Goal: Information Seeking & Learning: Learn about a topic

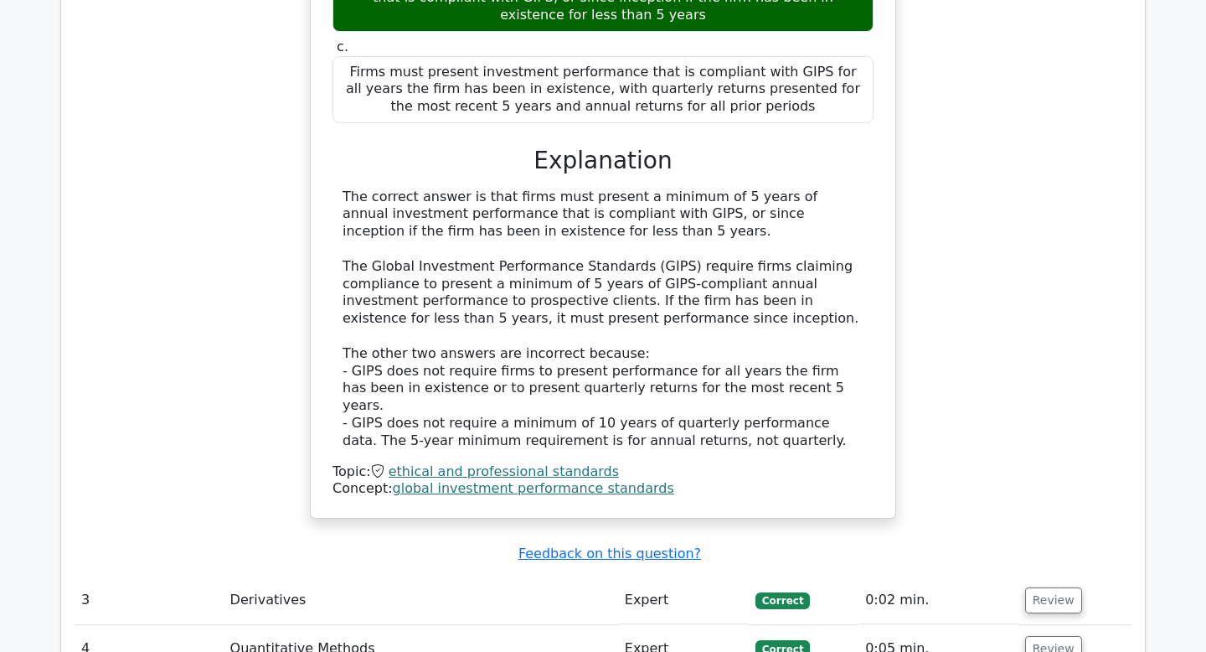
scroll to position [2577, 0]
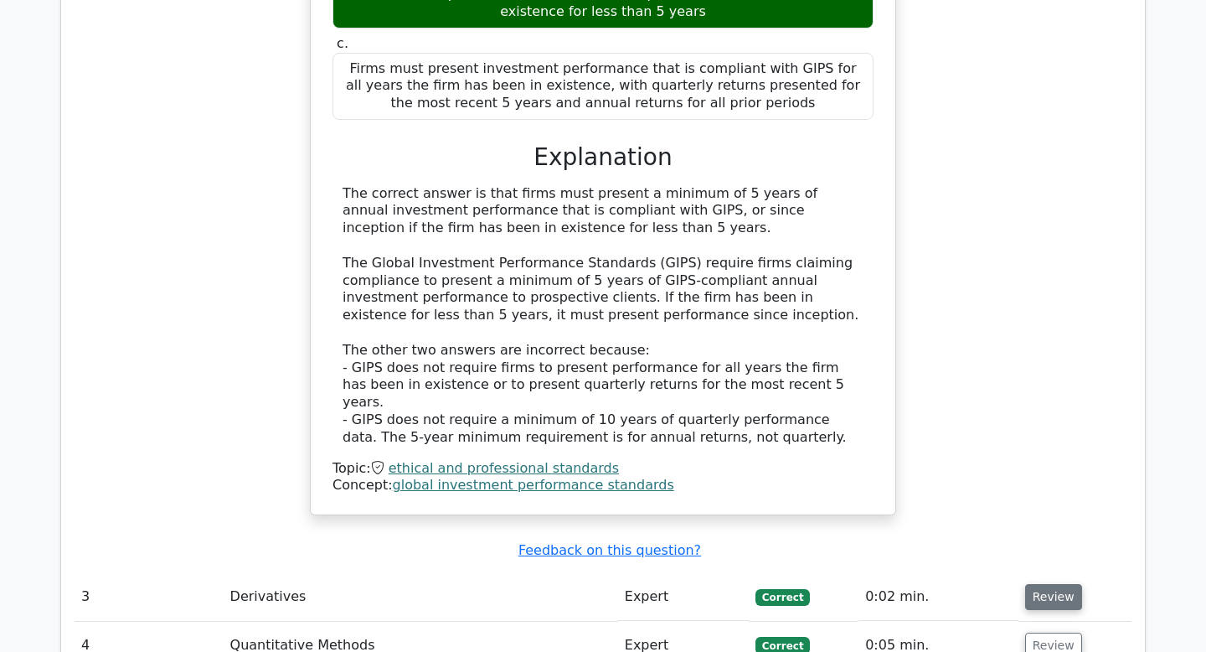
click at [1030, 584] on button "Review" at bounding box center [1053, 597] width 57 height 26
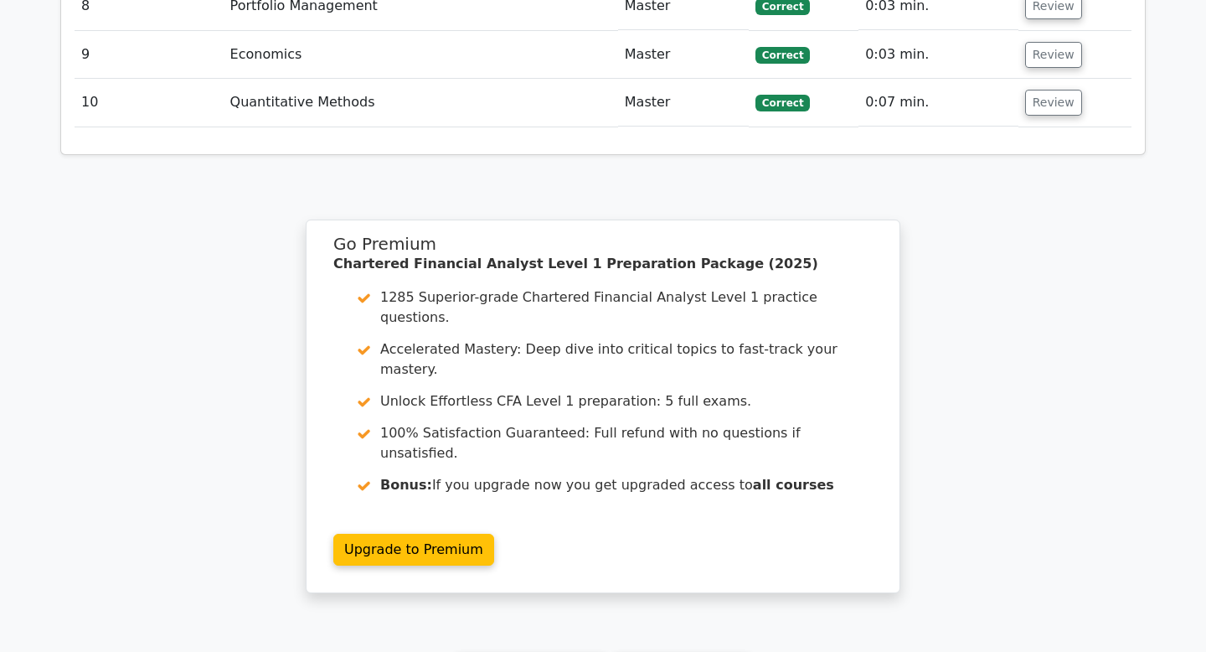
scroll to position [4380, 0]
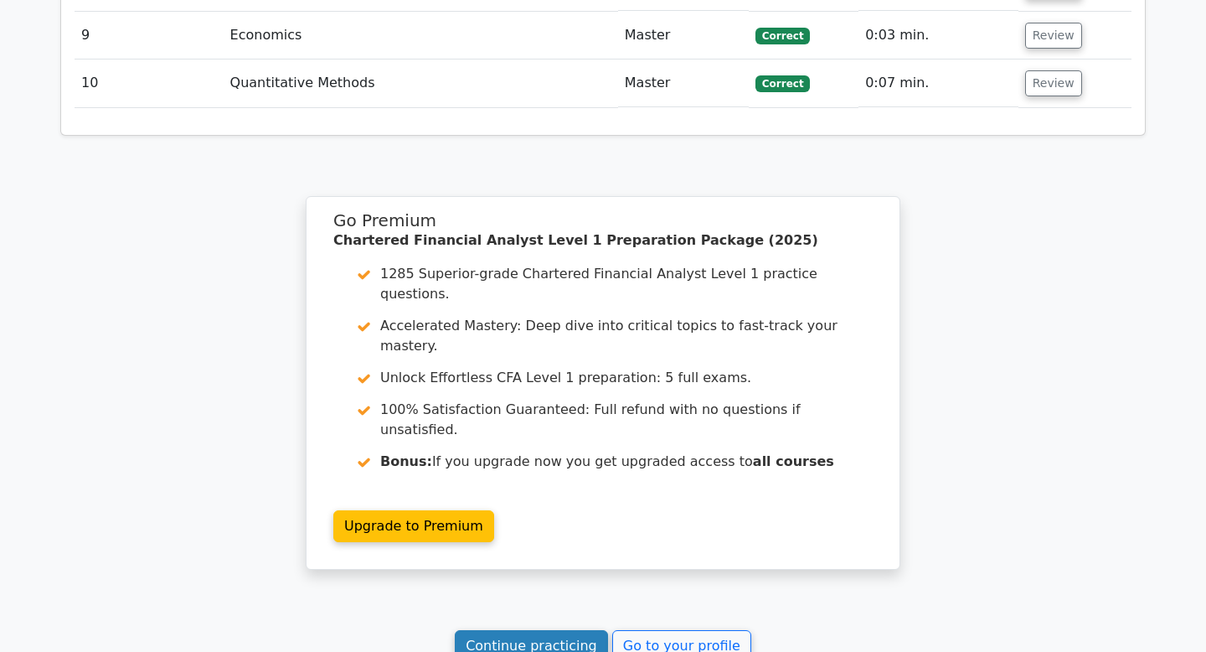
click at [537, 630] on link "Continue practicing" at bounding box center [531, 646] width 153 height 32
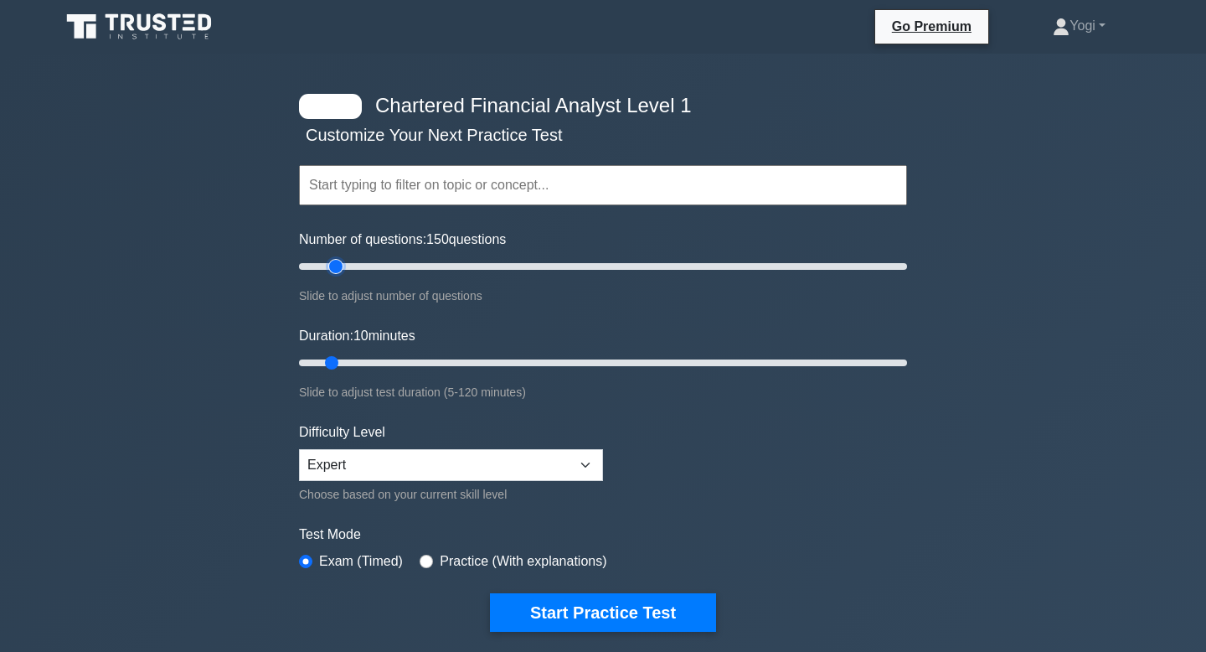
type input "10"
drag, startPoint x: 323, startPoint y: 261, endPoint x: 321, endPoint y: 294, distance: 32.8
click at [320, 294] on div "Number of questions: 10 questions Slide to adjust number of questions" at bounding box center [603, 267] width 608 height 76
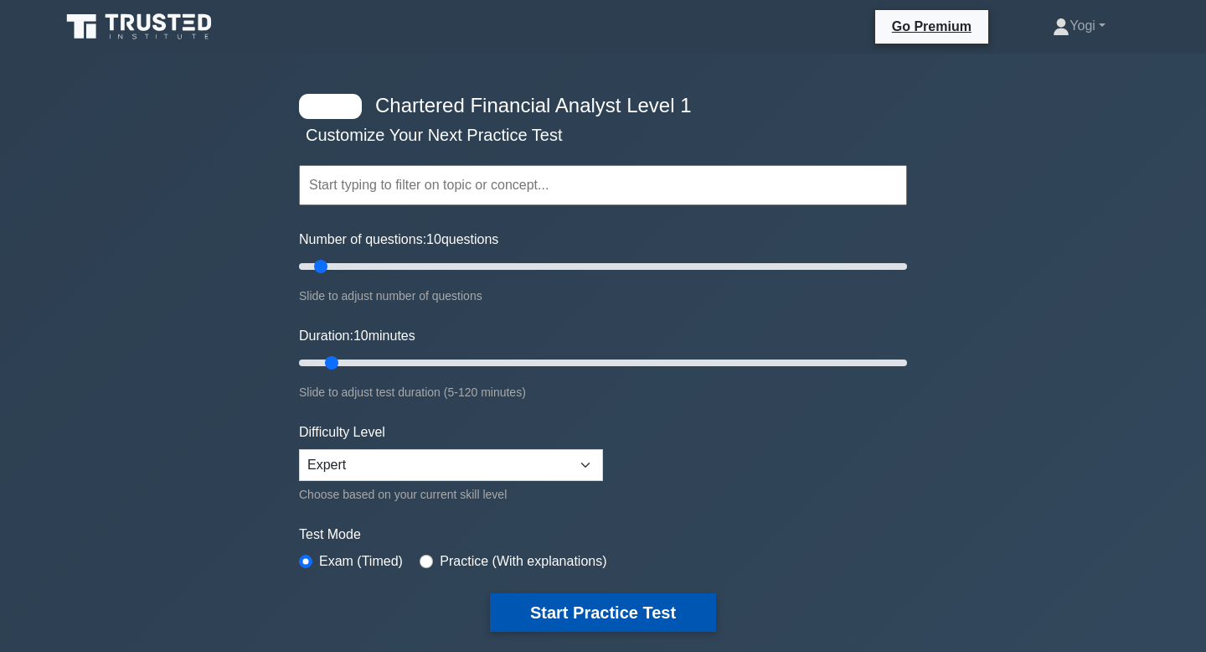
click at [585, 606] on button "Start Practice Test" at bounding box center [603, 612] width 226 height 39
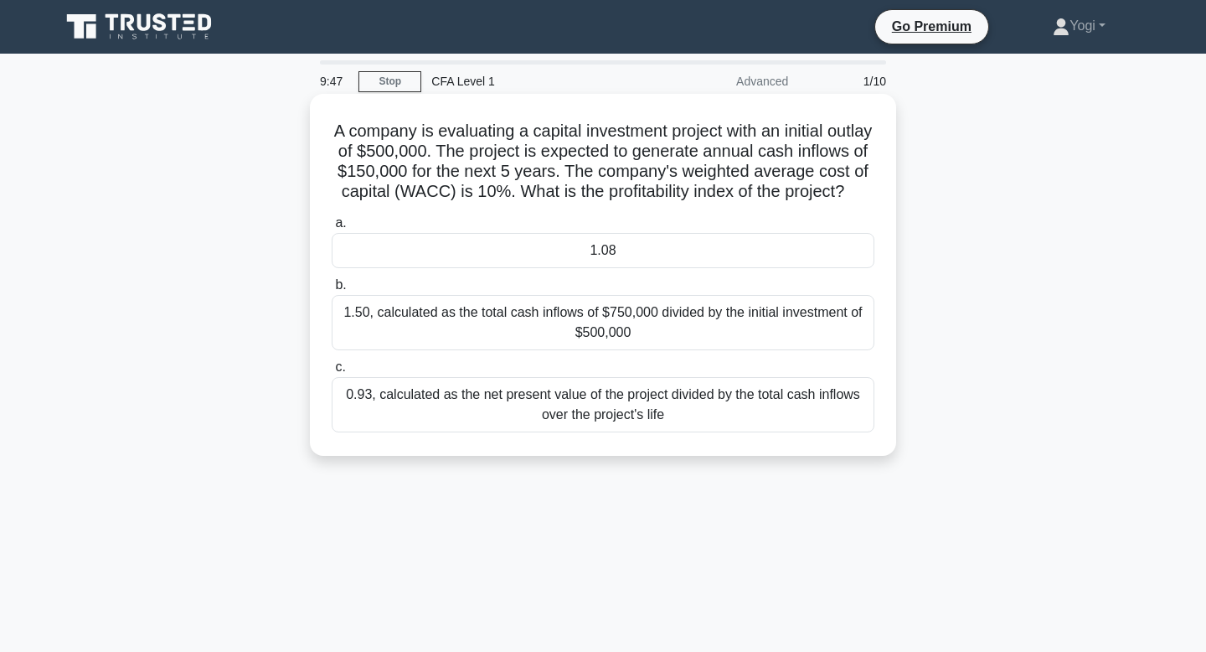
click at [576, 248] on div "1.08" at bounding box center [603, 250] width 543 height 35
click at [332, 229] on input "a. 1.08" at bounding box center [332, 223] width 0 height 11
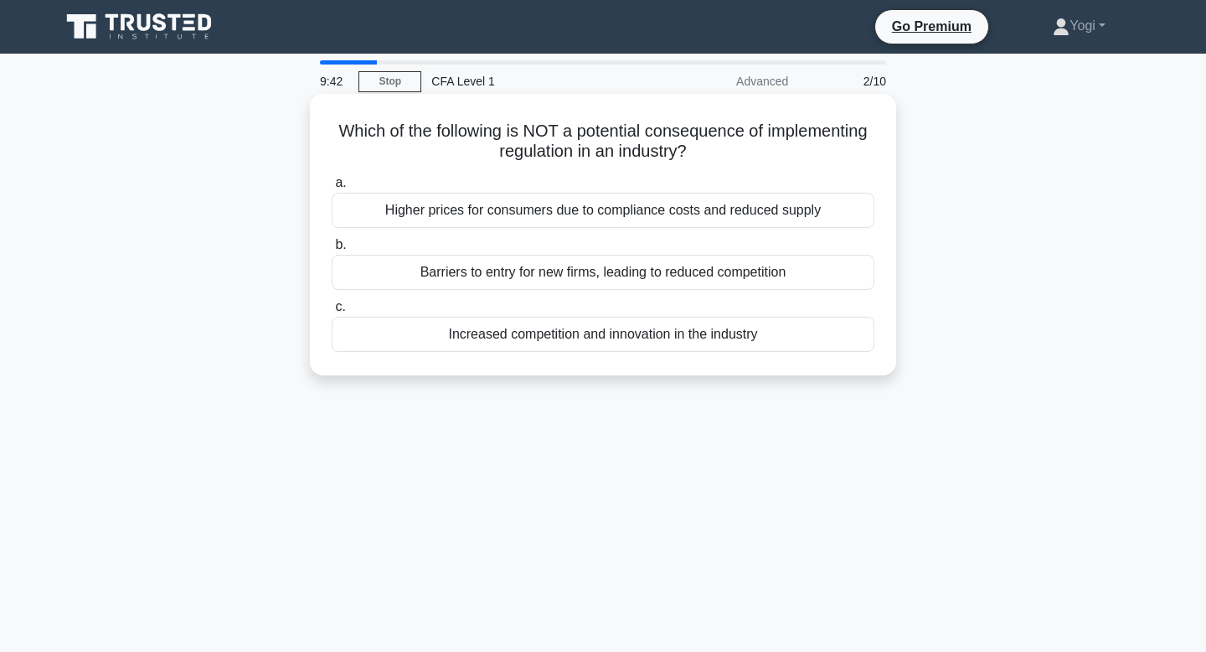
click at [574, 339] on div "Increased competition and innovation in the industry" at bounding box center [603, 334] width 543 height 35
click at [332, 312] on input "c. Increased competition and innovation in the industry" at bounding box center [332, 306] width 0 height 11
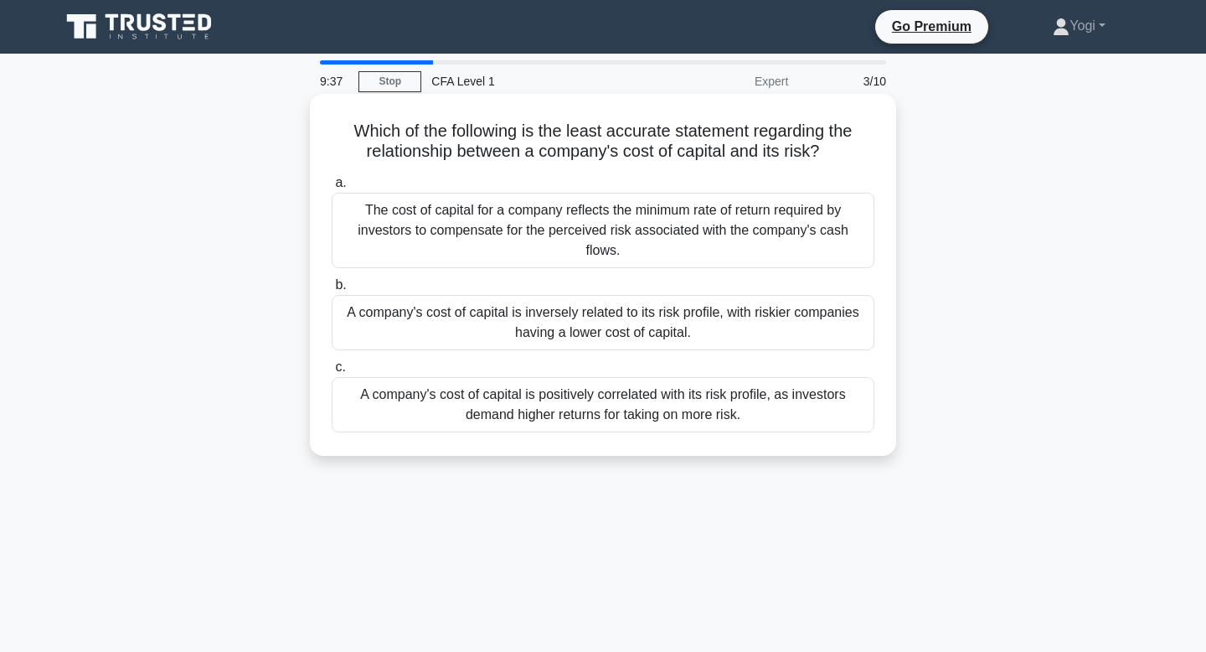
click at [586, 312] on div "A company's cost of capital is inversely related to its risk profile, with risk…" at bounding box center [603, 322] width 543 height 55
click at [332, 291] on input "b. A company's cost of capital is inversely related to its risk profile, with r…" at bounding box center [332, 285] width 0 height 11
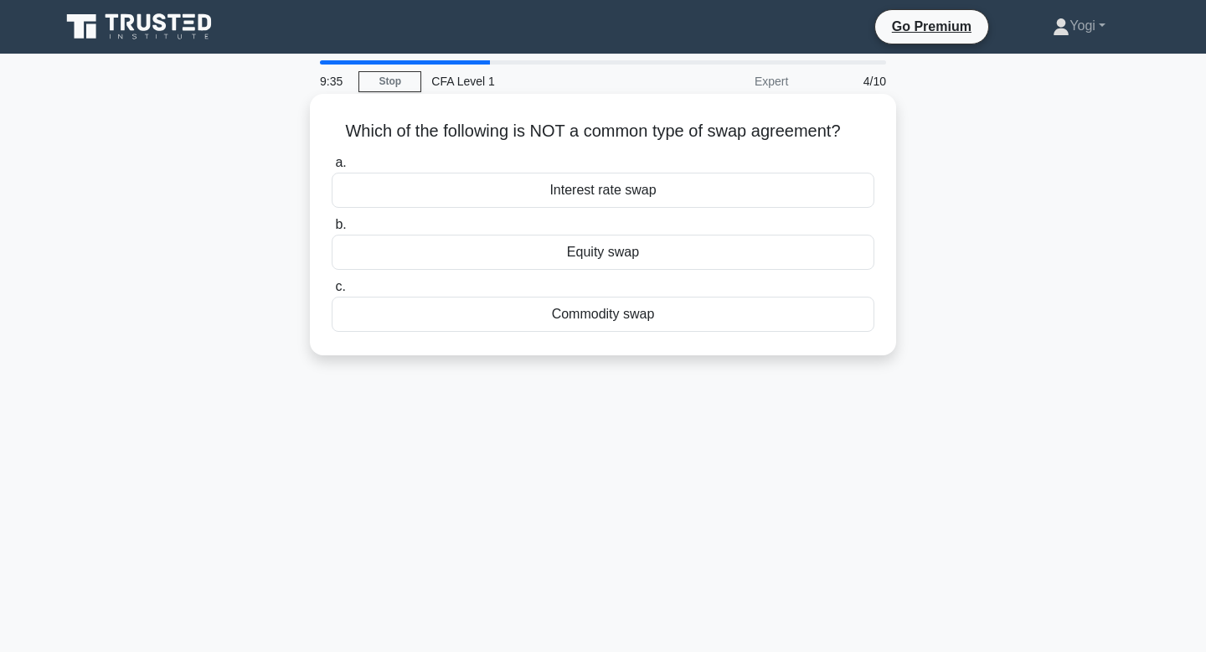
click at [598, 258] on div "Equity swap" at bounding box center [603, 251] width 543 height 35
click at [332, 230] on input "b. Equity swap" at bounding box center [332, 224] width 0 height 11
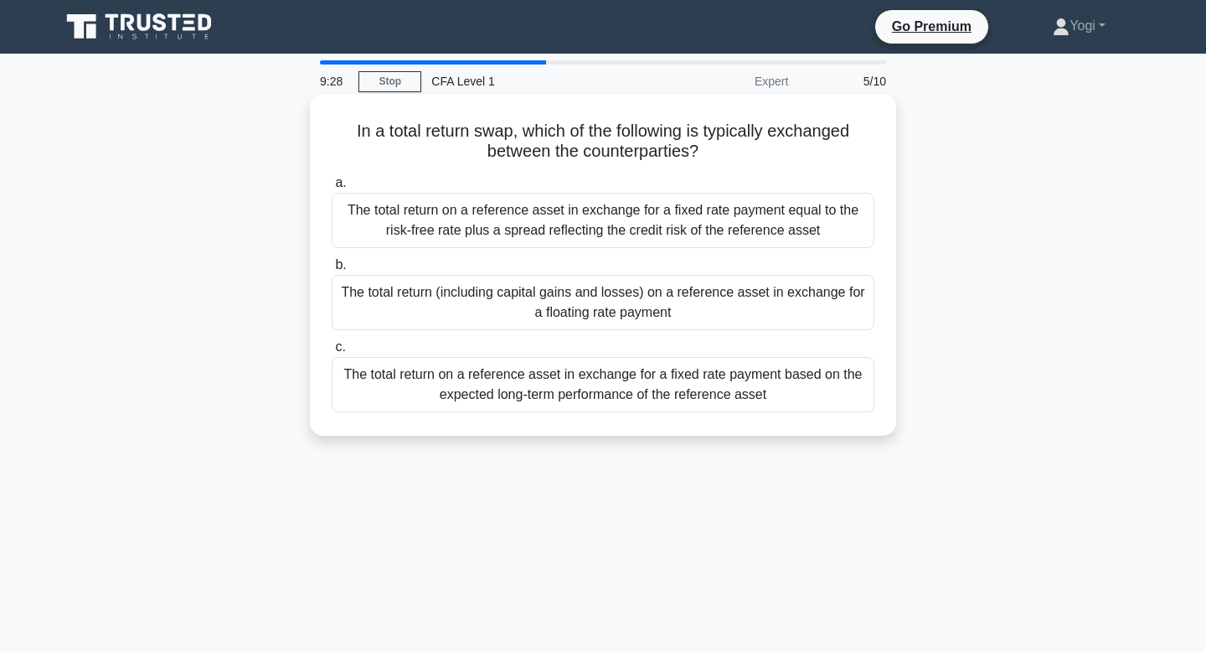
click at [601, 301] on div "The total return (including capital gains and losses) on a reference asset in e…" at bounding box center [603, 302] width 543 height 55
click at [332, 270] on input "b. The total return (including capital gains and losses) on a reference asset i…" at bounding box center [332, 265] width 0 height 11
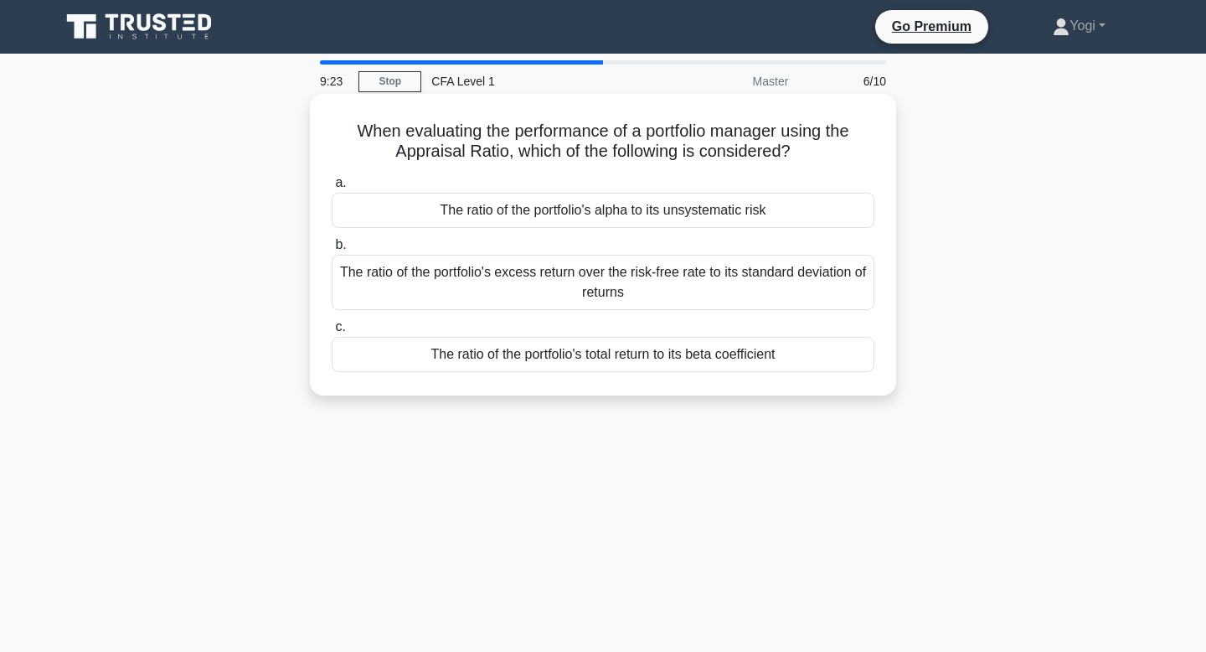
click at [590, 223] on div "The ratio of the portfolio's alpha to its unsystematic risk" at bounding box center [603, 210] width 543 height 35
click at [332, 188] on input "a. The ratio of the portfolio's alpha to its unsystematic risk" at bounding box center [332, 183] width 0 height 11
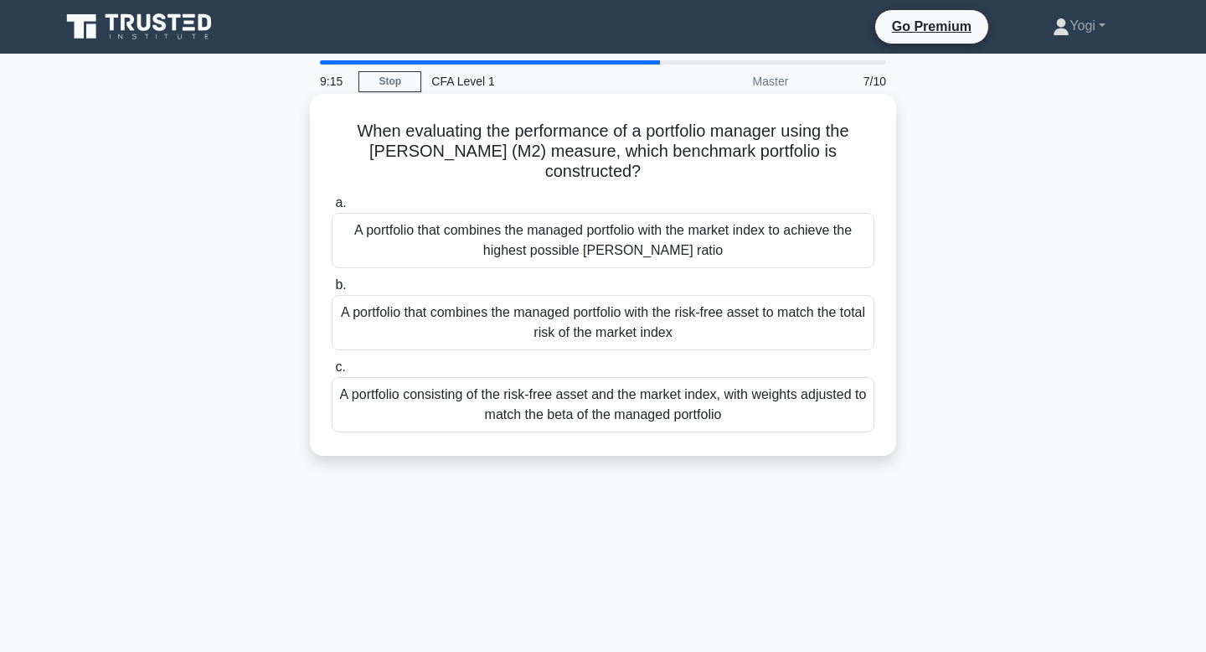
click at [597, 326] on div "A portfolio that combines the managed portfolio with the risk-free asset to mat…" at bounding box center [603, 322] width 543 height 55
click at [332, 291] on input "b. A portfolio that combines the managed portfolio with the risk-free asset to …" at bounding box center [332, 285] width 0 height 11
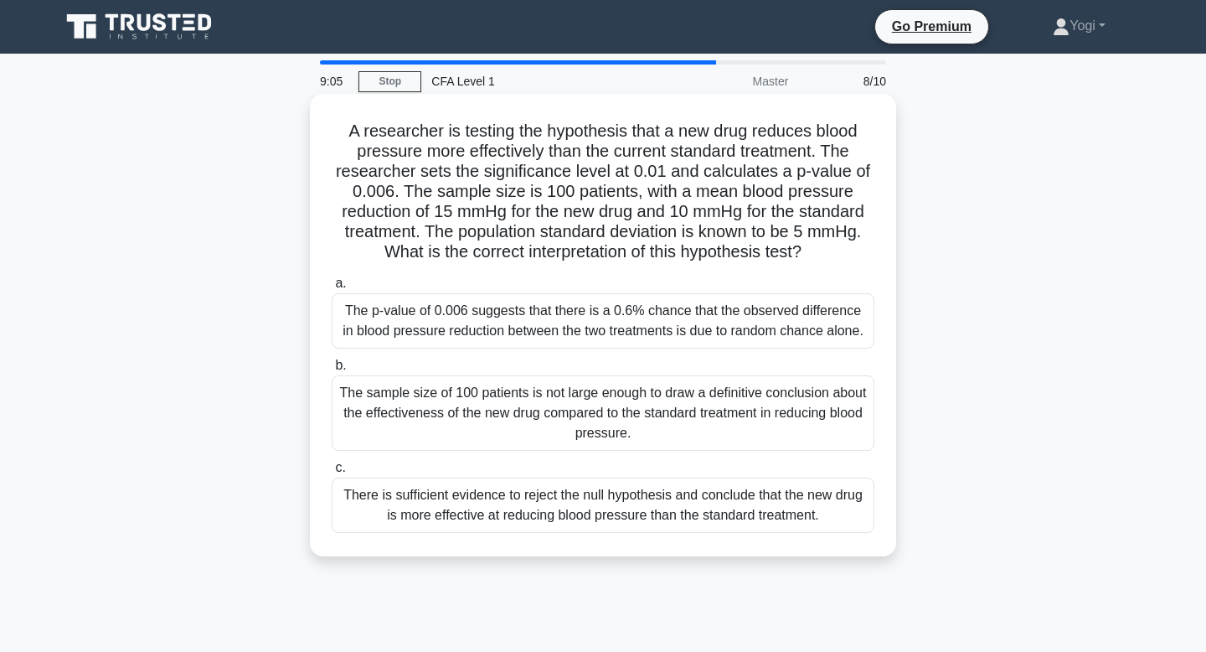
click at [521, 503] on div "There is sufficient evidence to reject the null hypothesis and conclude that th…" at bounding box center [603, 504] width 543 height 55
click at [332, 473] on input "c. There is sufficient evidence to reject the null hypothesis and conclude that…" at bounding box center [332, 467] width 0 height 11
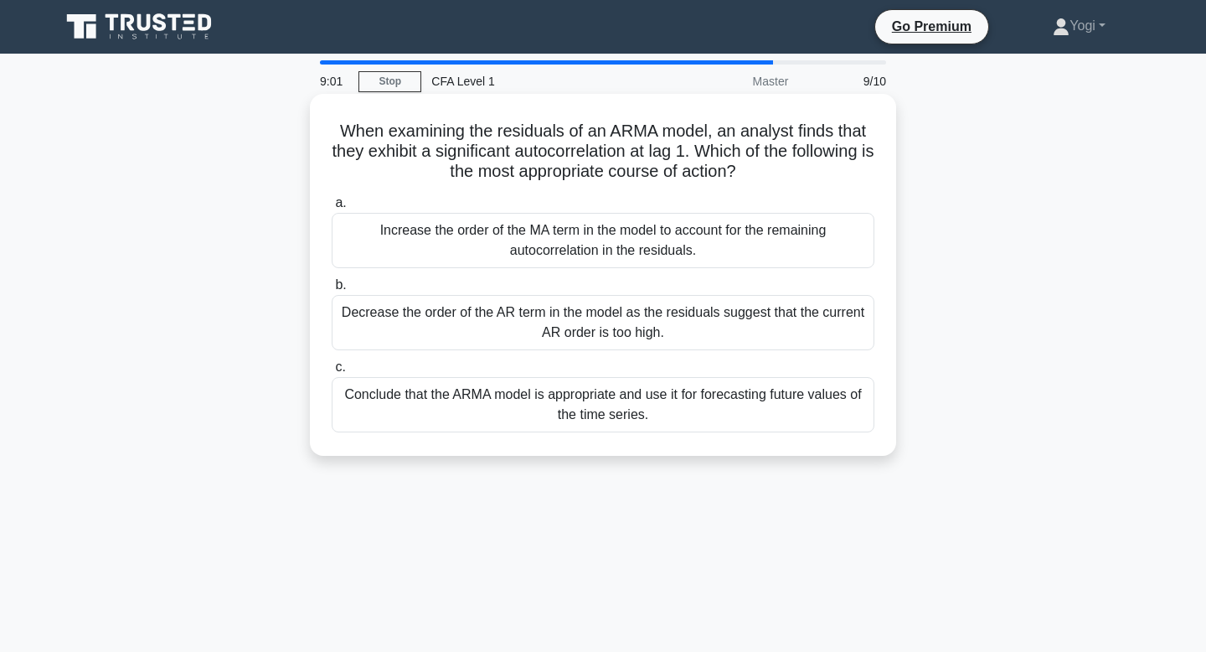
click at [579, 233] on div "Increase the order of the MA term in the model to account for the remaining aut…" at bounding box center [603, 240] width 543 height 55
click at [332, 209] on input "a. Increase the order of the MA term in the model to account for the remaining …" at bounding box center [332, 203] width 0 height 11
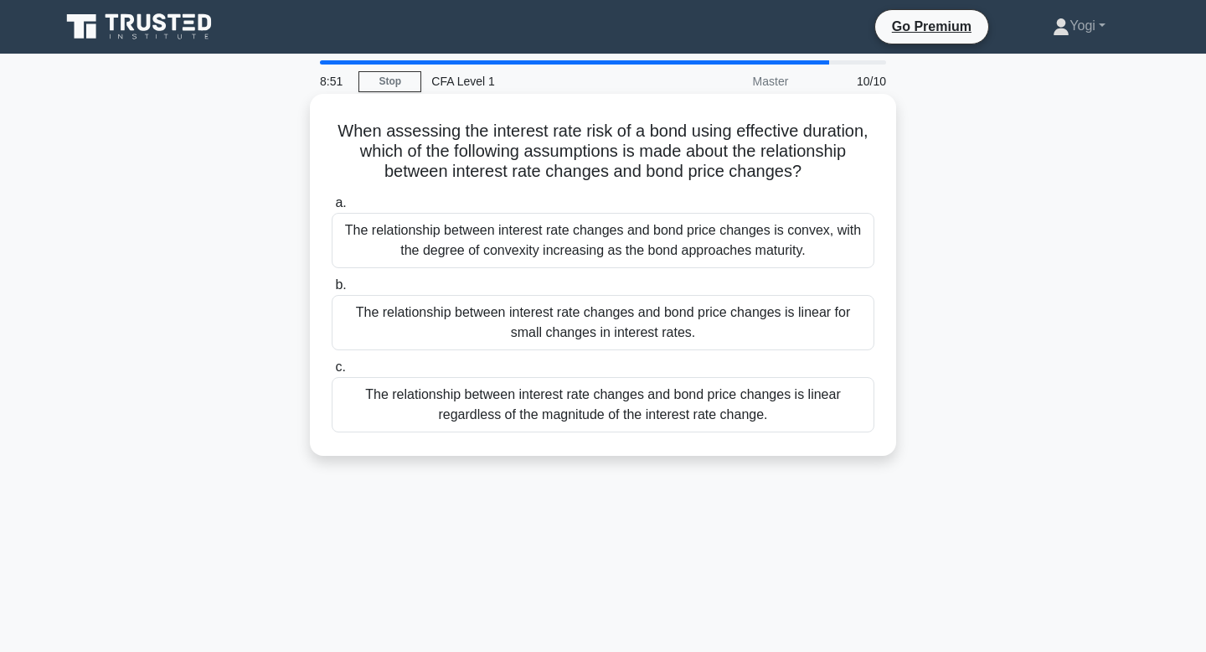
click at [595, 319] on div "The relationship between interest rate changes and bond price changes is linear…" at bounding box center [603, 322] width 543 height 55
click at [332, 291] on input "b. The relationship between interest rate changes and bond price changes is lin…" at bounding box center [332, 285] width 0 height 11
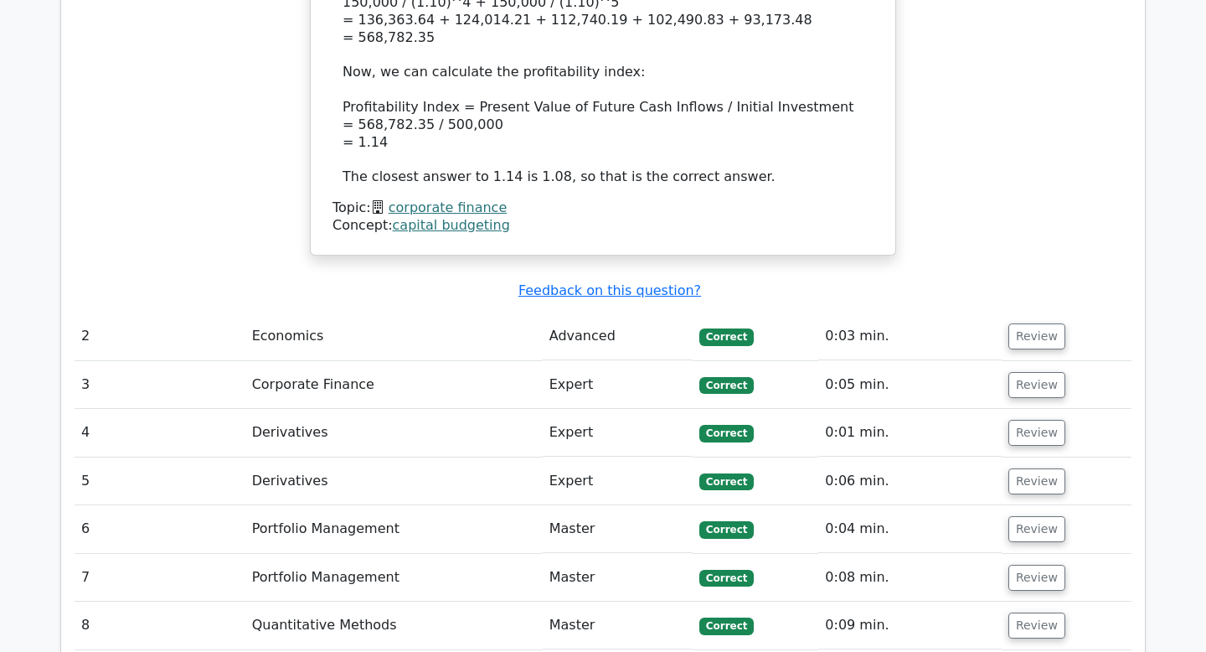
scroll to position [1917, 0]
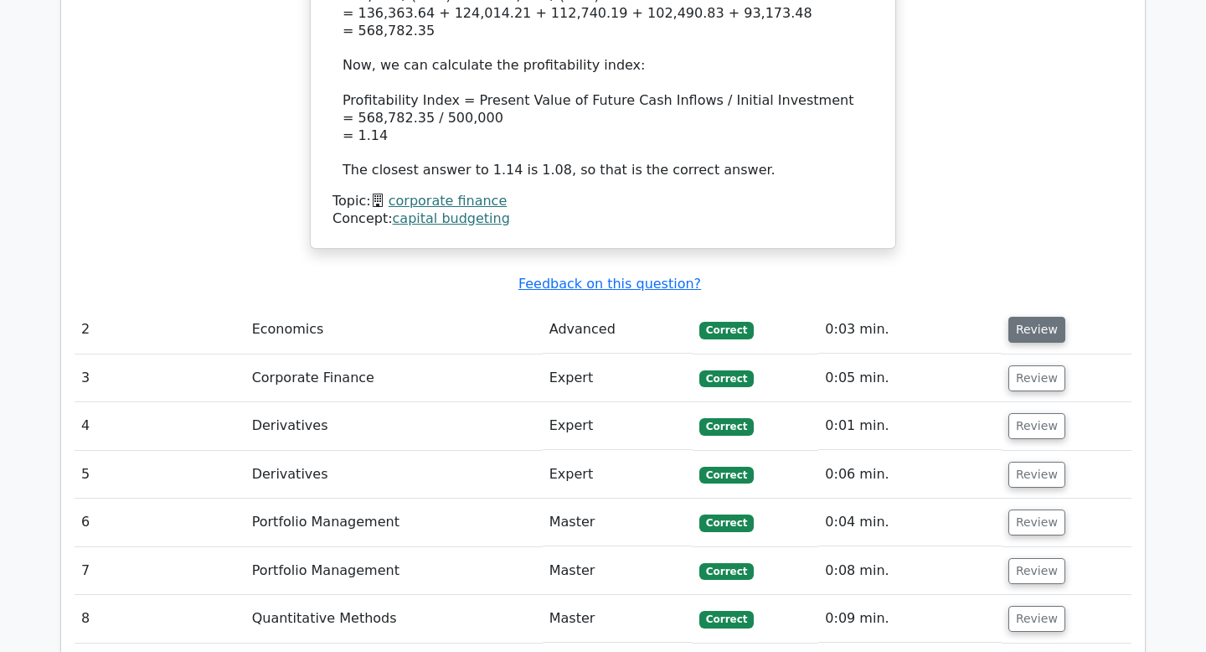
click at [1013, 317] on button "Review" at bounding box center [1036, 330] width 57 height 26
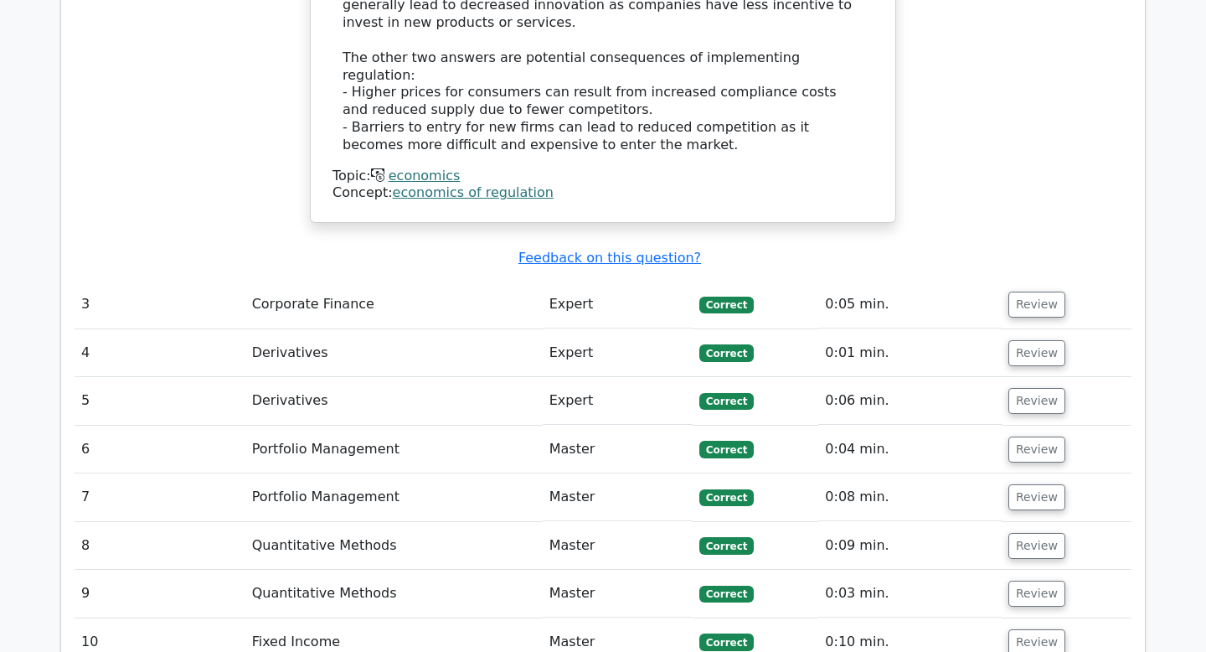
scroll to position [2661, 0]
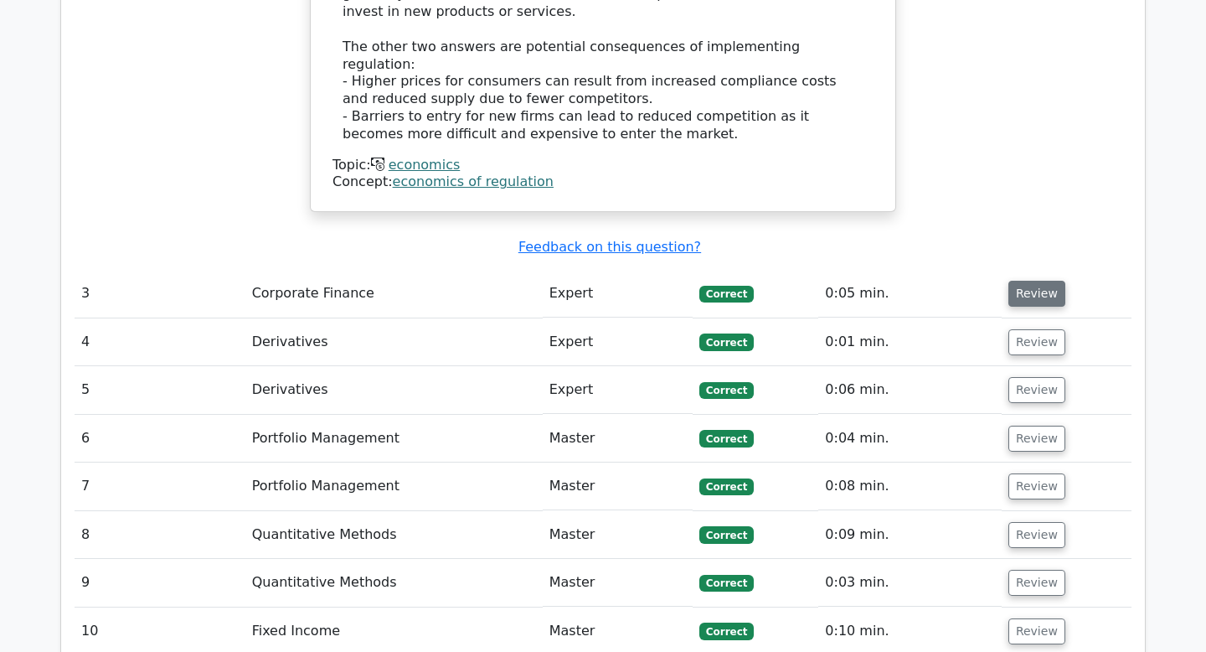
click at [1048, 281] on button "Review" at bounding box center [1036, 294] width 57 height 26
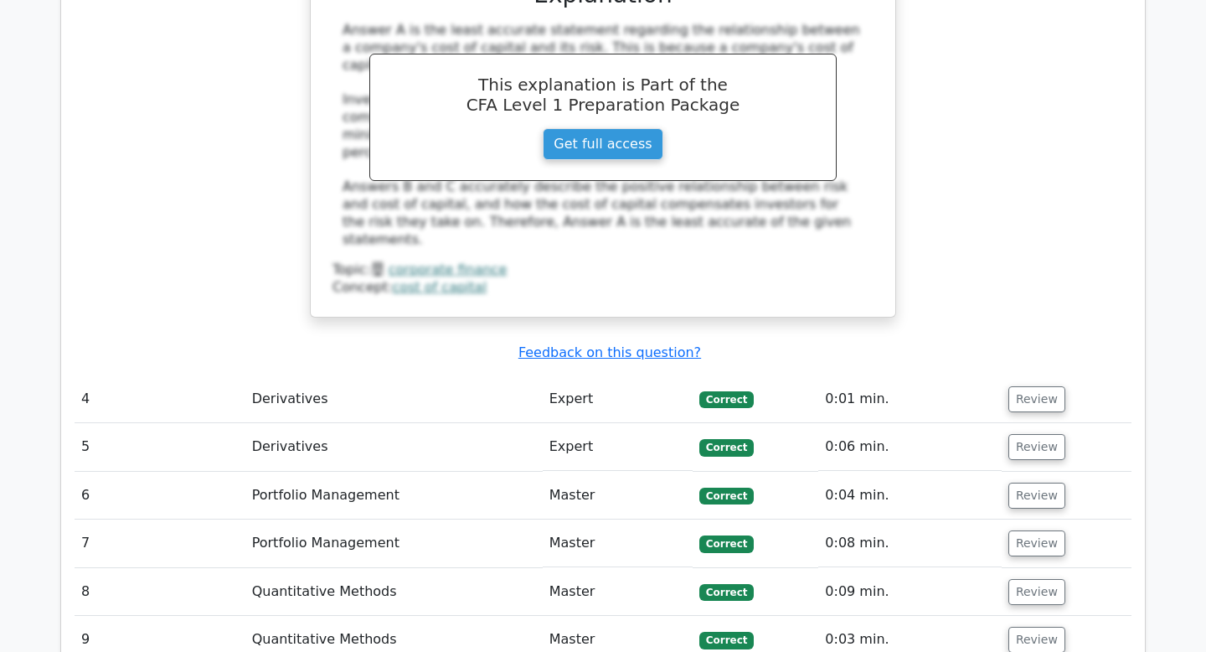
scroll to position [3388, 0]
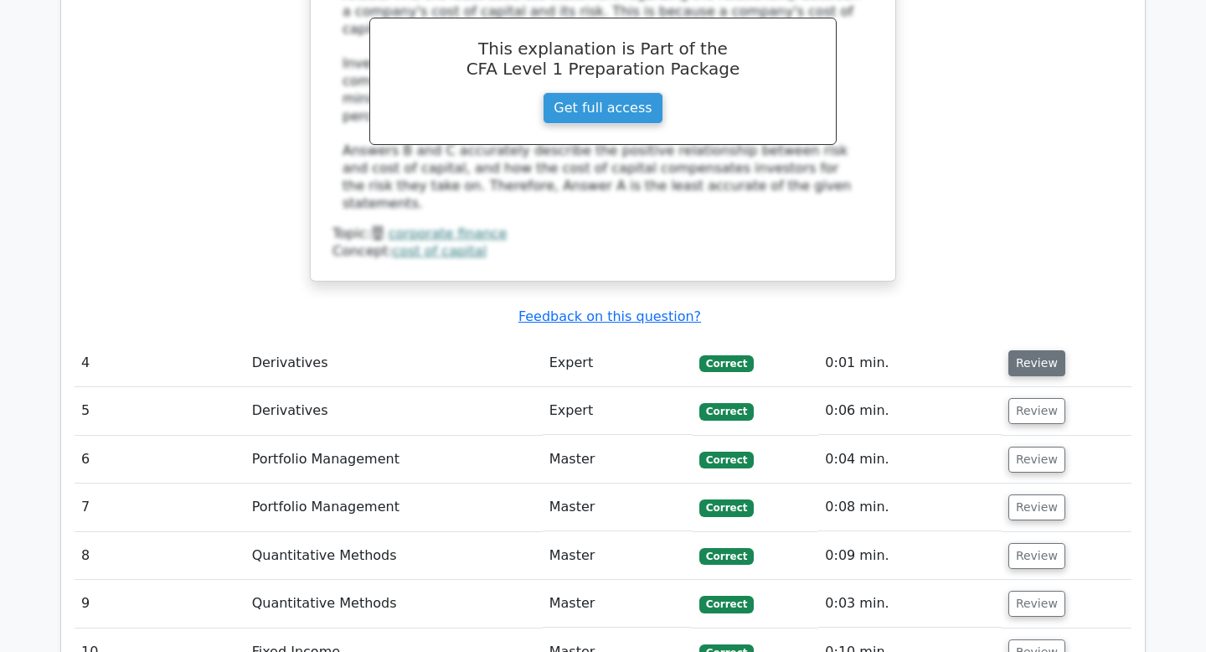
click at [1036, 350] on button "Review" at bounding box center [1036, 363] width 57 height 26
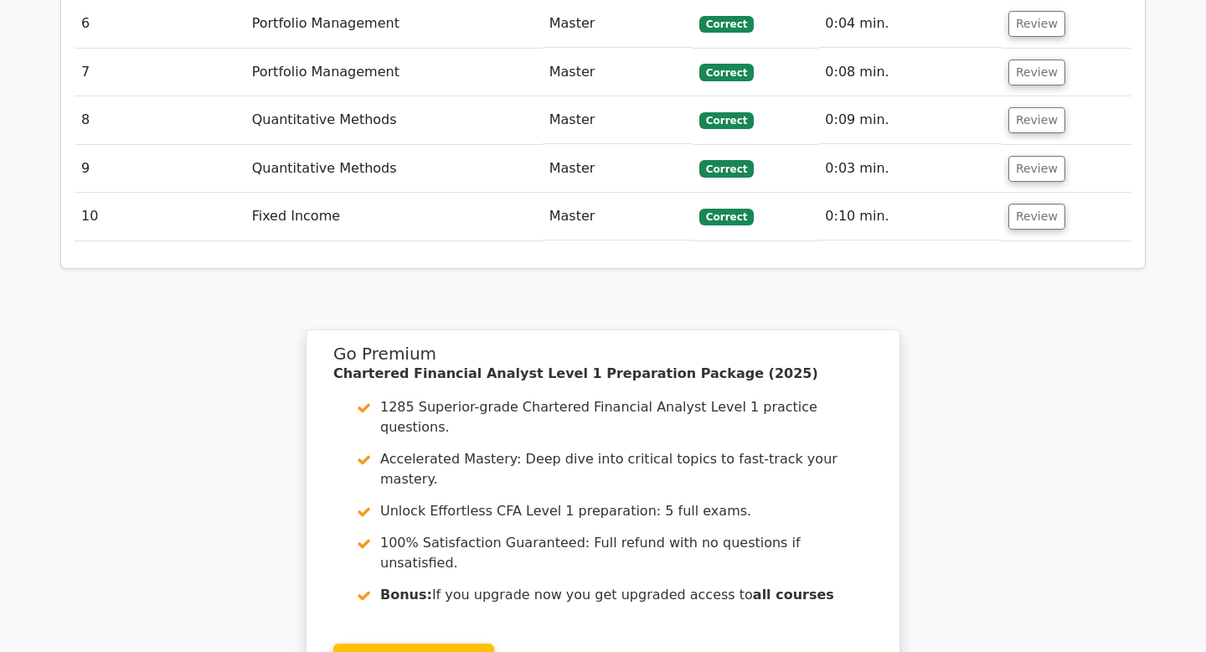
scroll to position [4705, 0]
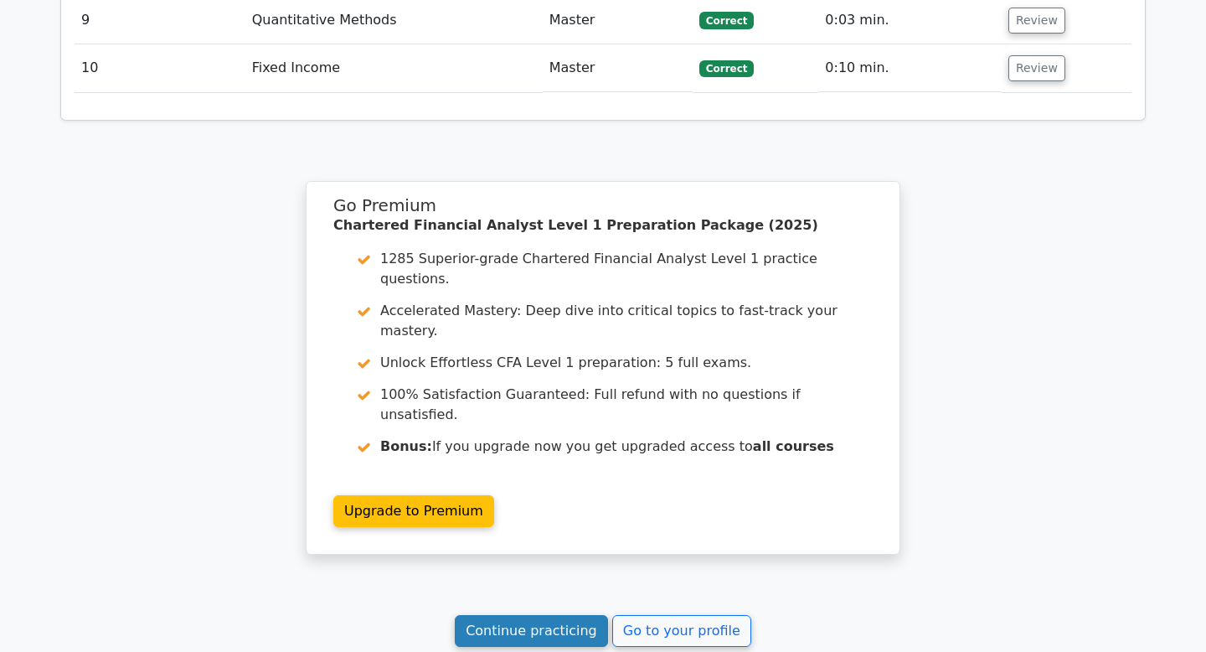
click at [538, 615] on link "Continue practicing" at bounding box center [531, 631] width 153 height 32
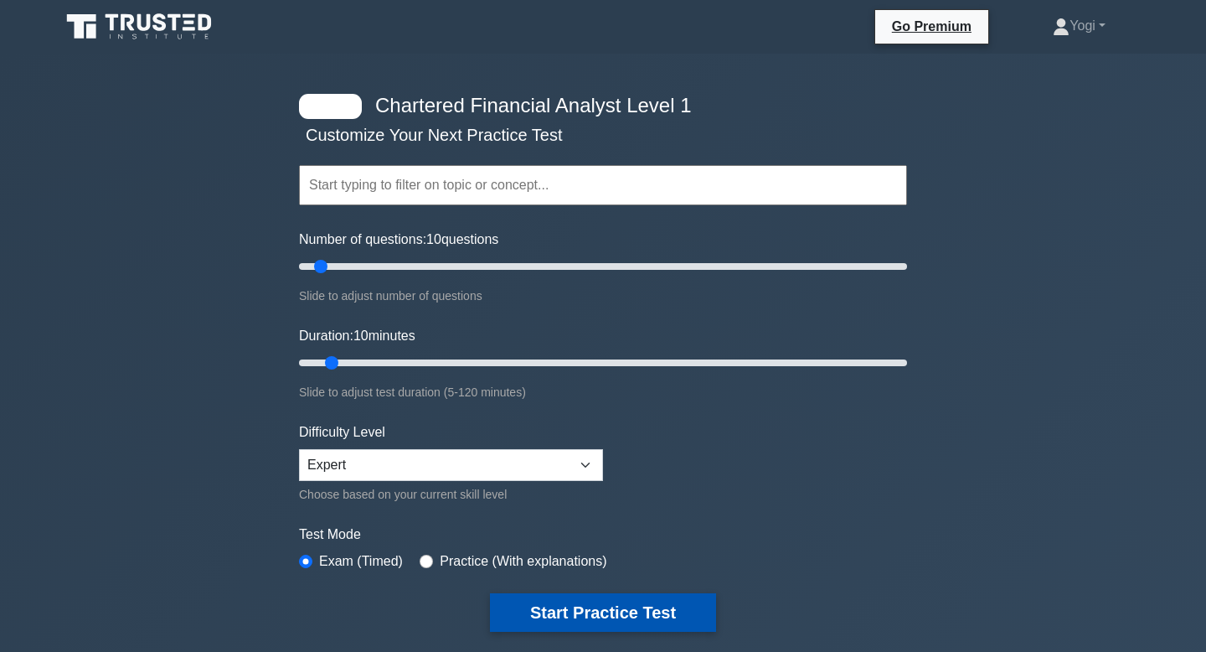
click at [556, 626] on button "Start Practice Test" at bounding box center [603, 612] width 226 height 39
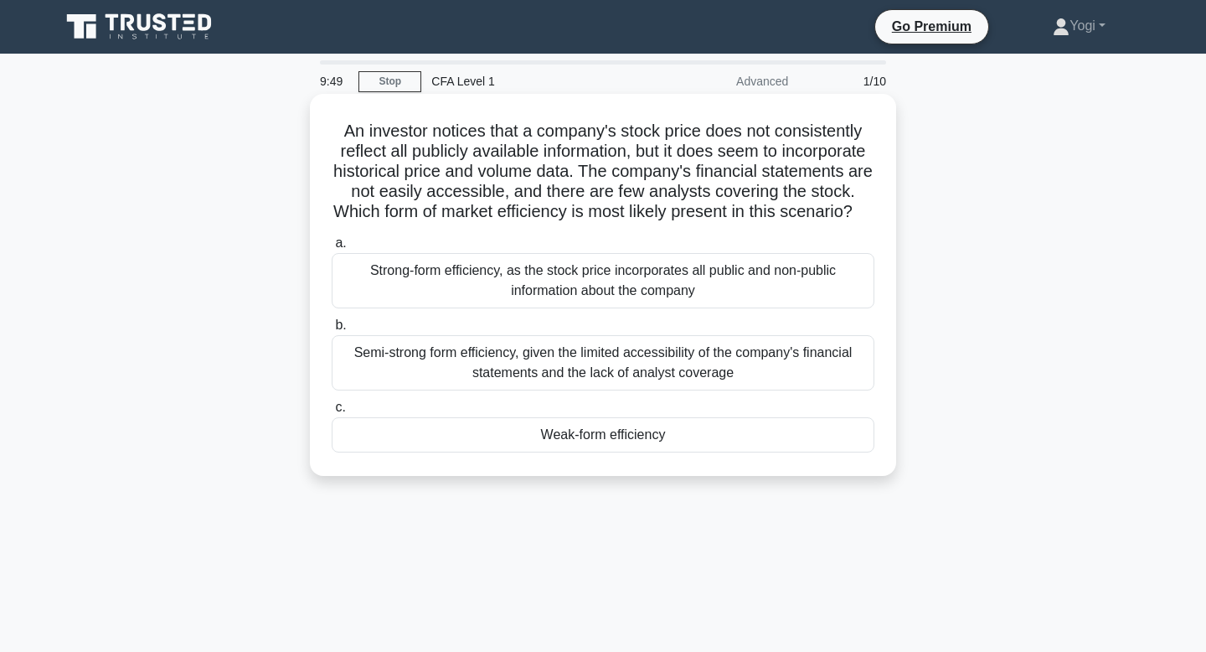
click at [610, 442] on div "Weak-form efficiency" at bounding box center [603, 434] width 543 height 35
click at [332, 413] on input "c. Weak-form efficiency" at bounding box center [332, 407] width 0 height 11
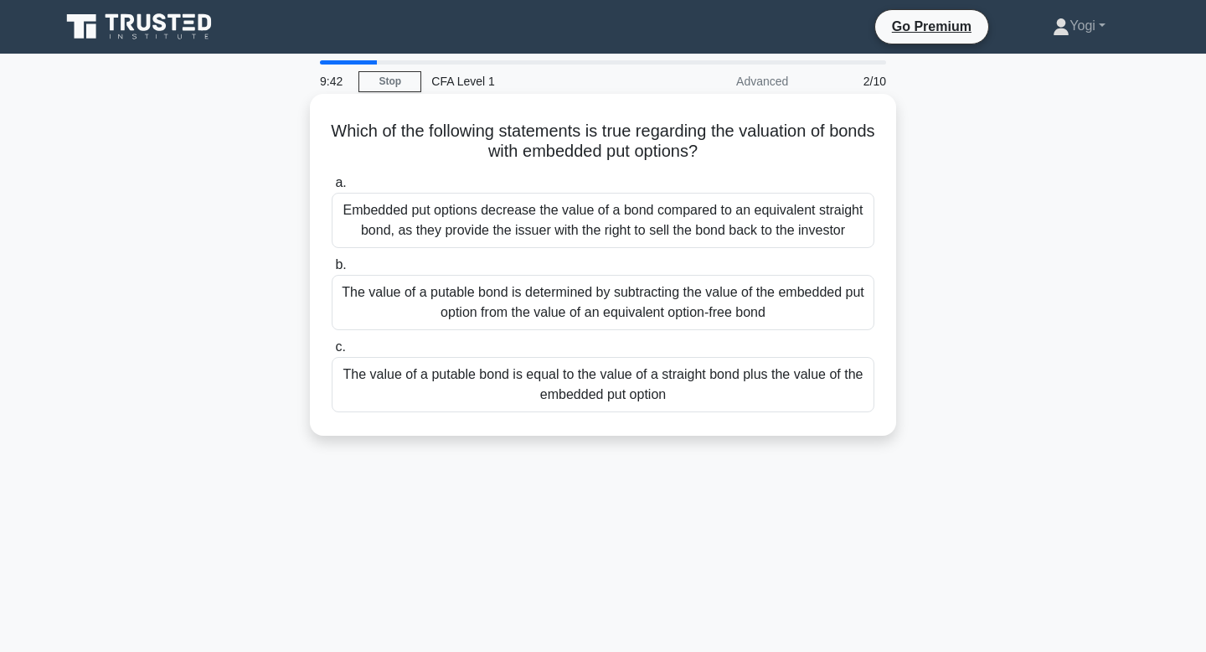
click at [596, 401] on div "The value of a putable bond is equal to the value of a straight bond plus the v…" at bounding box center [603, 384] width 543 height 55
click at [332, 353] on input "c. The value of a putable bond is equal to the value of a straight bond plus th…" at bounding box center [332, 347] width 0 height 11
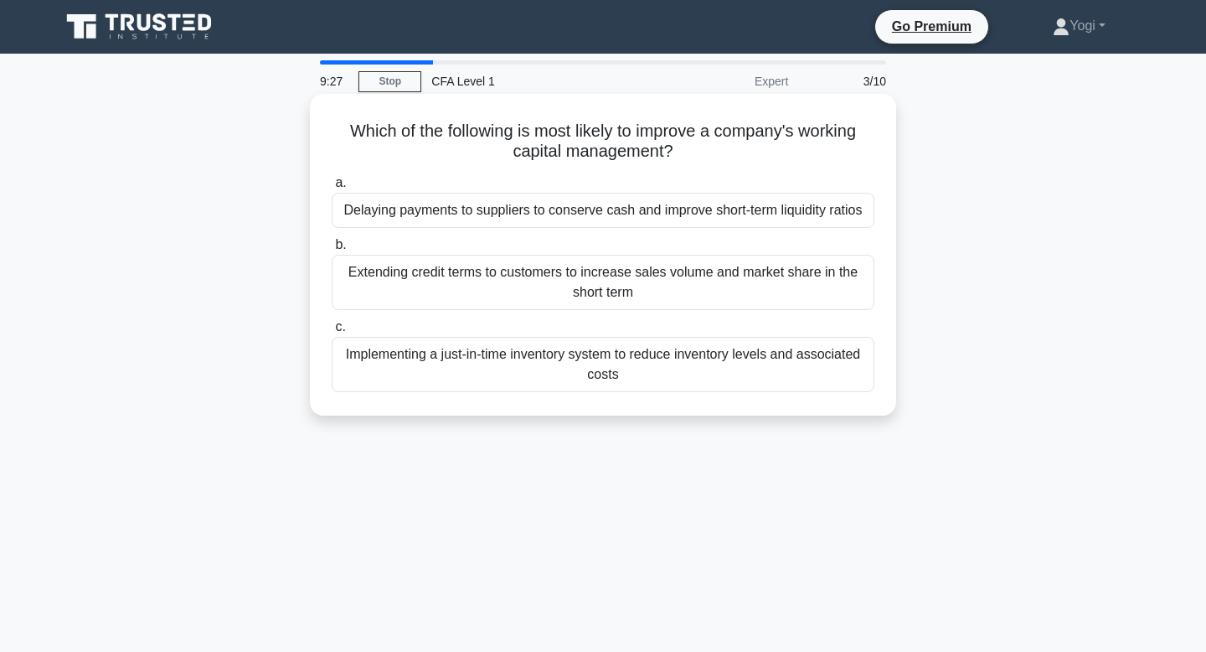
click at [622, 208] on div "Delaying payments to suppliers to conserve cash and improve short-term liquidit…" at bounding box center [603, 210] width 543 height 35
click at [332, 188] on input "a. Delaying payments to suppliers to conserve cash and improve short-term liqui…" at bounding box center [332, 183] width 0 height 11
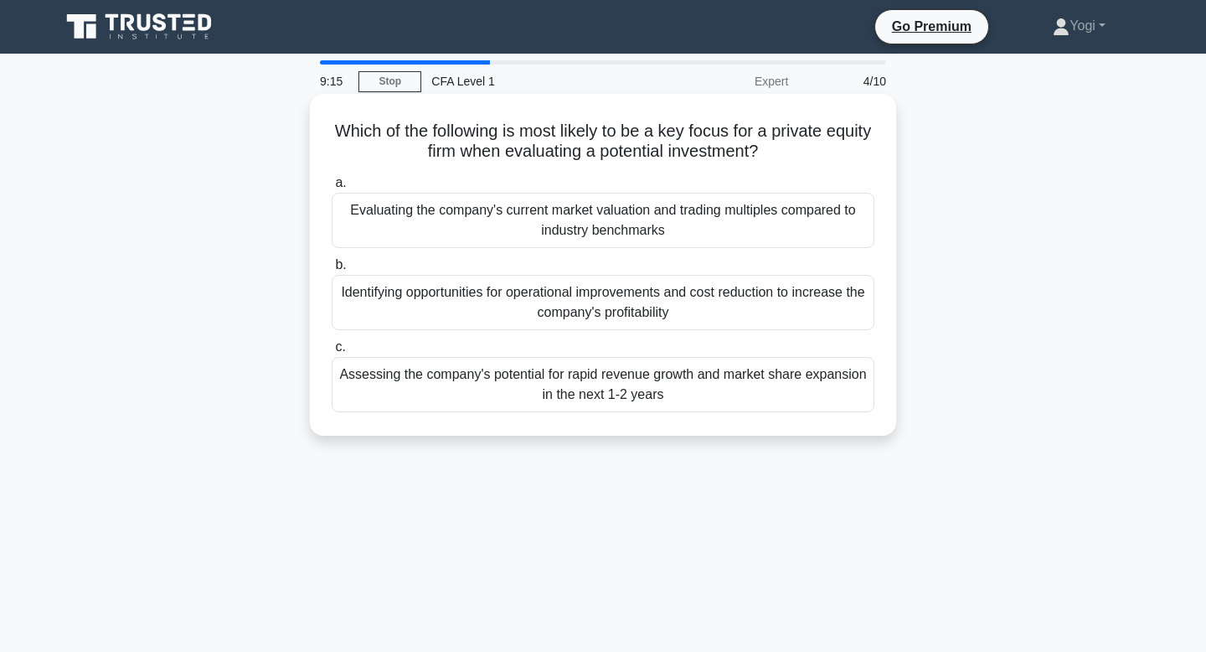
click at [630, 298] on div "Identifying opportunities for operational improvements and cost reduction to in…" at bounding box center [603, 302] width 543 height 55
click at [332, 270] on input "b. Identifying opportunities for operational improvements and cost reduction to…" at bounding box center [332, 265] width 0 height 11
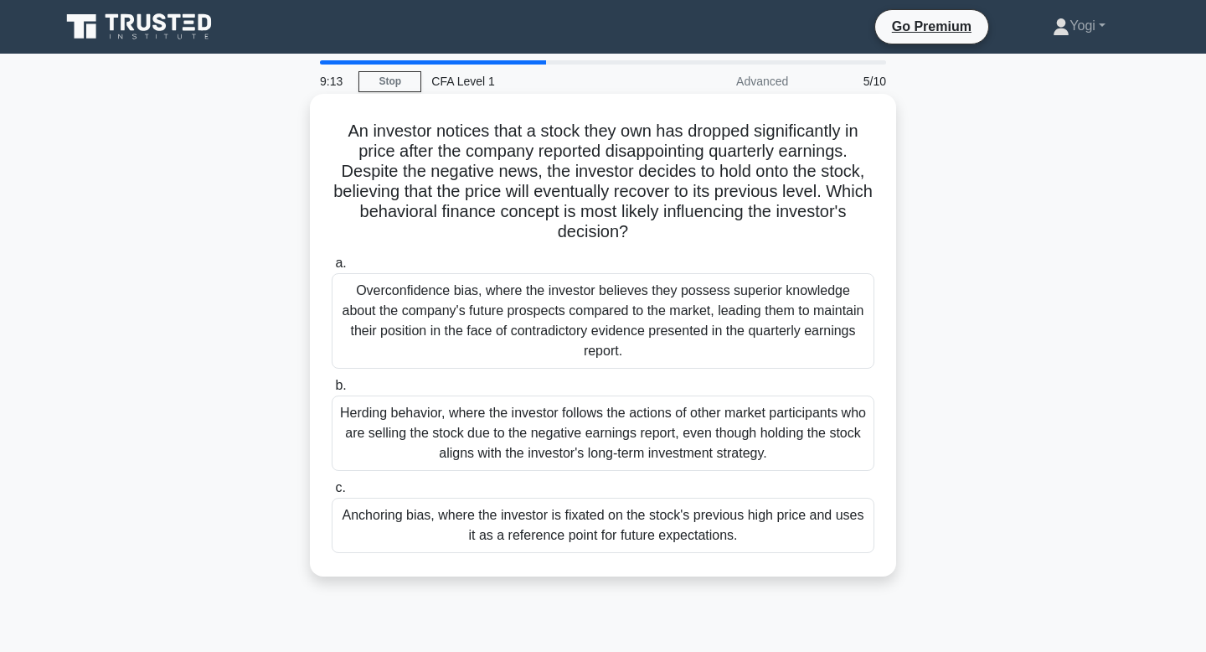
click at [646, 497] on div "Anchoring bias, where the investor is fixated on the stock's previous high pric…" at bounding box center [603, 524] width 543 height 55
click at [332, 493] on input "c. Anchoring bias, where the investor is fixated on the stock's previous high p…" at bounding box center [332, 487] width 0 height 11
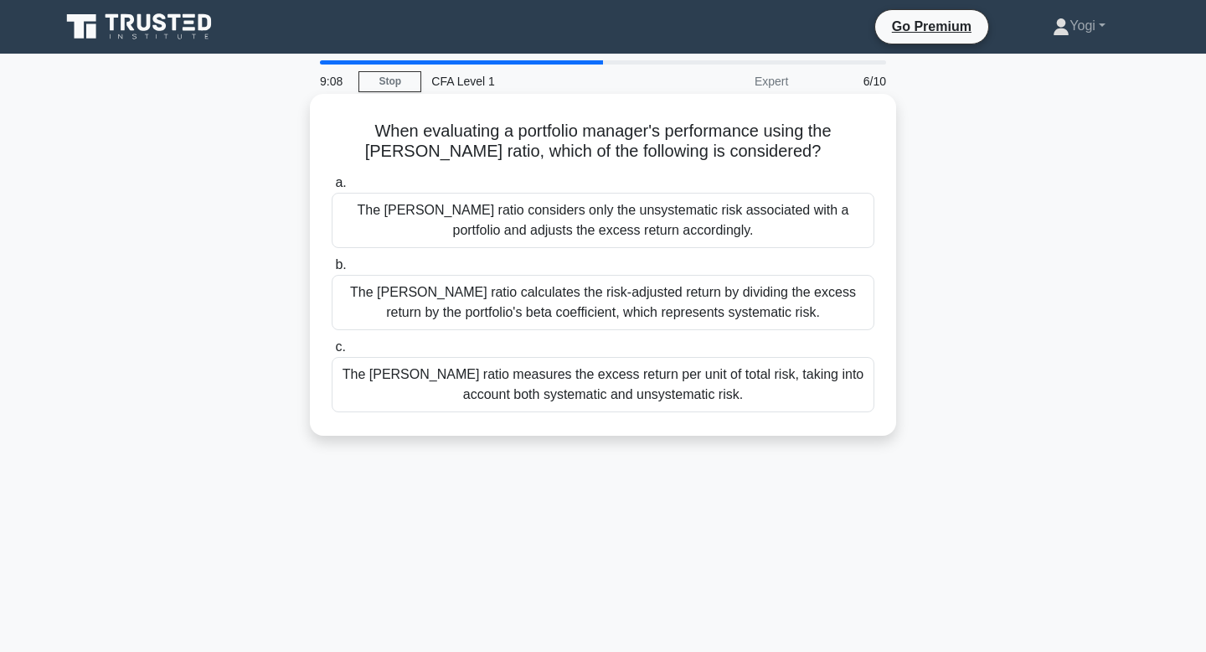
click at [640, 385] on div "The Sharpe ratio measures the excess return per unit of total risk, taking into…" at bounding box center [603, 384] width 543 height 55
click at [332, 353] on input "c. The Sharpe ratio measures the excess return per unit of total risk, taking i…" at bounding box center [332, 347] width 0 height 11
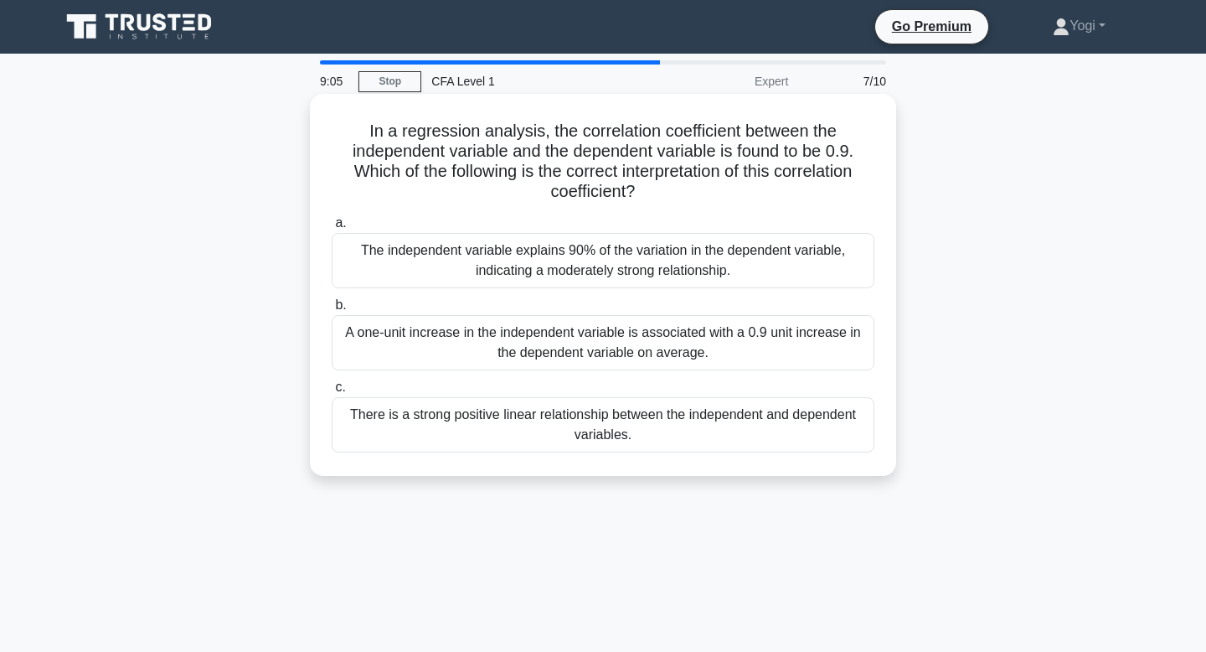
click at [638, 424] on div "There is a strong positive linear relationship between the independent and depe…" at bounding box center [603, 424] width 543 height 55
click at [332, 393] on input "c. There is a strong positive linear relationship between the independent and d…" at bounding box center [332, 387] width 0 height 11
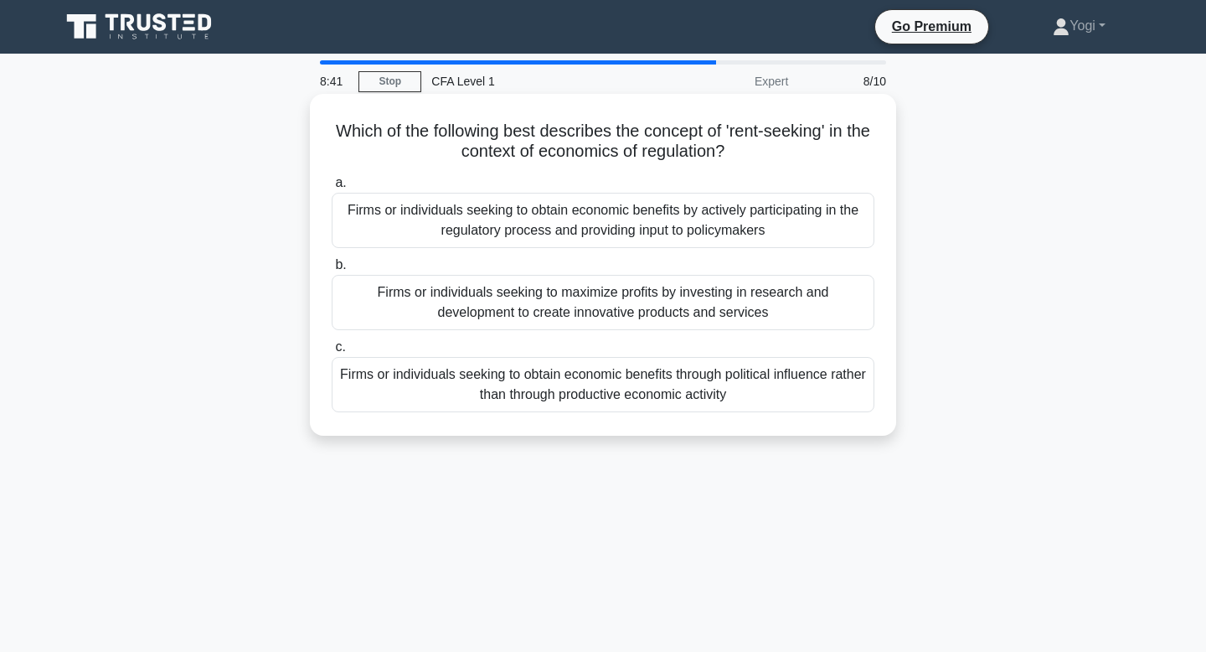
click at [647, 389] on div "Firms or individuals seeking to obtain economic benefits through political infl…" at bounding box center [603, 384] width 543 height 55
click at [332, 353] on input "c. Firms or individuals seeking to obtain economic benefits through political i…" at bounding box center [332, 347] width 0 height 11
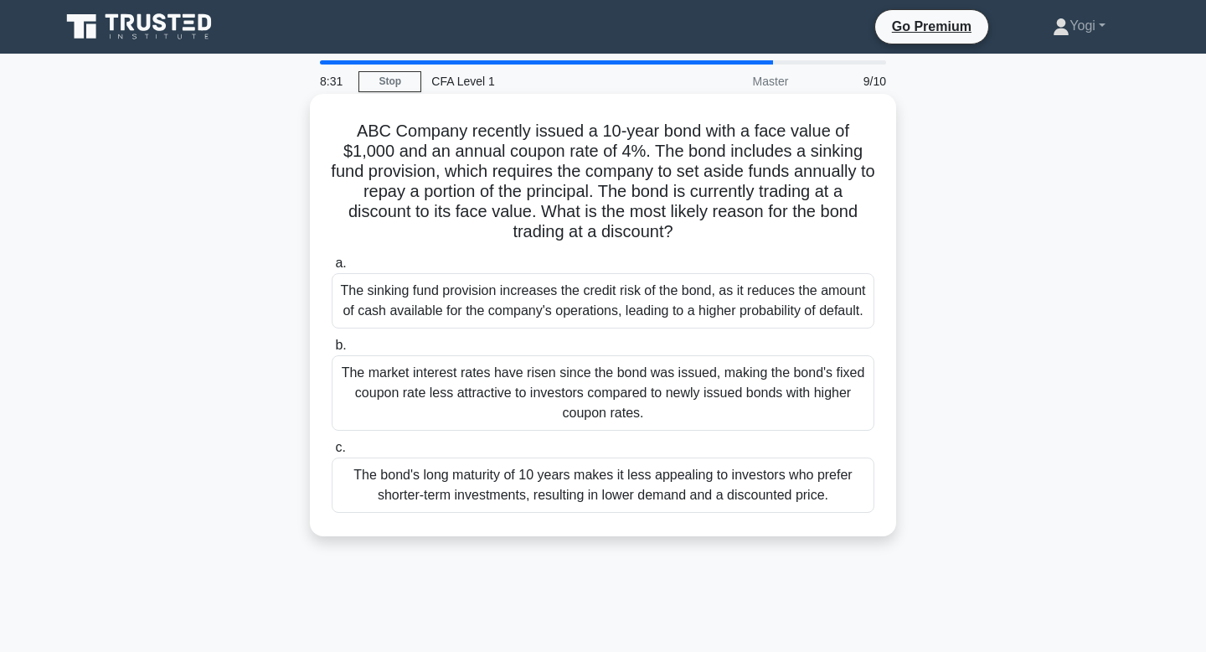
click at [688, 481] on div "The bond's long maturity of 10 years makes it less appealing to investors who p…" at bounding box center [603, 484] width 543 height 55
click at [332, 453] on input "c. The bond's long maturity of 10 years makes it less appealing to investors wh…" at bounding box center [332, 447] width 0 height 11
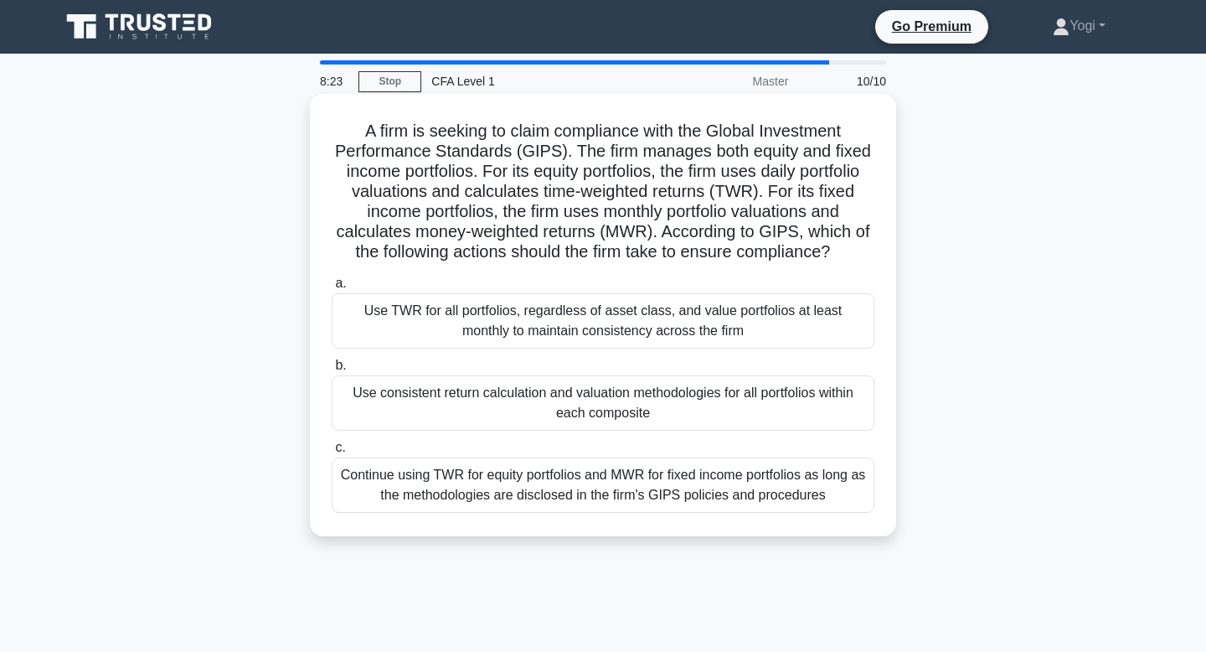
click at [682, 397] on div "Use consistent return calculation and valuation methodologies for all portfolio…" at bounding box center [603, 402] width 543 height 55
click at [332, 371] on input "b. Use consistent return calculation and valuation methodologies for all portfo…" at bounding box center [332, 365] width 0 height 11
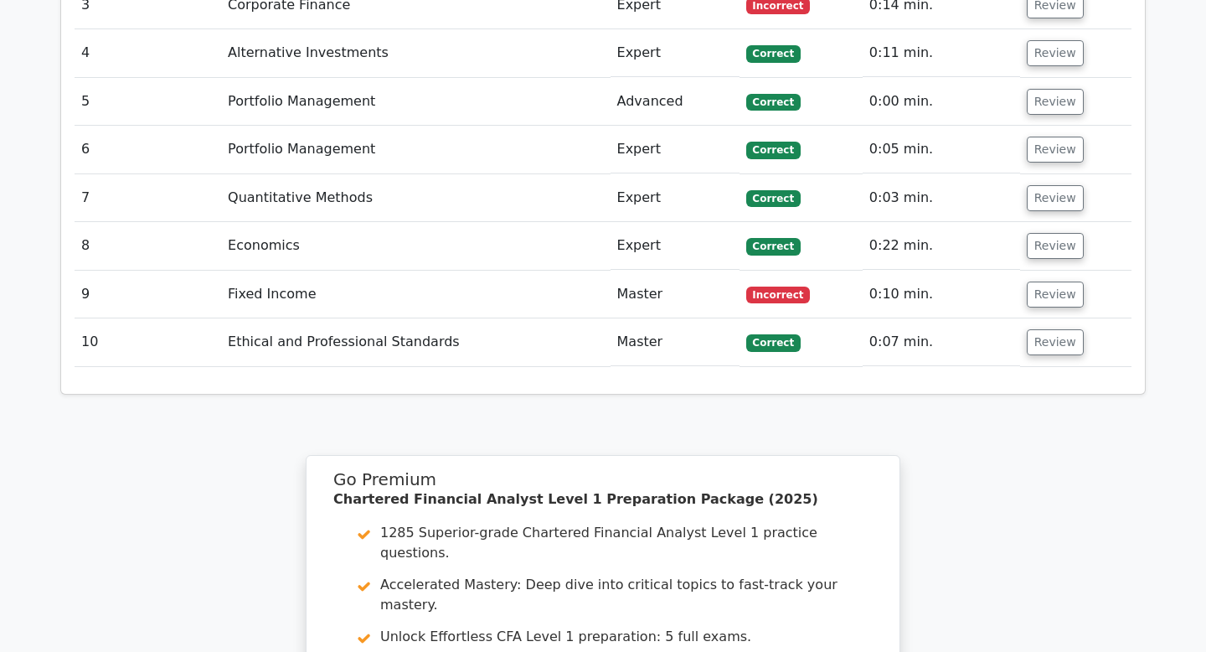
scroll to position [2318, 0]
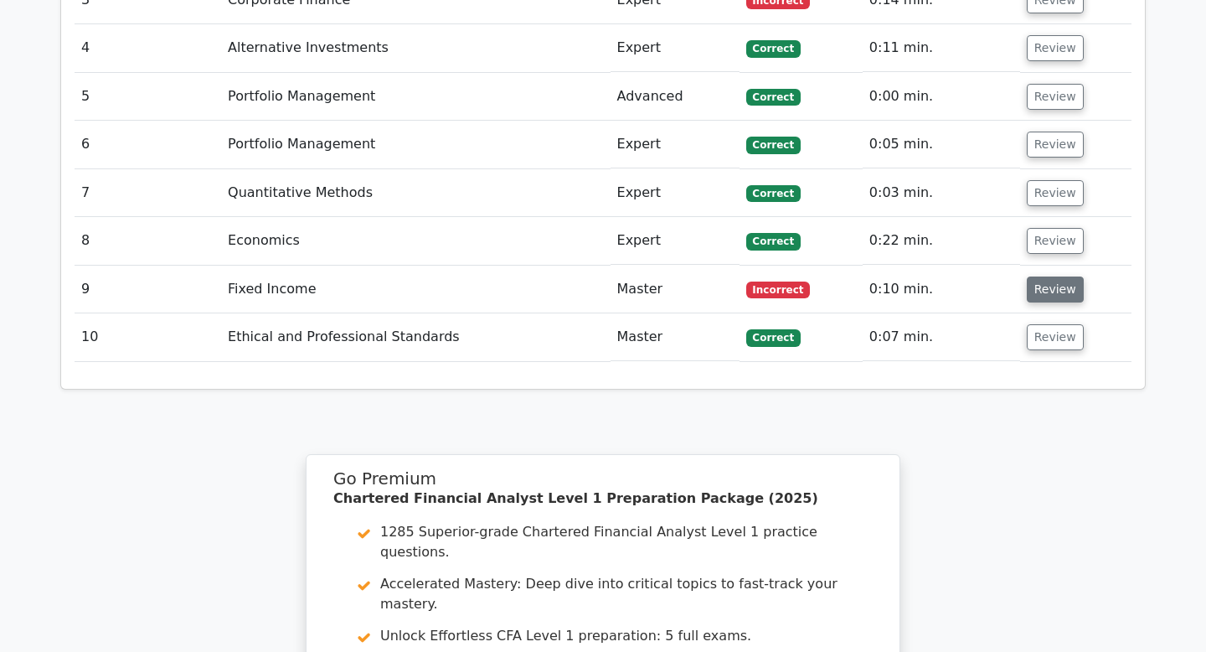
click at [1048, 276] on button "Review" at bounding box center [1055, 289] width 57 height 26
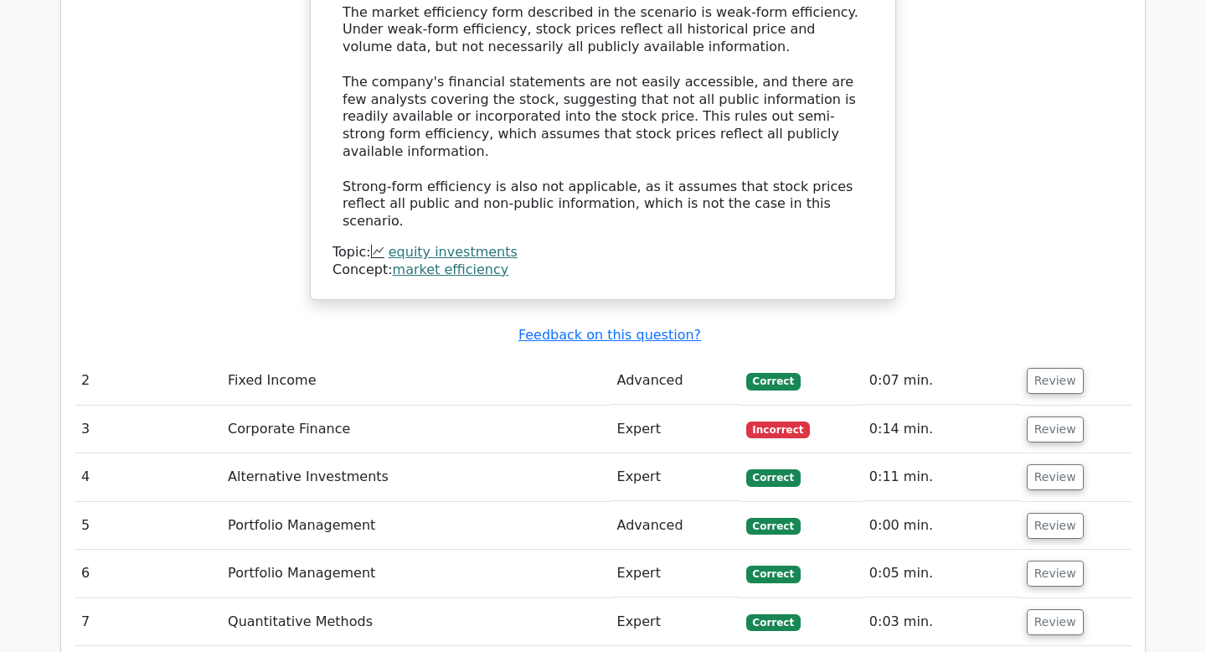
scroll to position [1865, 0]
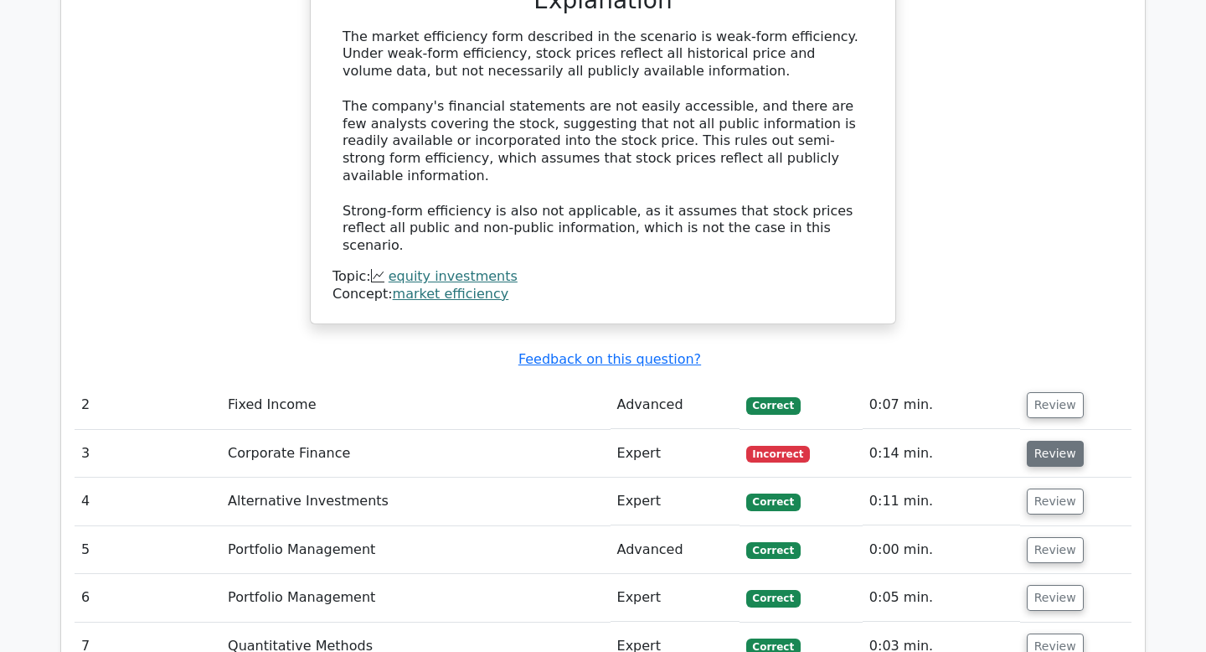
click at [1062, 440] on button "Review" at bounding box center [1055, 453] width 57 height 26
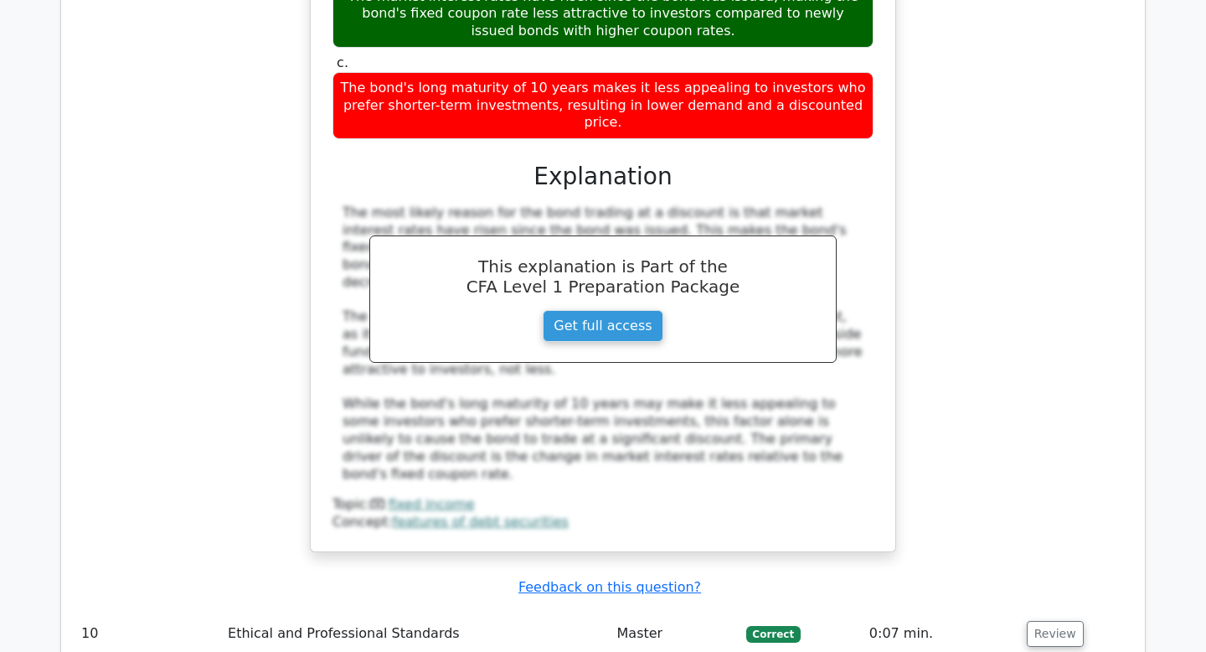
scroll to position [4200, 0]
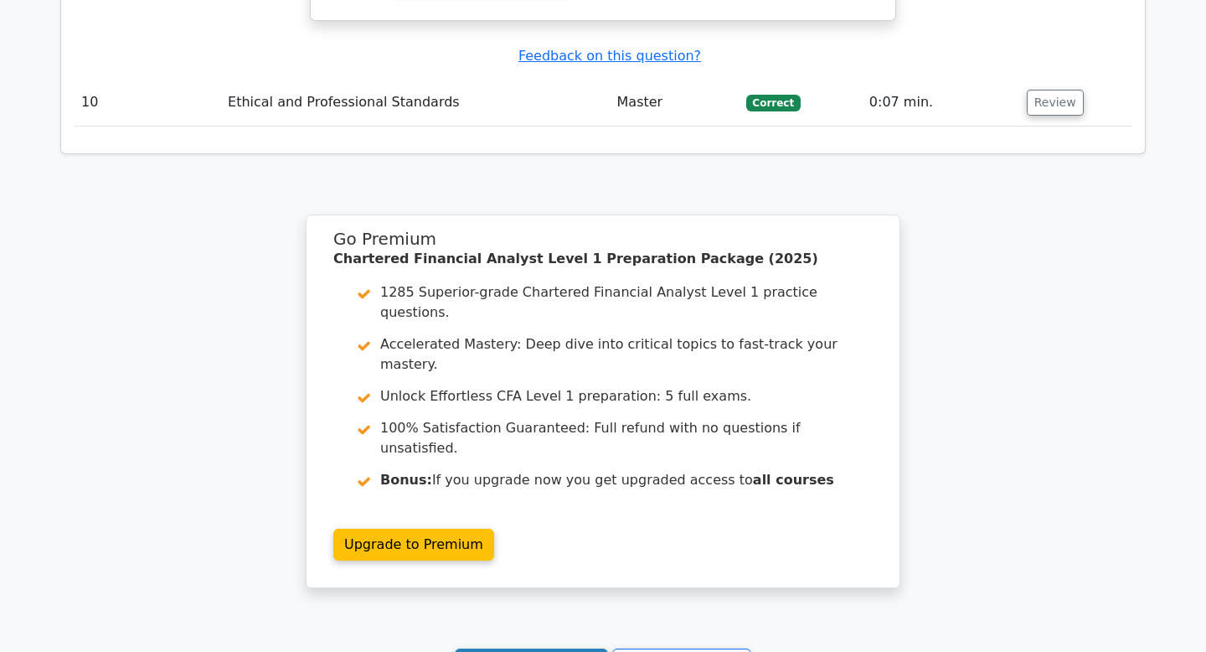
click at [539, 648] on link "Continue practicing" at bounding box center [531, 664] width 153 height 32
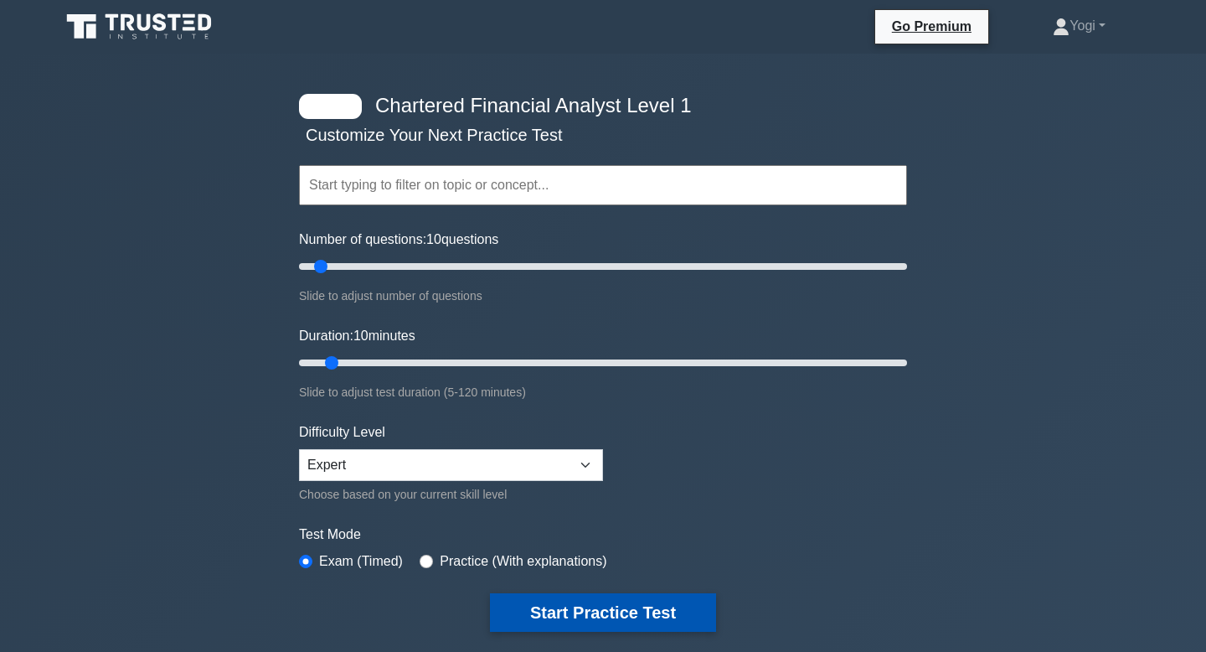
click at [573, 605] on button "Start Practice Test" at bounding box center [603, 612] width 226 height 39
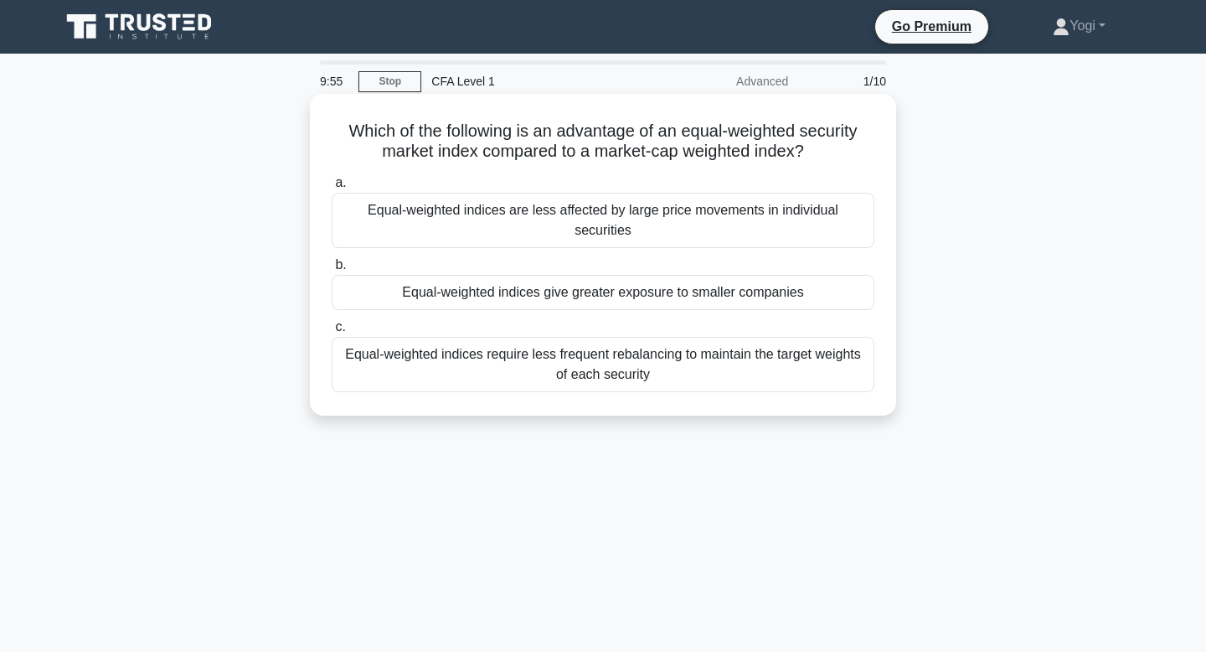
click at [560, 281] on div "Equal-weighted indices give greater exposure to smaller companies" at bounding box center [603, 292] width 543 height 35
click at [332, 270] on input "b. Equal-weighted indices give greater exposure to smaller companies" at bounding box center [332, 265] width 0 height 11
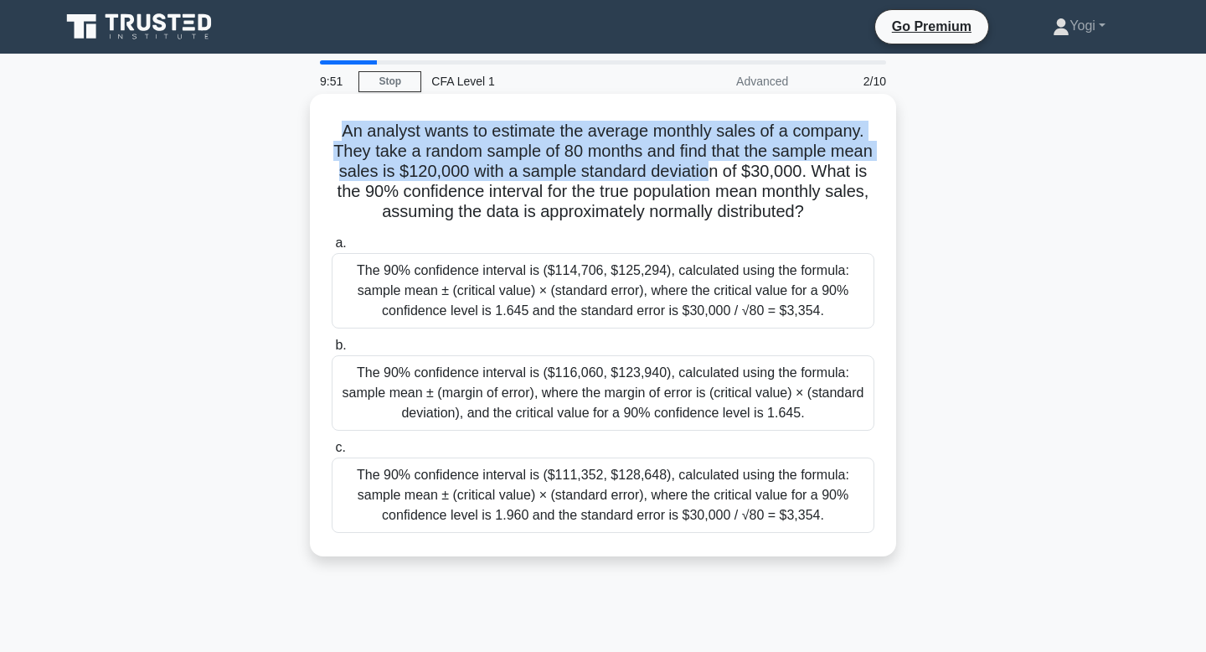
drag, startPoint x: 345, startPoint y: 134, endPoint x: 703, endPoint y: 174, distance: 359.8
click at [703, 174] on h5 "An analyst wants to estimate the average monthly sales of a company. They take …" at bounding box center [603, 172] width 546 height 102
click at [680, 286] on div "The 90% confidence interval is ($114,706, $125,294), calculated using the formu…" at bounding box center [603, 290] width 543 height 75
click at [332, 249] on input "a. The 90% confidence interval is ($114,706, $125,294), calculated using the fo…" at bounding box center [332, 243] width 0 height 11
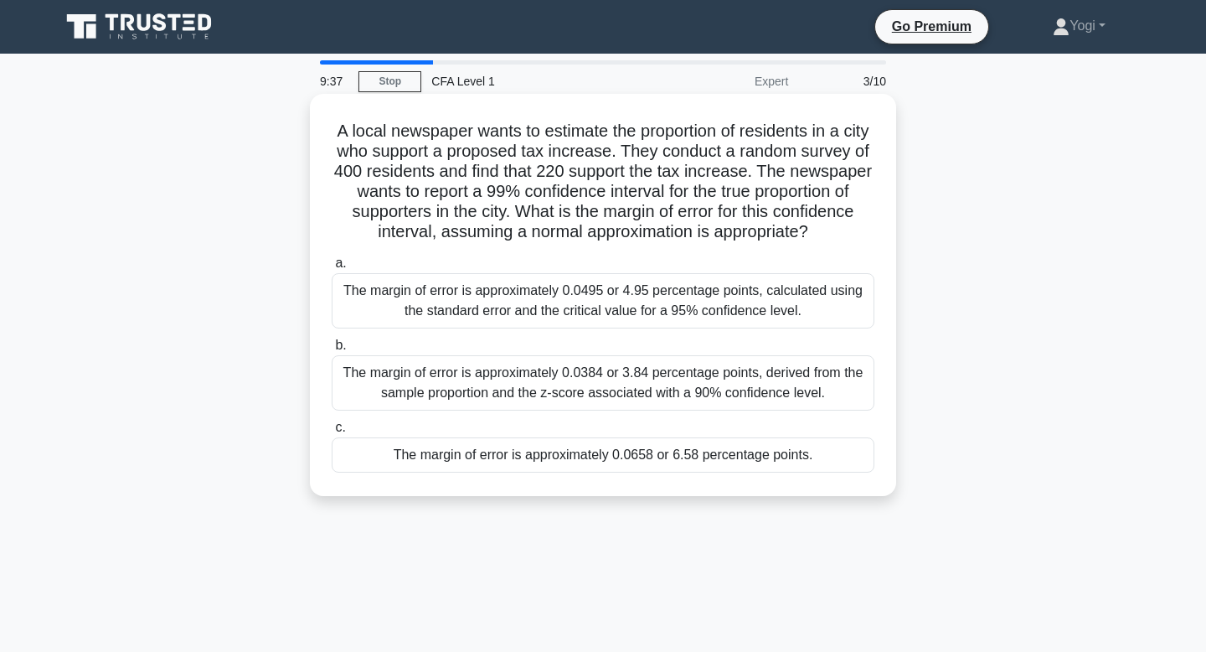
click at [491, 462] on div "The margin of error is approximately 0.0658 or 6.58 percentage points." at bounding box center [603, 454] width 543 height 35
click at [332, 433] on input "c. The margin of error is approximately 0.0658 or 6.58 percentage points." at bounding box center [332, 427] width 0 height 11
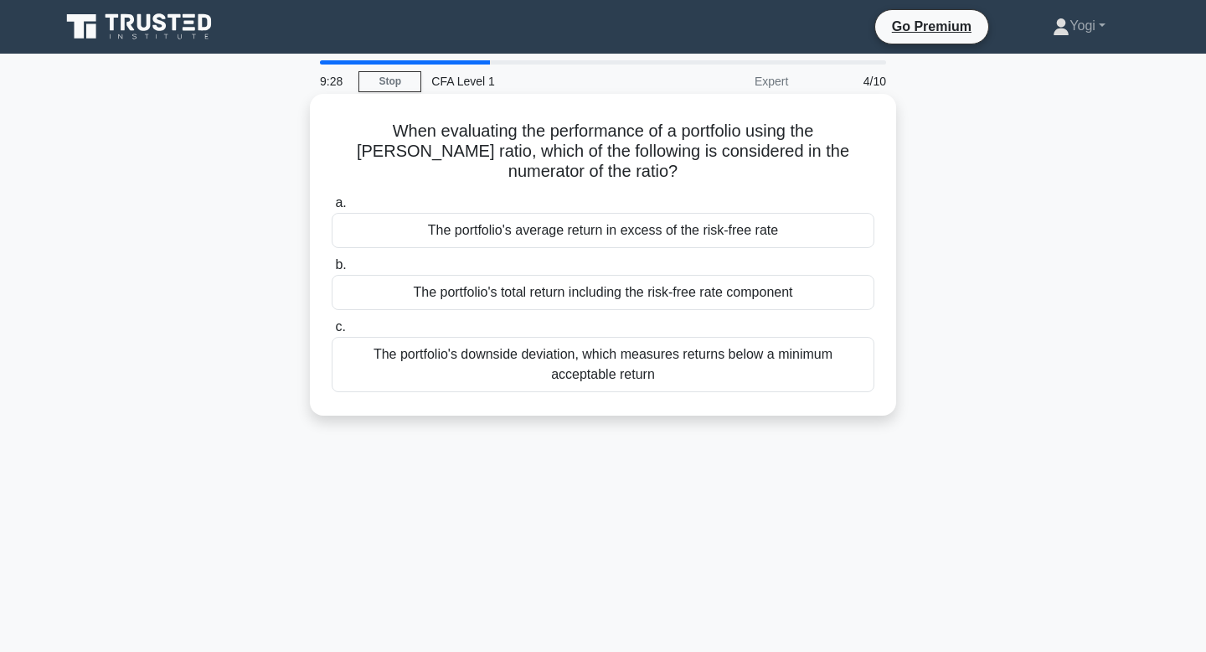
click at [686, 213] on div "The portfolio's average return in excess of the risk-free rate" at bounding box center [603, 230] width 543 height 35
click at [332, 209] on input "a. The portfolio's average return in excess of the risk-free rate" at bounding box center [332, 203] width 0 height 11
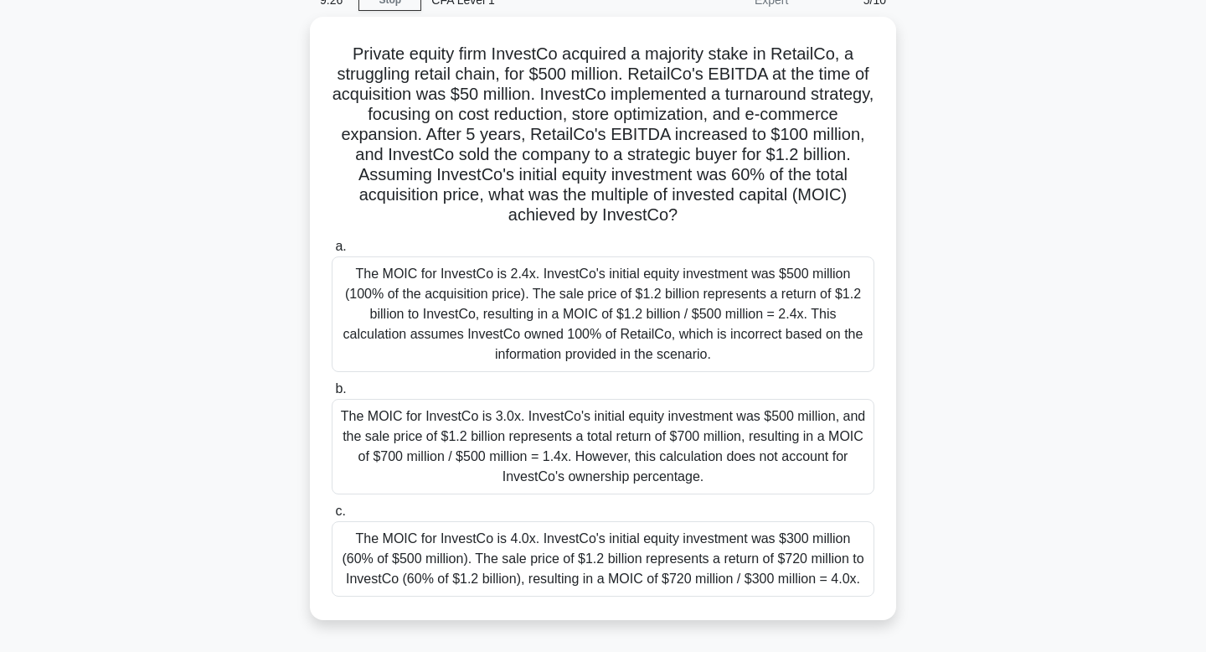
scroll to position [89, 0]
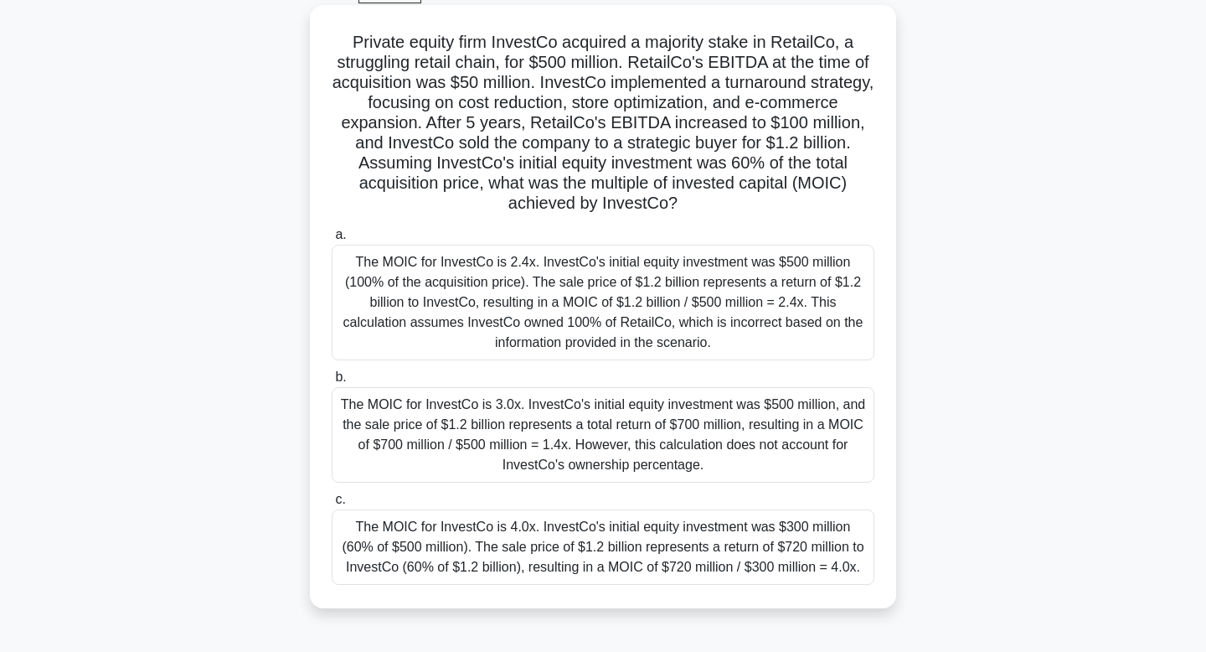
click at [689, 549] on div "The MOIC for InvestCo is 4.0x. InvestCo's initial equity investment was $300 mi…" at bounding box center [603, 546] width 543 height 75
click at [332, 505] on input "c. The MOIC for InvestCo is 4.0x. InvestCo's initial equity investment was $300…" at bounding box center [332, 499] width 0 height 11
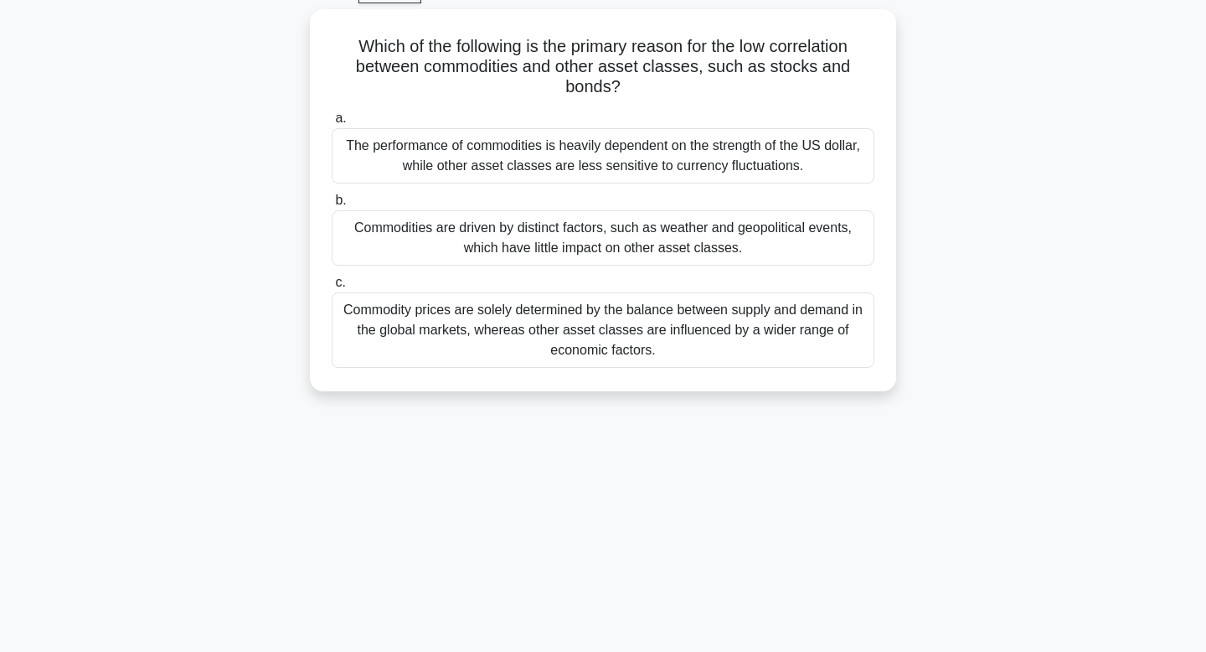
scroll to position [0, 0]
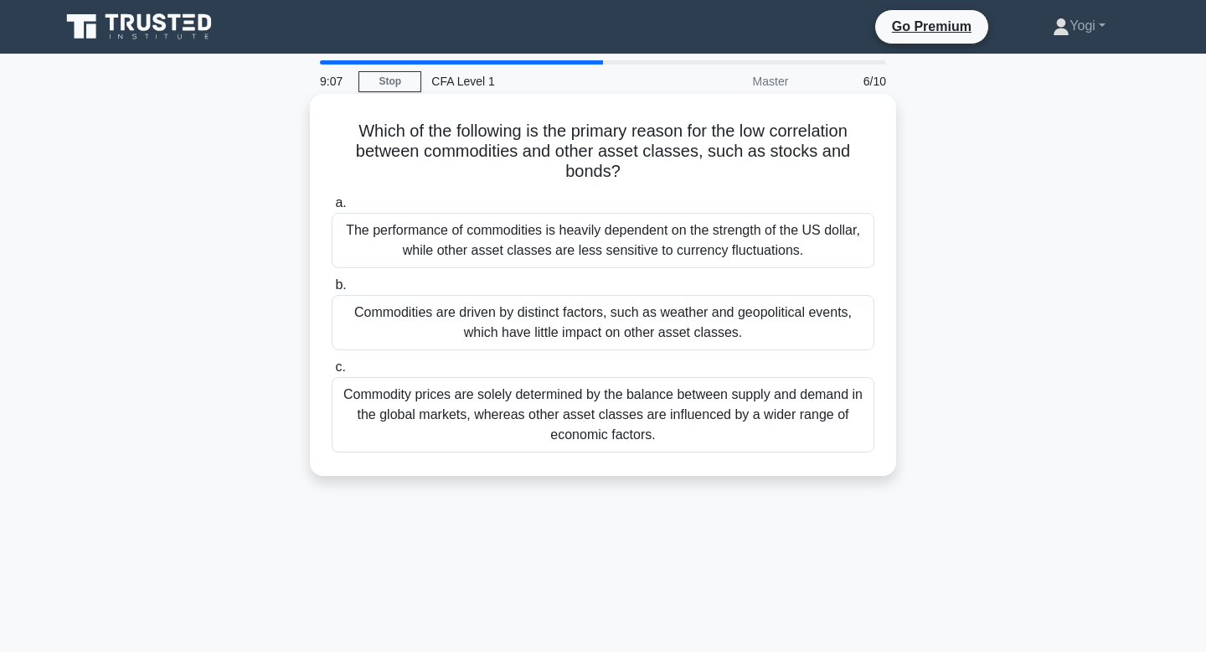
click at [692, 327] on div "Commodities are driven by distinct factors, such as weather and geopolitical ev…" at bounding box center [603, 322] width 543 height 55
click at [332, 291] on input "b. Commodities are driven by distinct factors, such as weather and geopolitical…" at bounding box center [332, 285] width 0 height 11
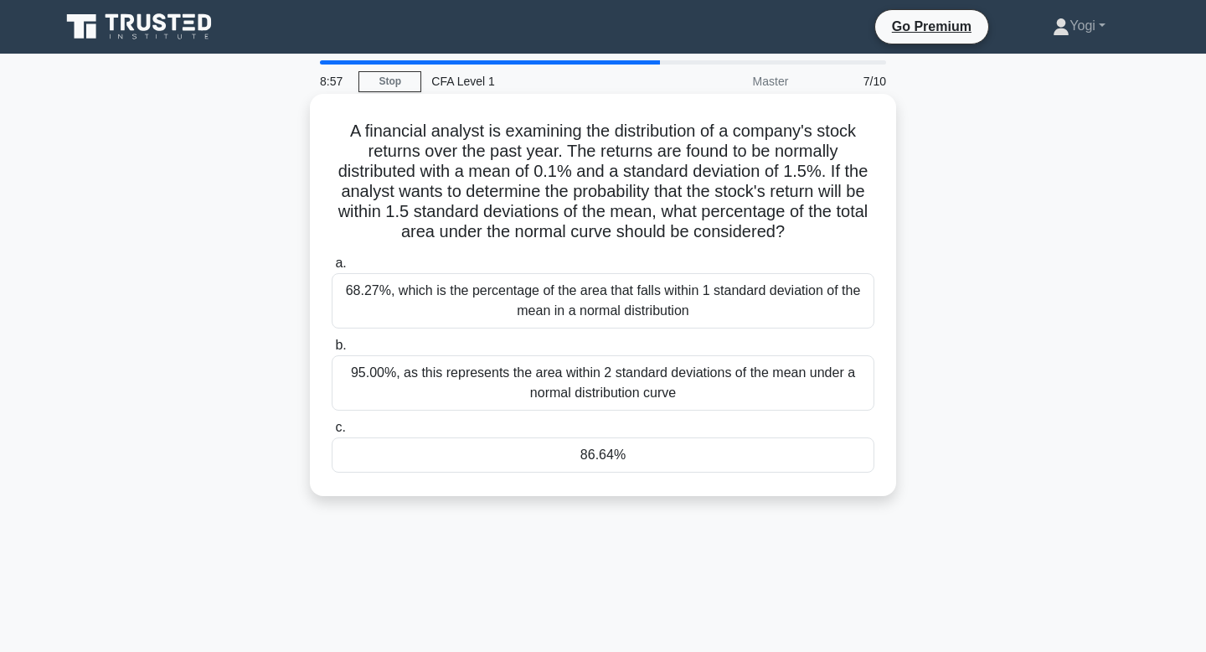
click at [696, 457] on div "86.64%" at bounding box center [603, 454] width 543 height 35
click at [332, 433] on input "c. 86.64%" at bounding box center [332, 427] width 0 height 11
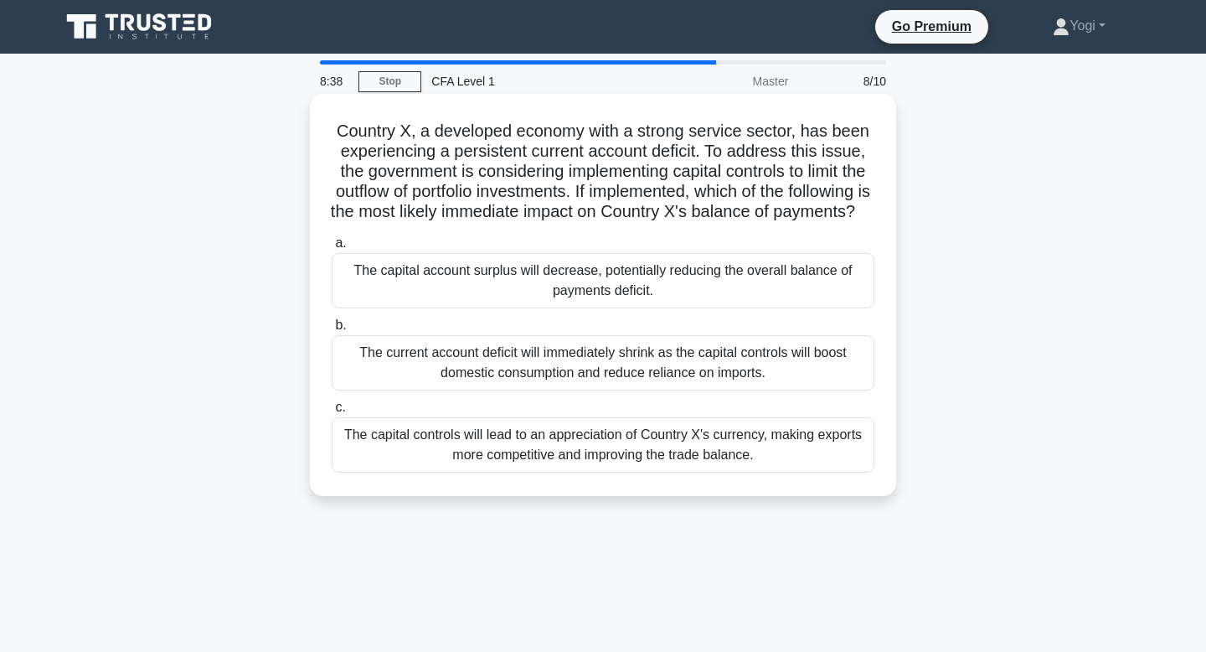
click at [540, 308] on div "The capital account surplus will decrease, potentially reducing the overall bal…" at bounding box center [603, 280] width 543 height 55
click at [332, 249] on input "a. The capital account surplus will decrease, potentially reducing the overall …" at bounding box center [332, 243] width 0 height 11
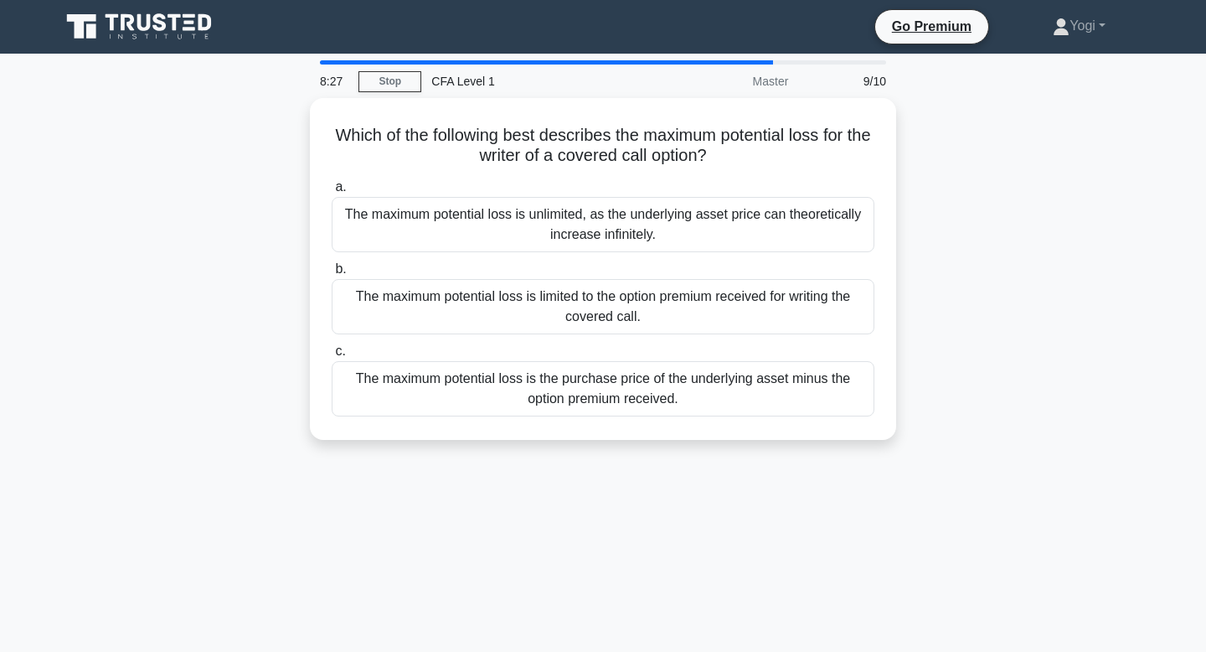
click at [540, 310] on div "The maximum potential loss is limited to the option premium received for writin…" at bounding box center [603, 306] width 543 height 55
click at [332, 275] on input "b. The maximum potential loss is limited to the option premium received for wri…" at bounding box center [332, 269] width 0 height 11
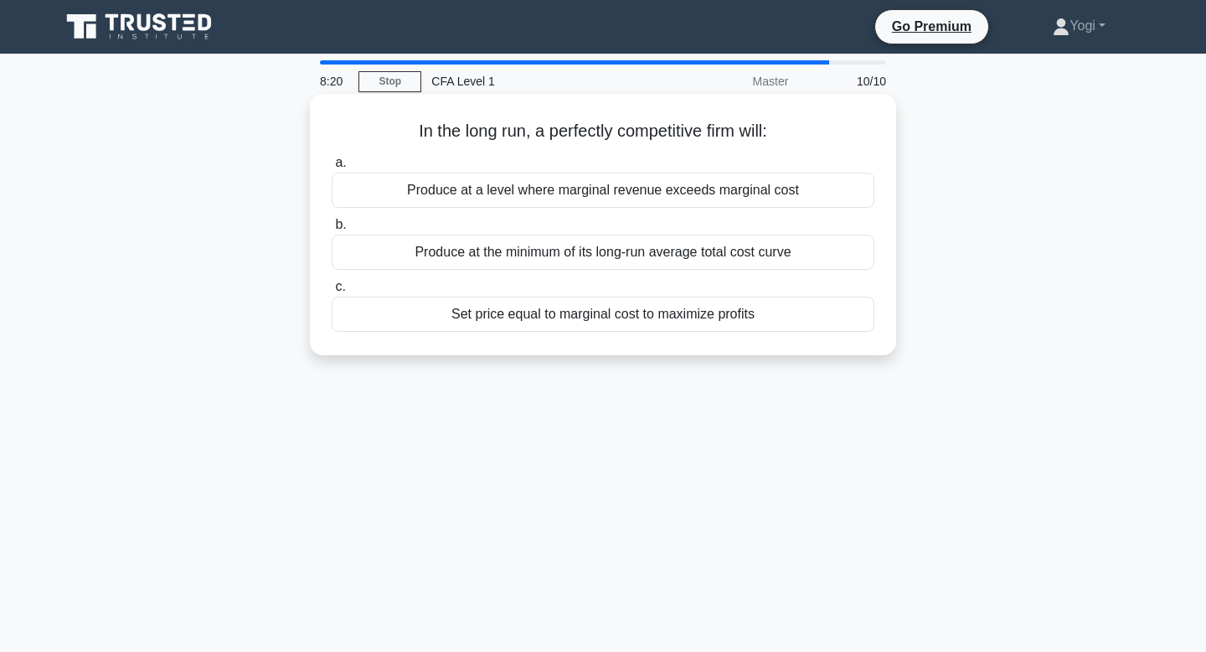
click at [561, 255] on div "Produce at the minimum of its long-run average total cost curve" at bounding box center [603, 251] width 543 height 35
click at [332, 230] on input "b. Produce at the minimum of its long-run average total cost curve" at bounding box center [332, 224] width 0 height 11
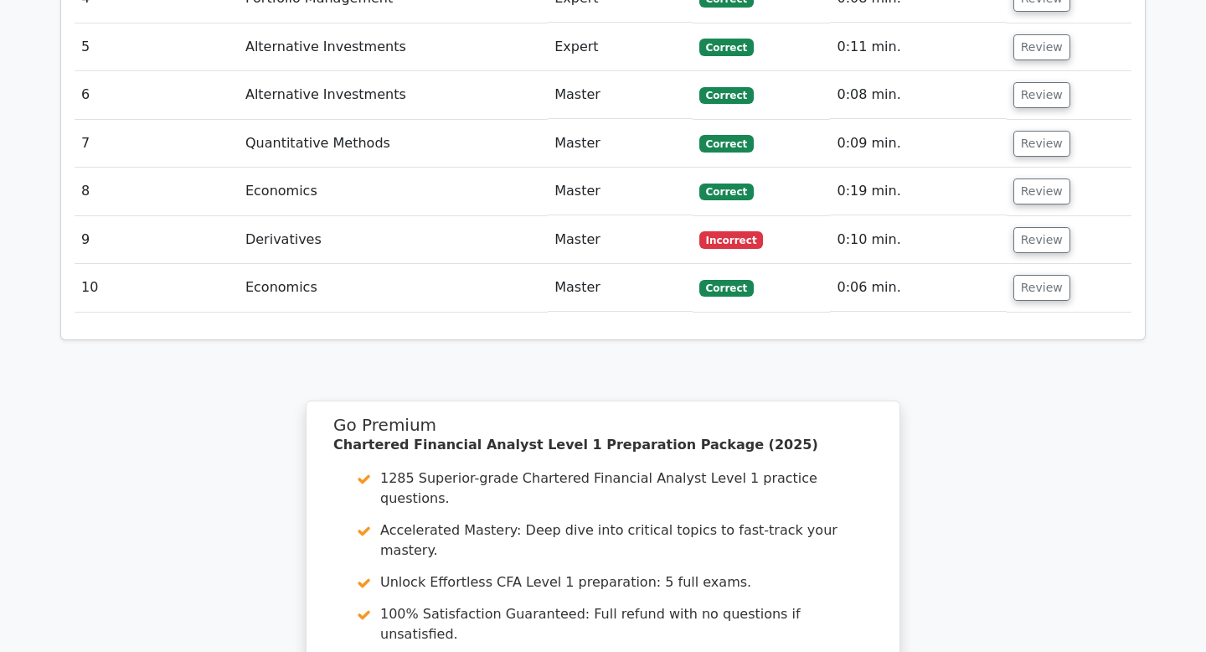
scroll to position [2263, 0]
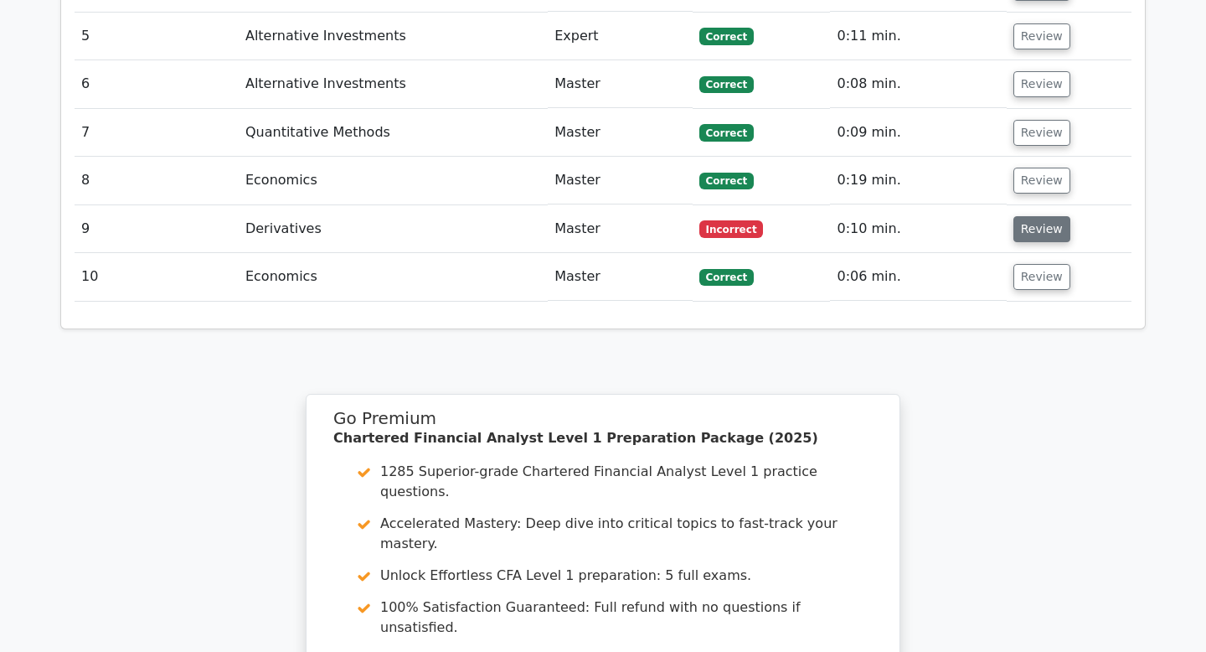
click at [1029, 216] on button "Review" at bounding box center [1041, 229] width 57 height 26
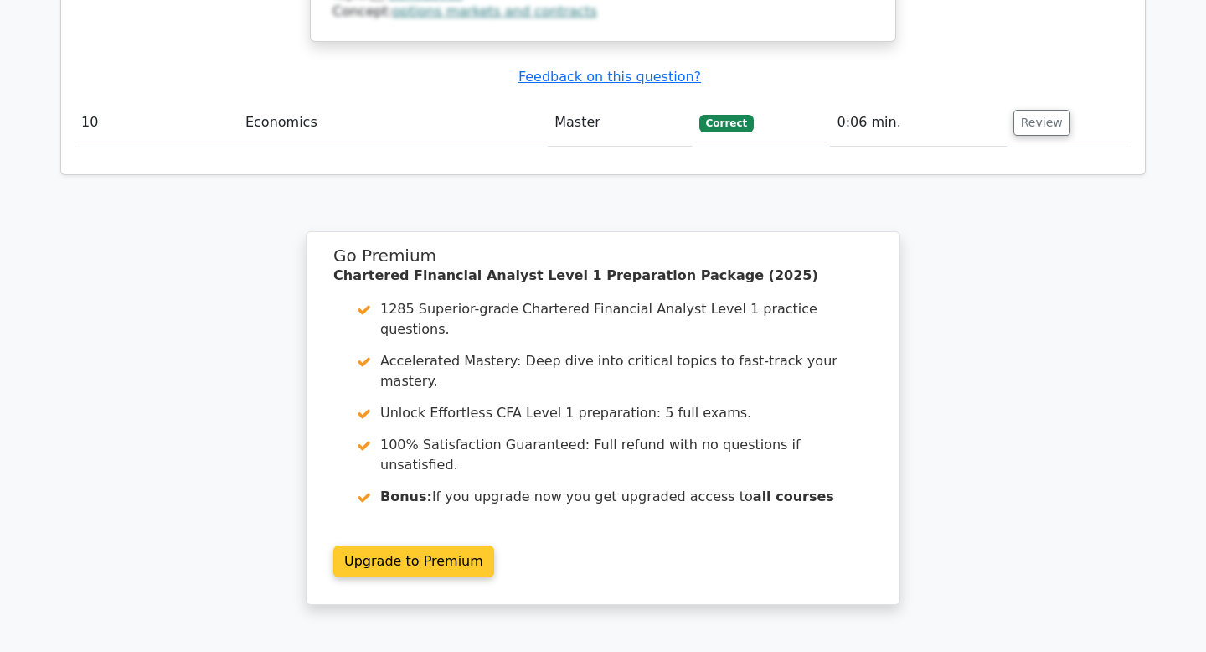
scroll to position [3222, 0]
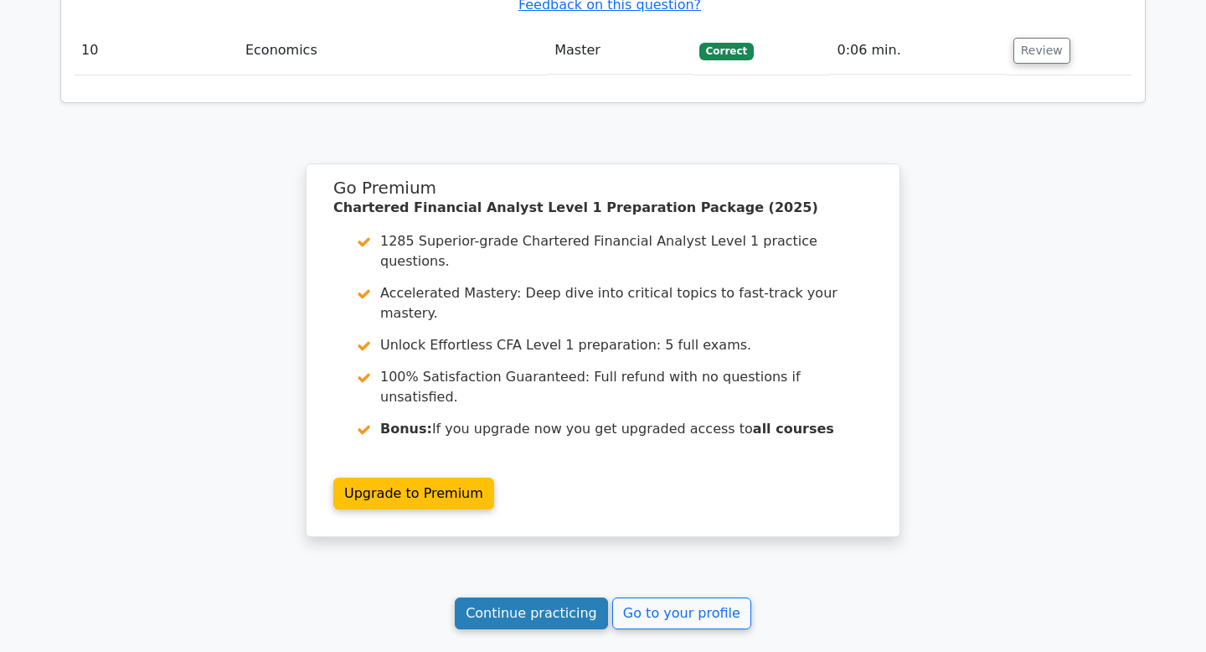
click at [563, 597] on link "Continue practicing" at bounding box center [531, 613] width 153 height 32
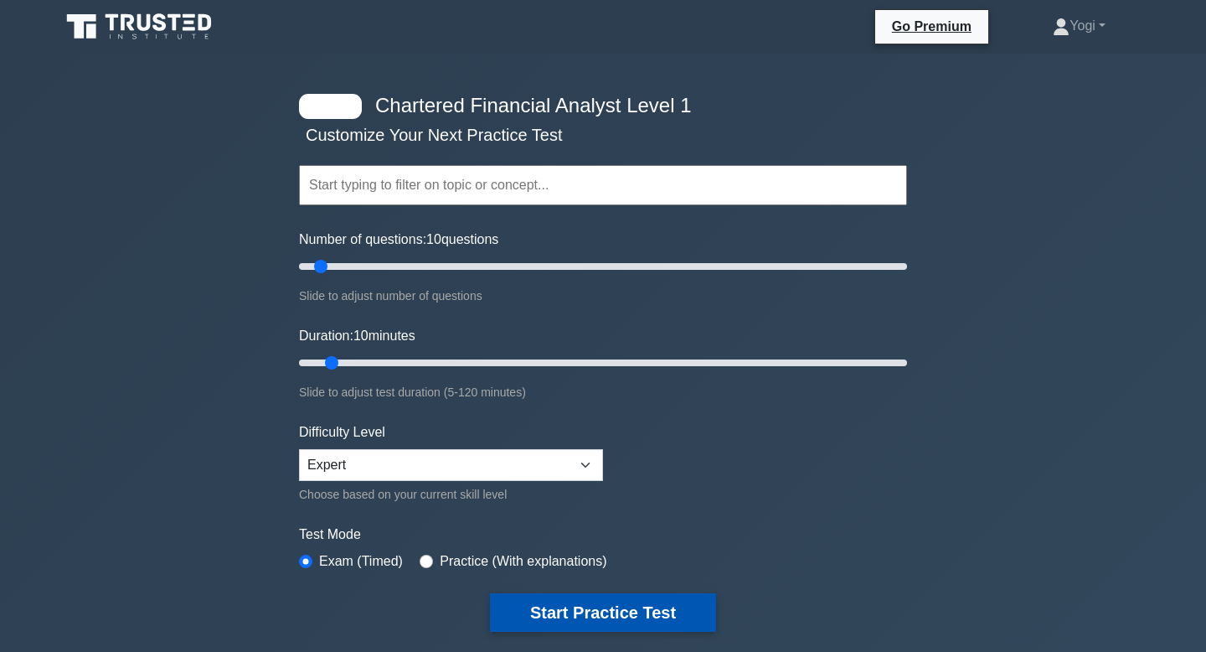
click at [541, 607] on button "Start Practice Test" at bounding box center [603, 612] width 226 height 39
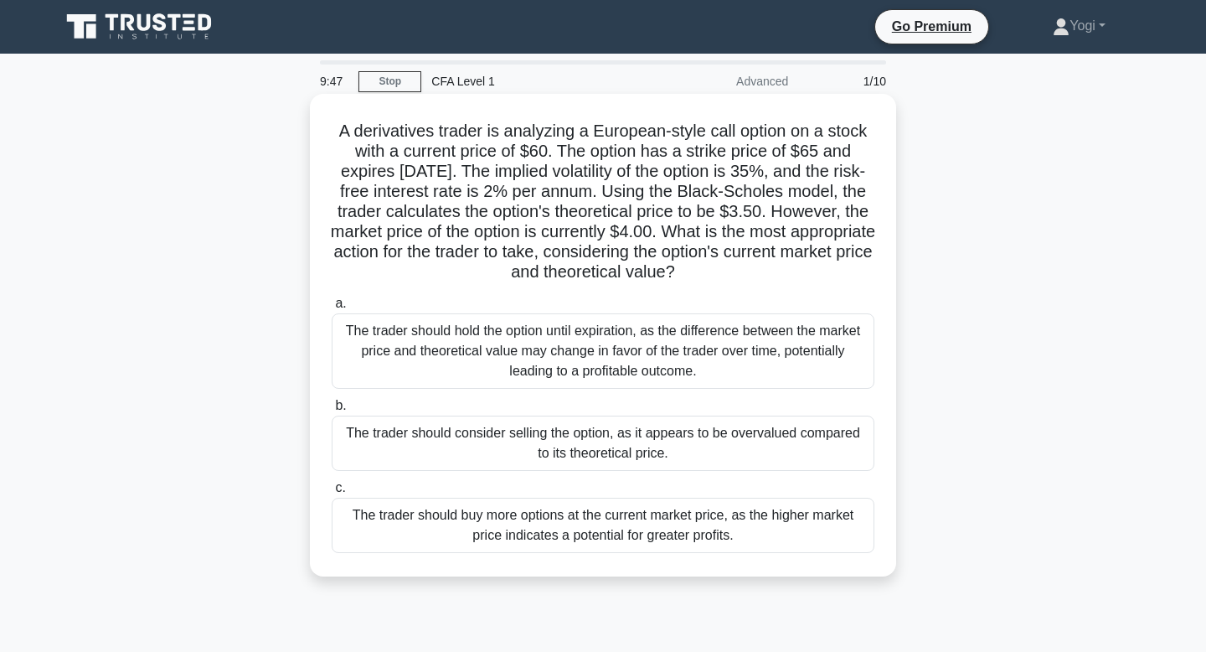
click at [574, 452] on div "The trader should consider selling the option, as it appears to be overvalued c…" at bounding box center [603, 442] width 543 height 55
click at [332, 411] on input "b. The trader should consider selling the option, as it appears to be overvalue…" at bounding box center [332, 405] width 0 height 11
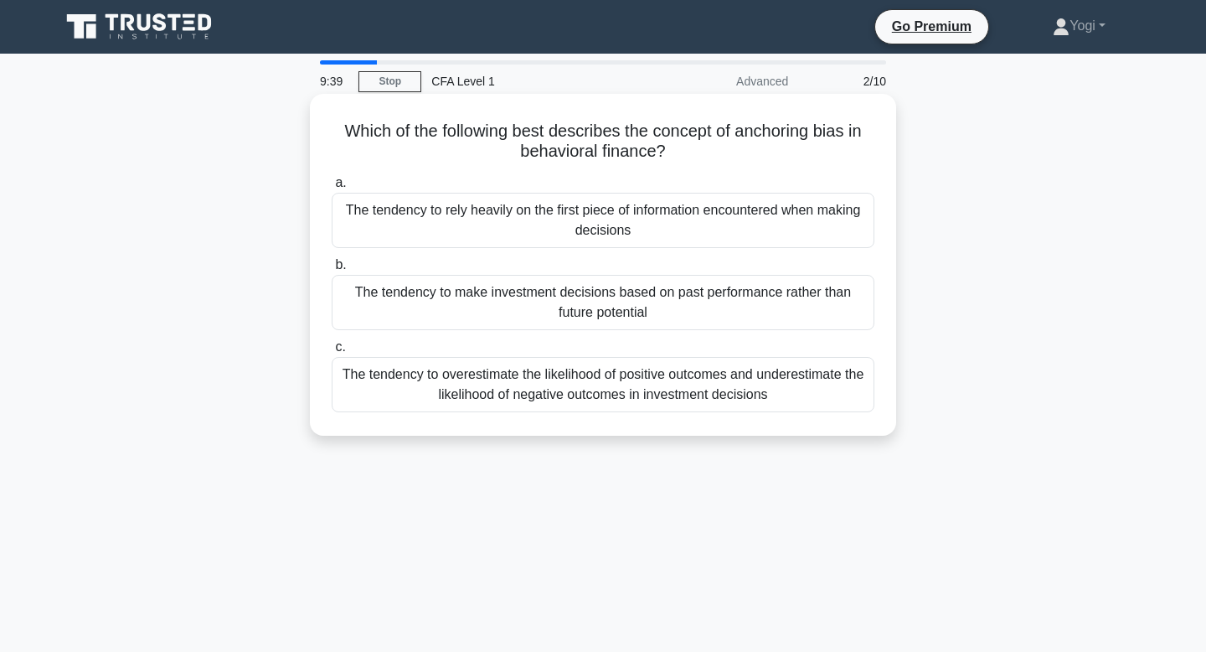
click at [622, 216] on div "The tendency to rely heavily on the first piece of information encountered when…" at bounding box center [603, 220] width 543 height 55
click at [332, 188] on input "a. The tendency to rely heavily on the first piece of information encountered w…" at bounding box center [332, 183] width 0 height 11
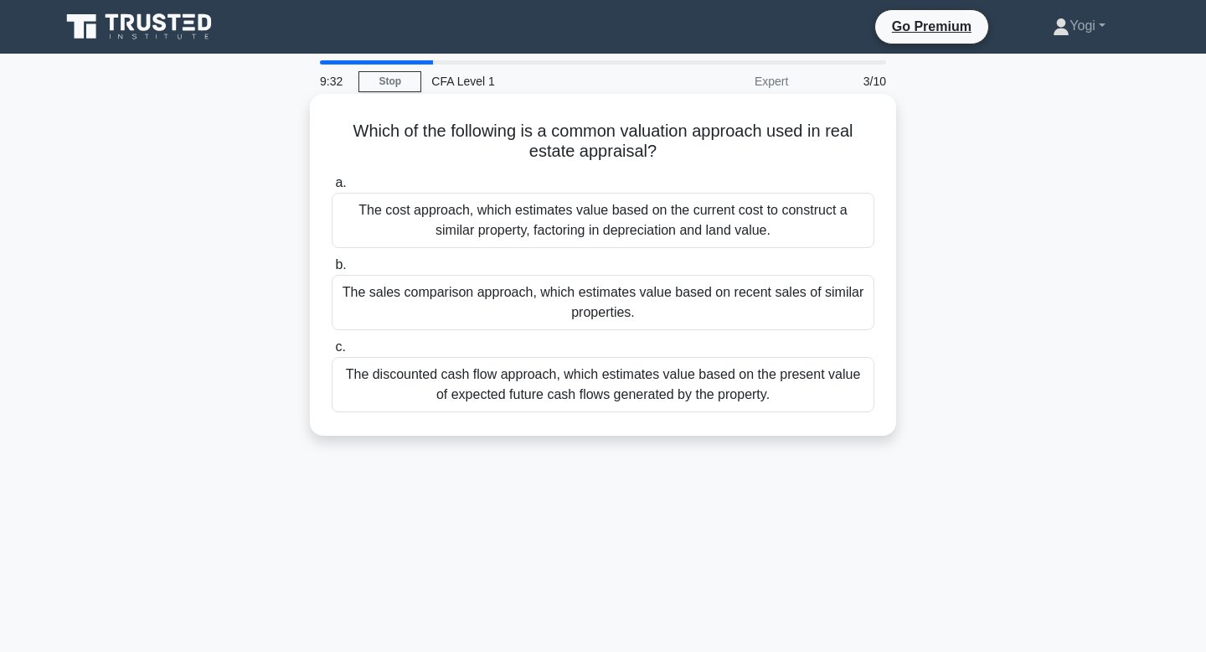
click at [649, 301] on div "The sales comparison approach, which estimates value based on recent sales of s…" at bounding box center [603, 302] width 543 height 55
click at [332, 270] on input "b. The sales comparison approach, which estimates value based on recent sales o…" at bounding box center [332, 265] width 0 height 11
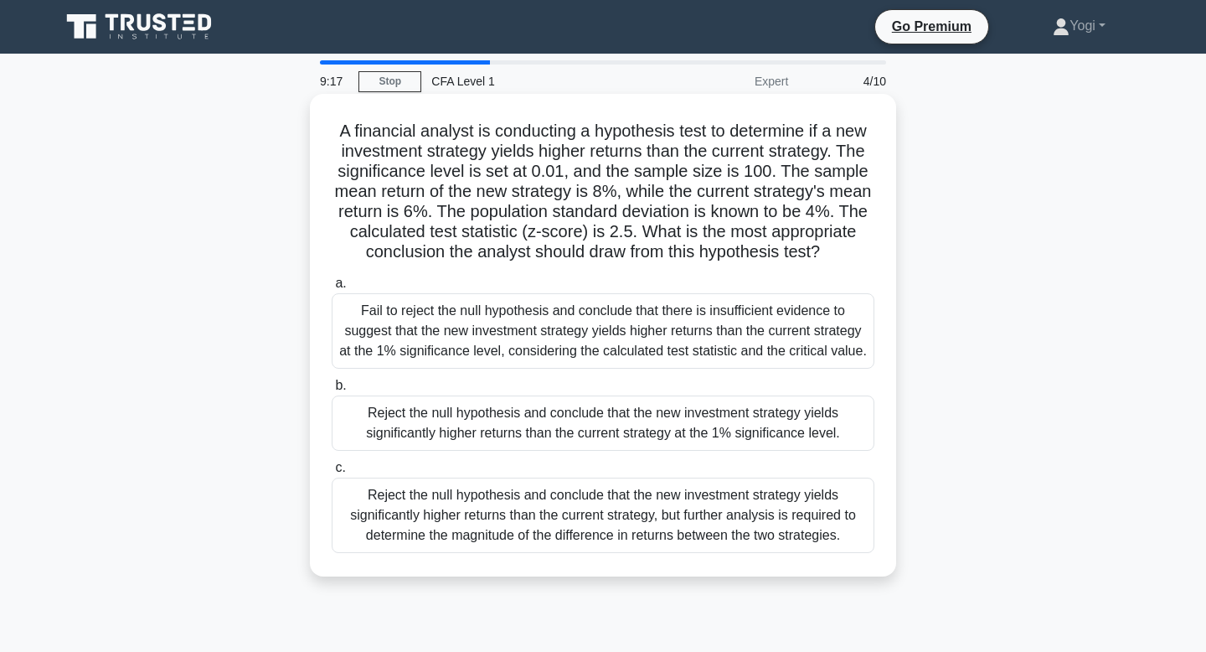
click at [651, 451] on div "Reject the null hypothesis and conclude that the new investment strategy yields…" at bounding box center [603, 422] width 543 height 55
click at [332, 391] on input "b. Reject the null hypothesis and conclude that the new investment strategy yie…" at bounding box center [332, 385] width 0 height 11
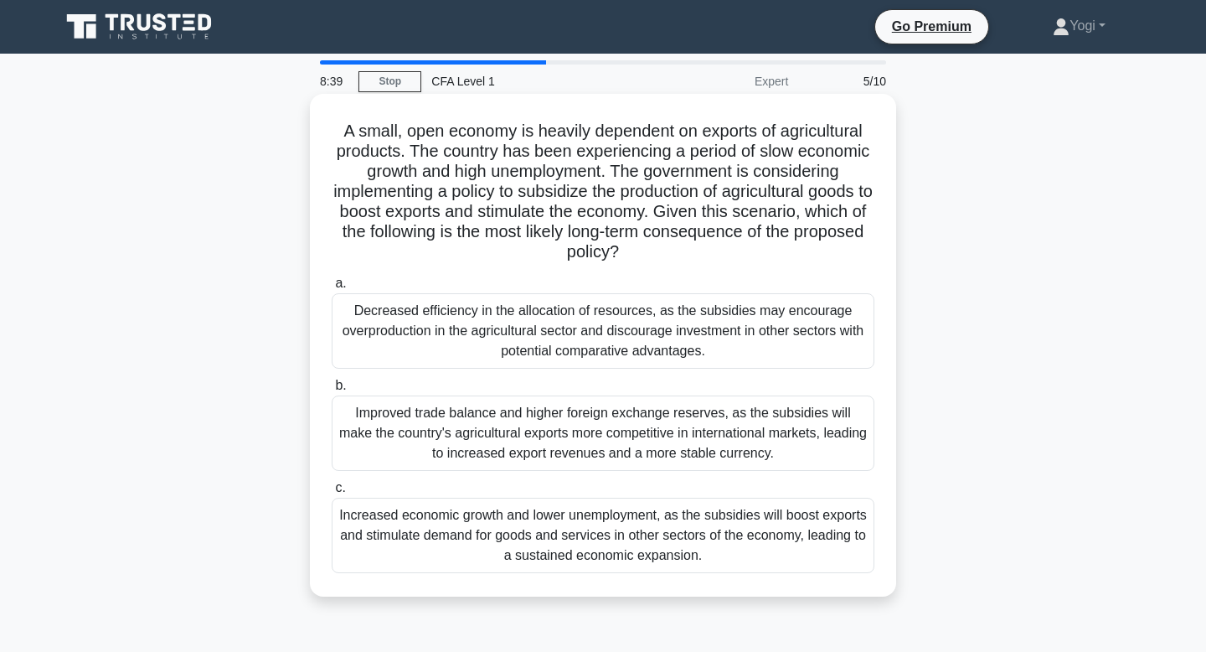
click at [667, 348] on div "Decreased efficiency in the allocation of resources, as the subsidies may encou…" at bounding box center [603, 330] width 543 height 75
click at [332, 289] on input "a. Decreased efficiency in the allocation of resources, as the subsidies may en…" at bounding box center [332, 283] width 0 height 11
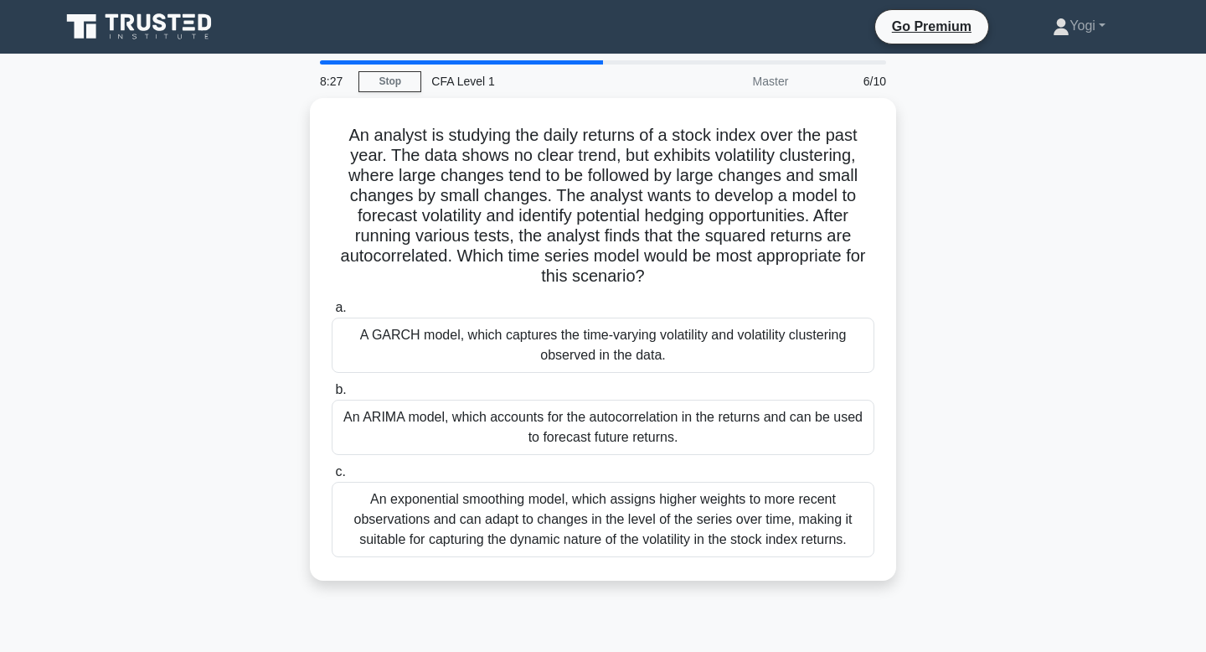
click at [667, 348] on div "A GARCH model, which captures the time-varying volatility and volatility cluste…" at bounding box center [603, 344] width 543 height 55
click at [332, 313] on input "a. A GARCH model, which captures the time-varying volatility and volatility clu…" at bounding box center [332, 307] width 0 height 11
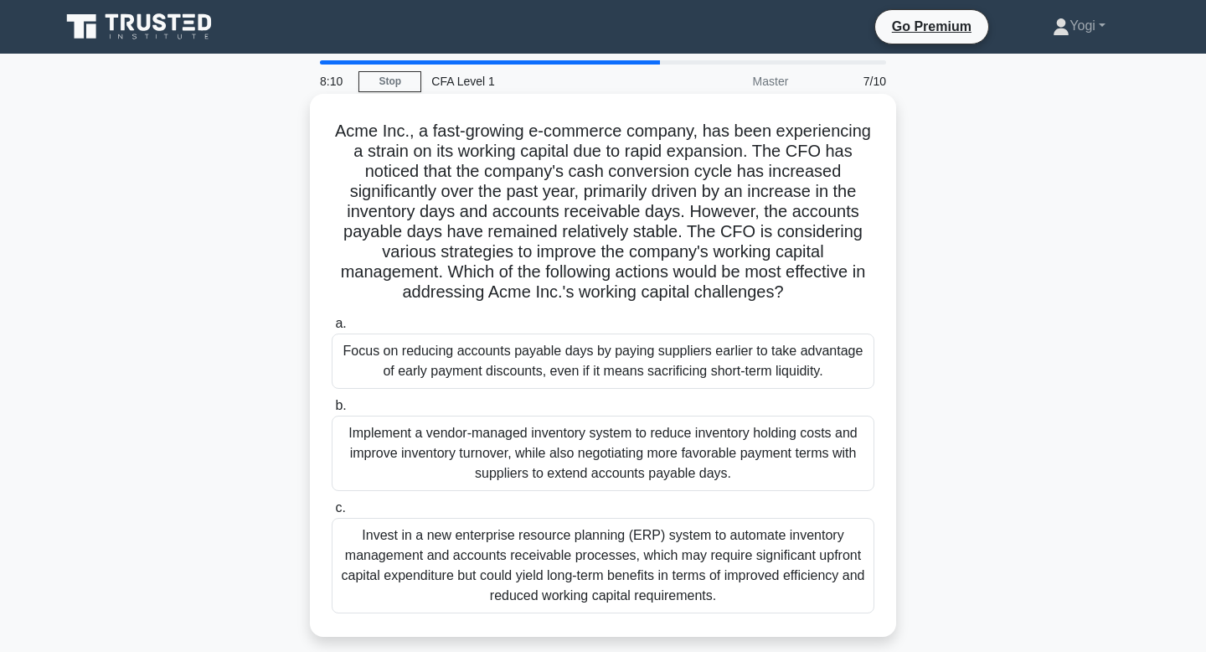
click at [671, 466] on div "Implement a vendor-managed inventory system to reduce inventory holding costs a…" at bounding box center [603, 452] width 543 height 75
click at [332, 411] on input "b. Implement a vendor-managed inventory system to reduce inventory holding cost…" at bounding box center [332, 405] width 0 height 11
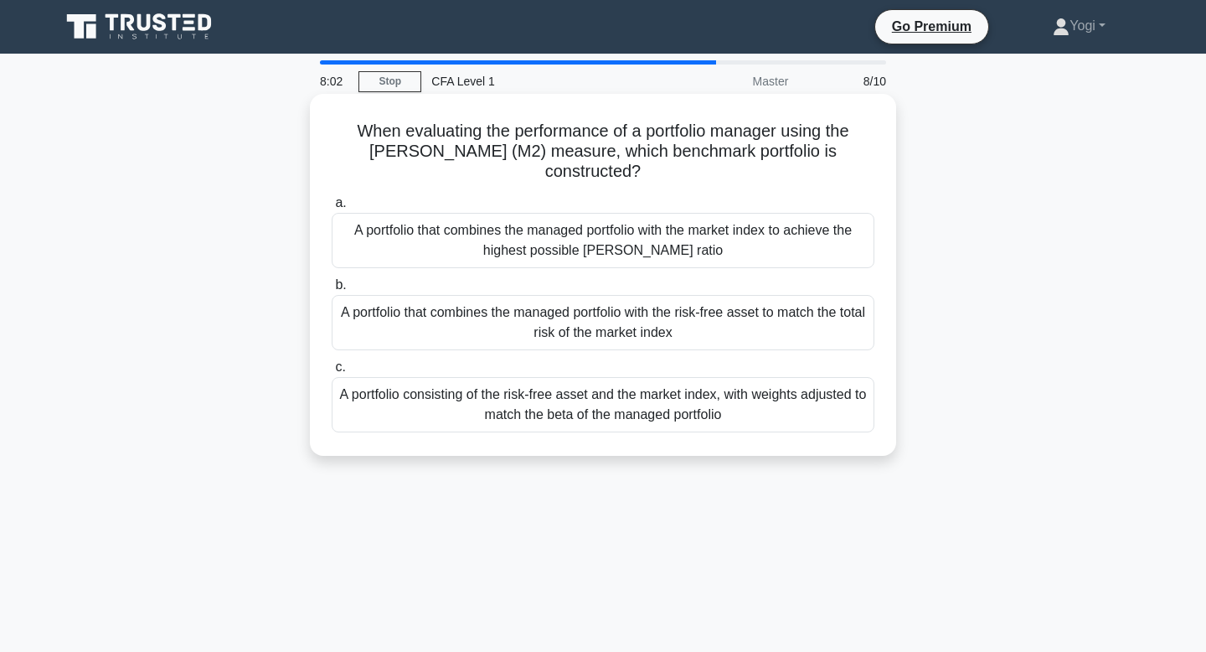
click at [662, 340] on div "A portfolio that combines the managed portfolio with the risk-free asset to mat…" at bounding box center [603, 322] width 543 height 55
click at [332, 291] on input "b. A portfolio that combines the managed portfolio with the risk-free asset to …" at bounding box center [332, 285] width 0 height 11
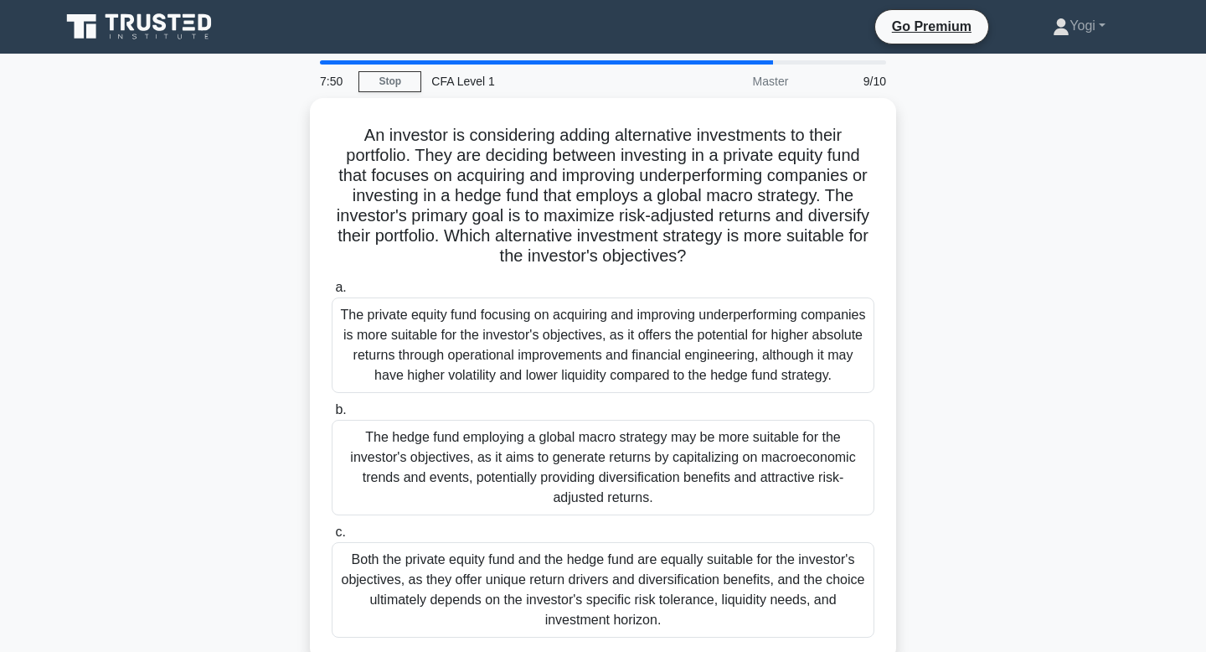
click at [662, 340] on div "The private equity fund focusing on acquiring and improving underperforming com…" at bounding box center [603, 344] width 543 height 95
click at [332, 293] on input "a. The private equity fund focusing on acquiring and improving underperforming …" at bounding box center [332, 287] width 0 height 11
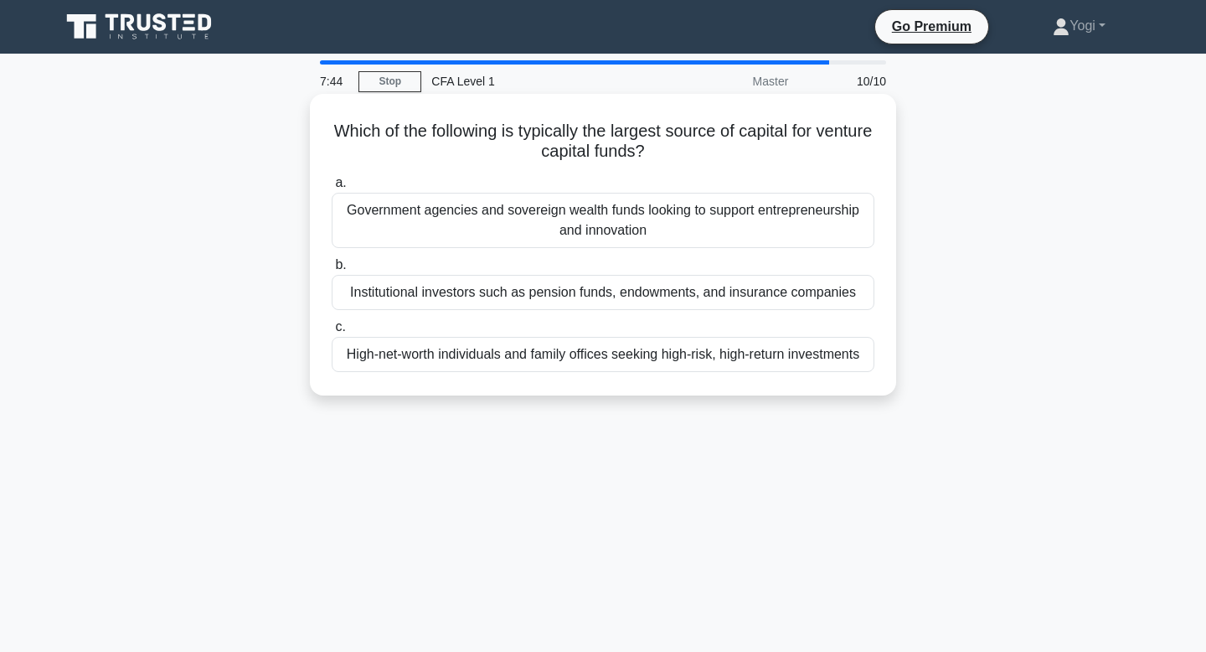
click at [664, 293] on div "Institutional investors such as pension funds, endowments, and insurance compan…" at bounding box center [603, 292] width 543 height 35
click at [332, 270] on input "b. Institutional investors such as pension funds, endowments, and insurance com…" at bounding box center [332, 265] width 0 height 11
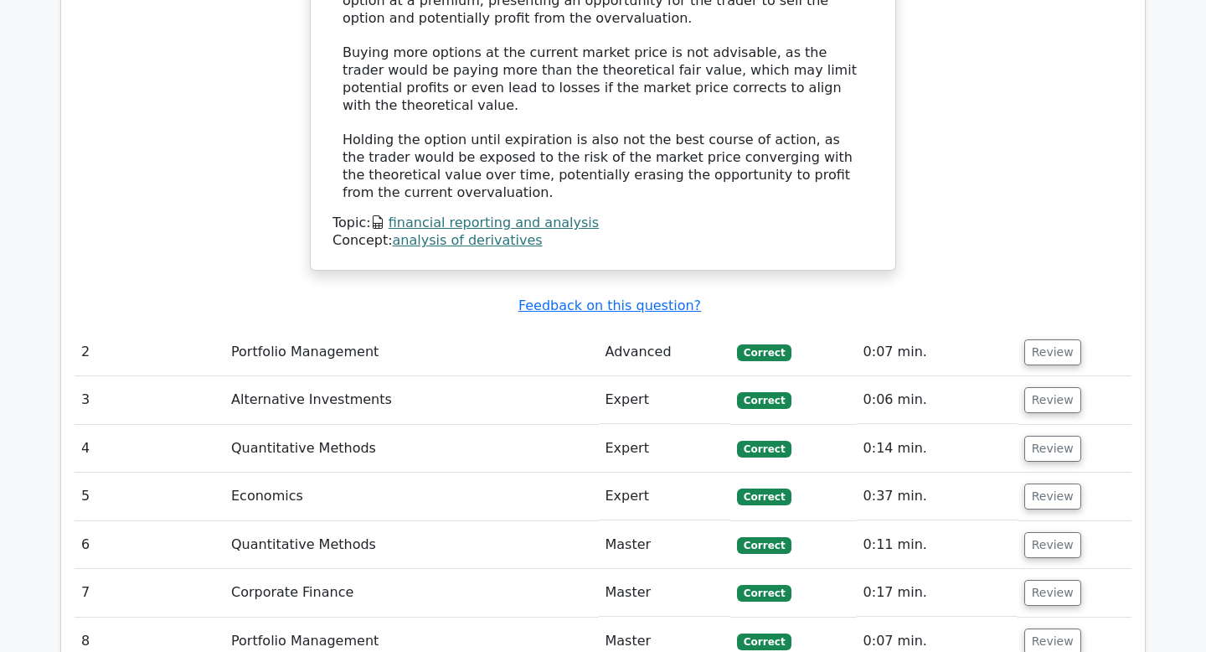
scroll to position [2123, 0]
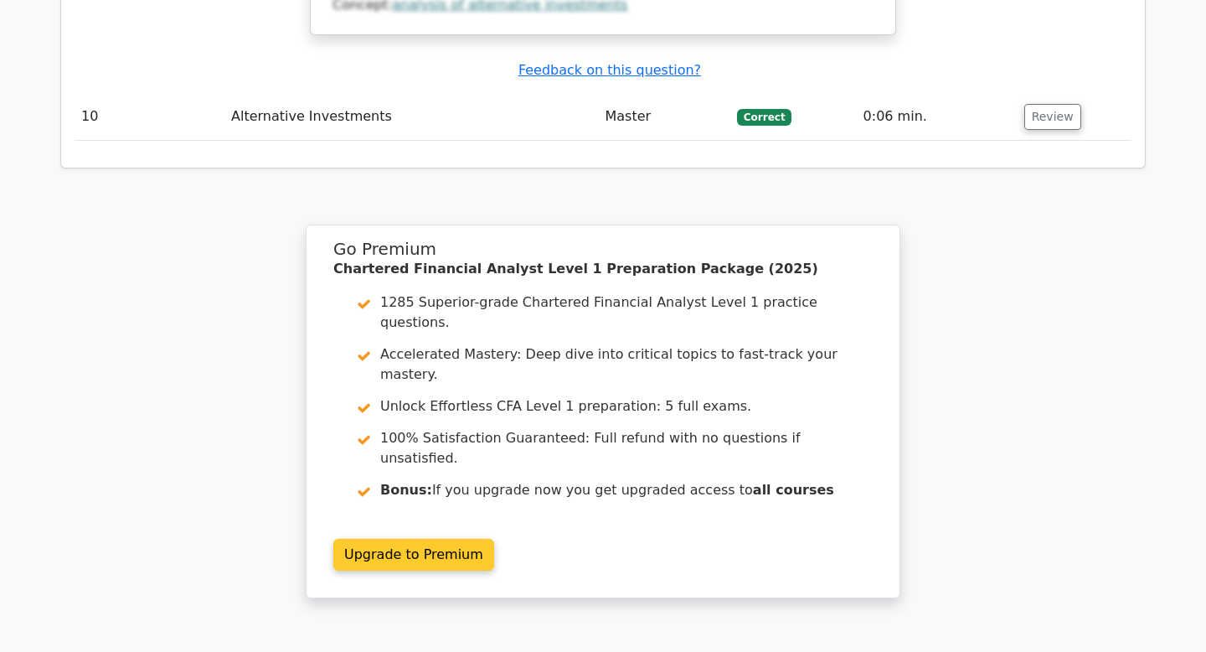
scroll to position [3970, 0]
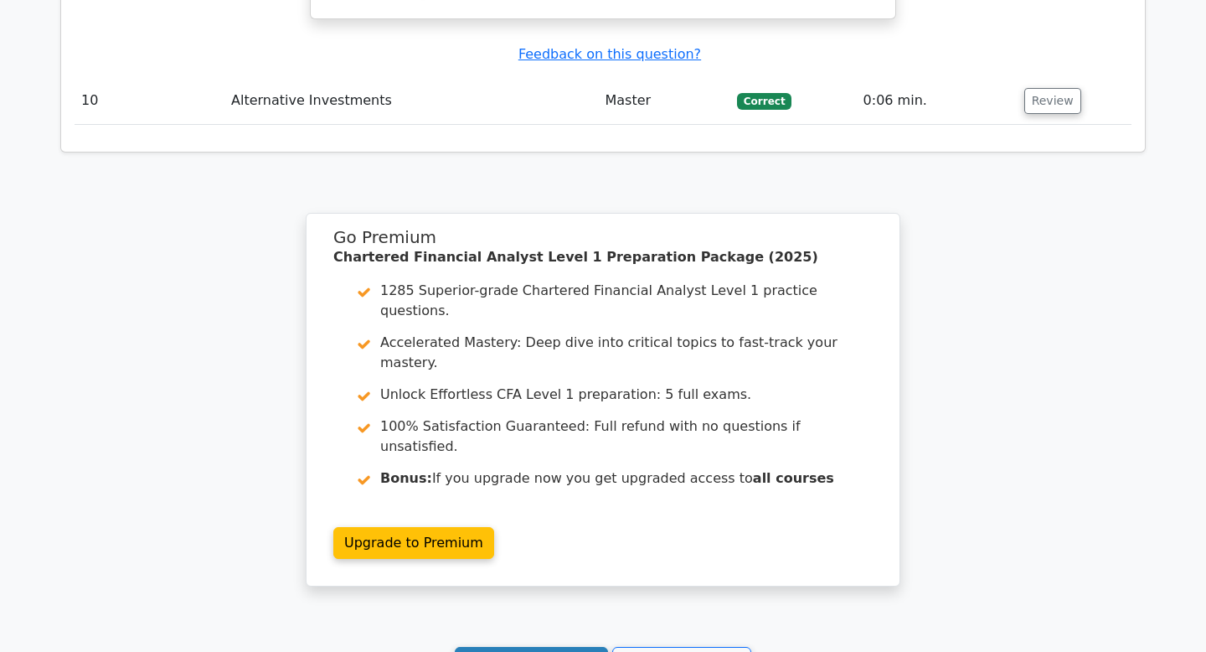
click at [521, 647] on link "Continue practicing" at bounding box center [531, 663] width 153 height 32
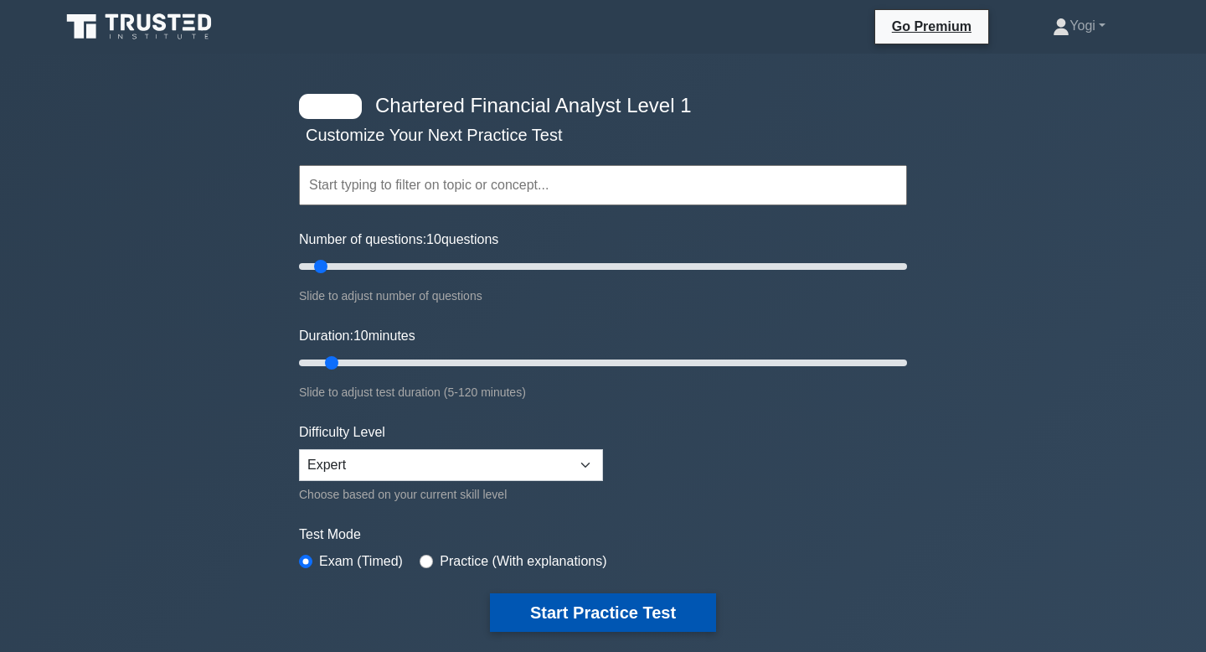
click at [584, 609] on button "Start Practice Test" at bounding box center [603, 612] width 226 height 39
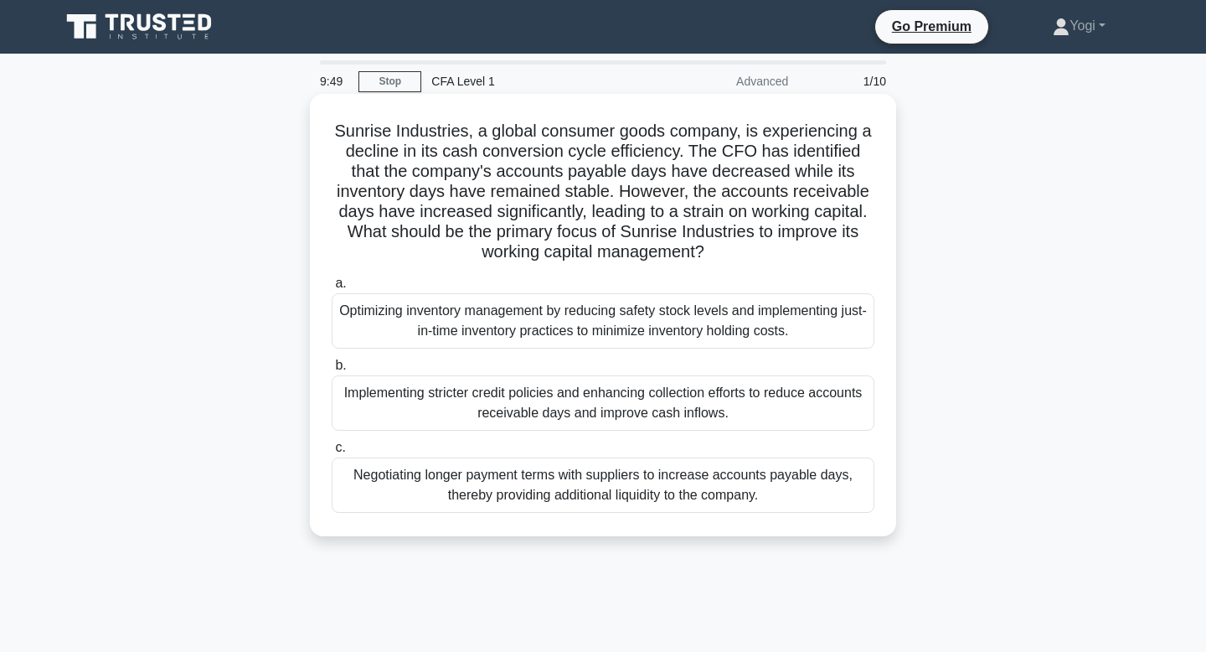
click at [655, 399] on div "Implementing stricter credit policies and enhancing collection efforts to reduc…" at bounding box center [603, 402] width 543 height 55
click at [332, 371] on input "b. Implementing stricter credit policies and enhancing collection efforts to re…" at bounding box center [332, 365] width 0 height 11
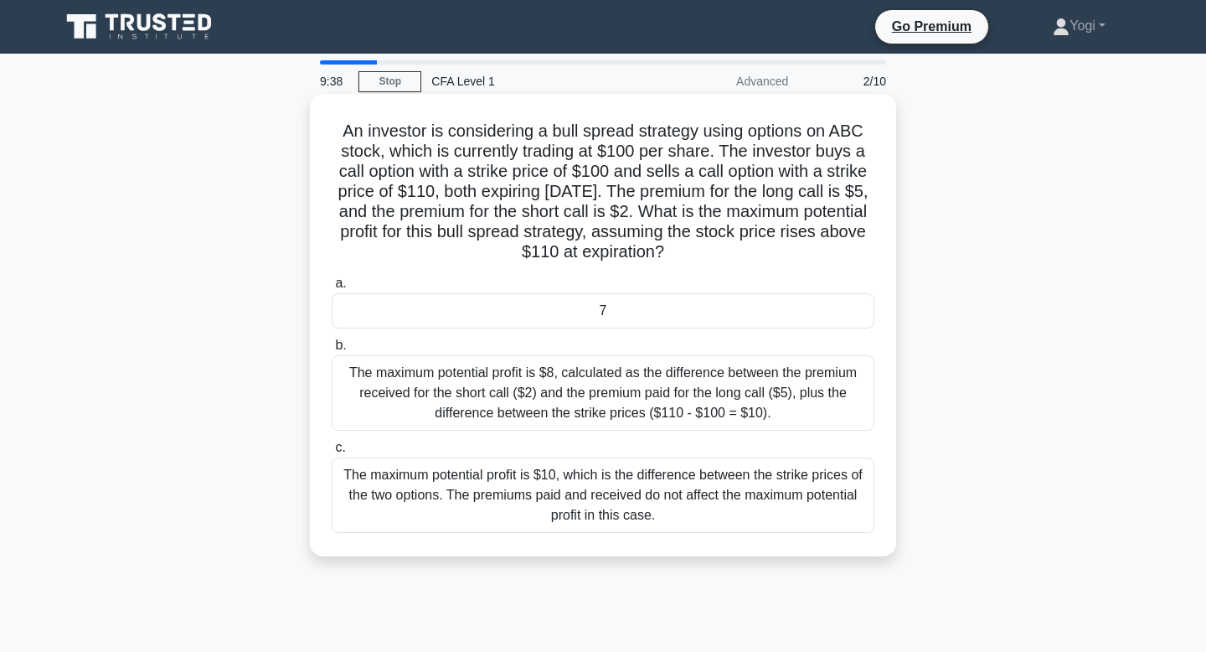
click at [648, 312] on div "7" at bounding box center [603, 310] width 543 height 35
click at [332, 289] on input "a. 7" at bounding box center [332, 283] width 0 height 11
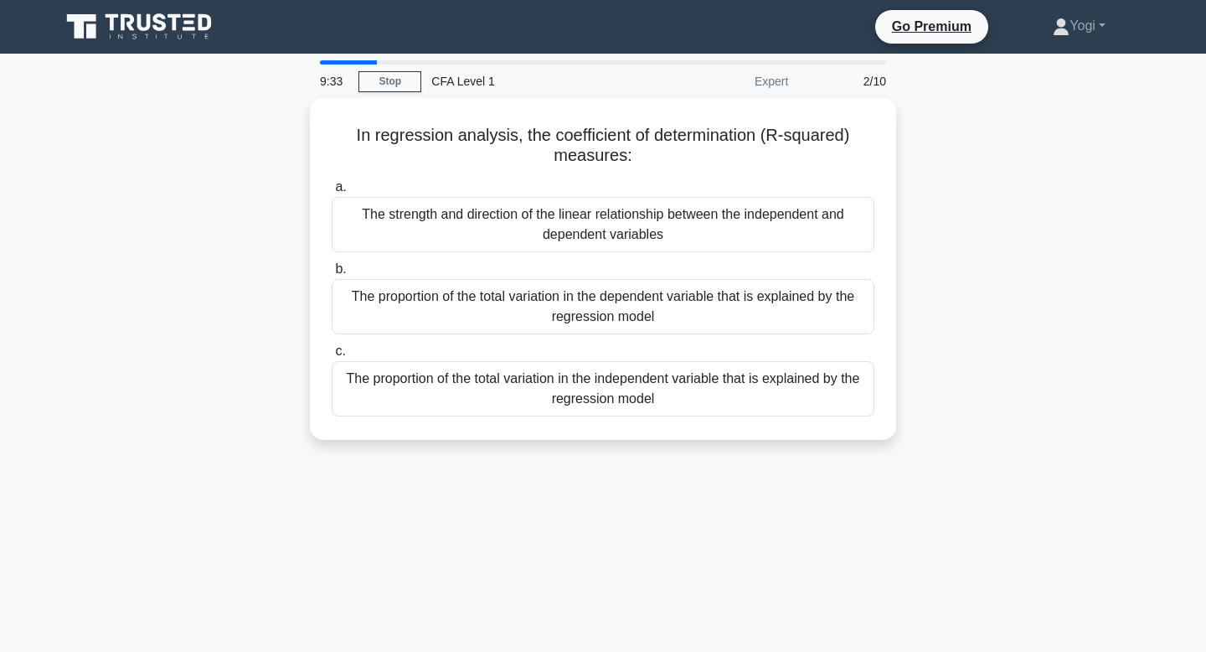
click at [648, 312] on div "The proportion of the total variation in the dependent variable that is explain…" at bounding box center [603, 306] width 543 height 55
click at [332, 275] on input "b. The proportion of the total variation in the dependent variable that is expl…" at bounding box center [332, 269] width 0 height 11
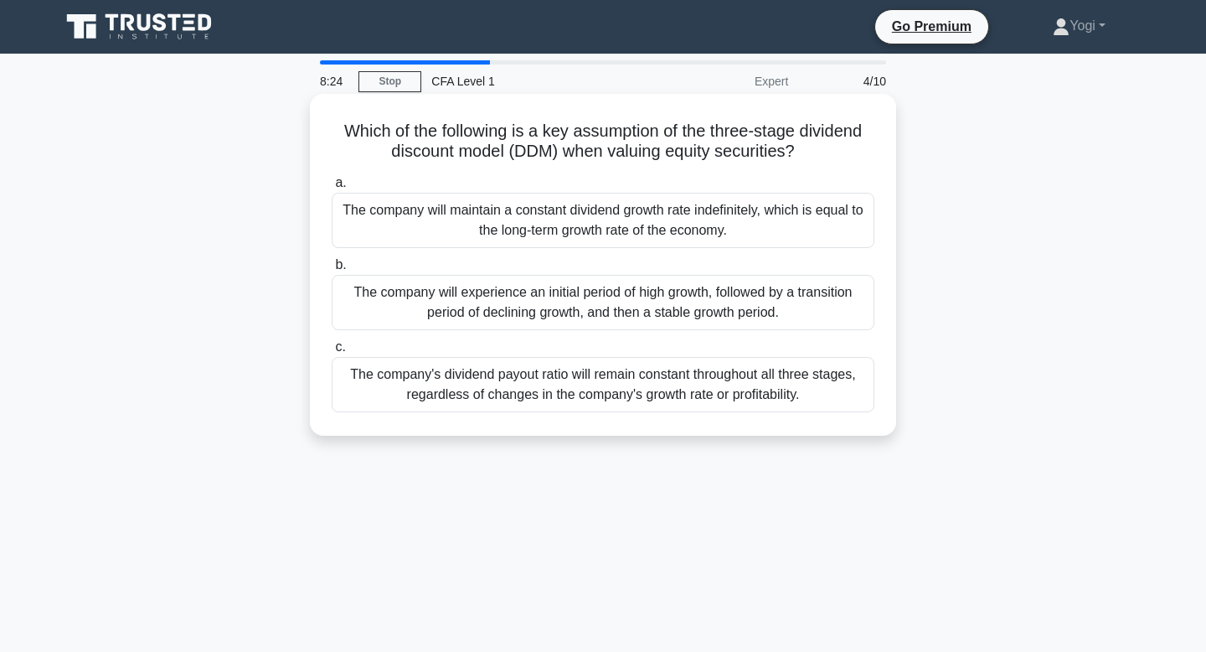
click at [652, 204] on div "The company will maintain a constant dividend growth rate indefinitely, which i…" at bounding box center [603, 220] width 543 height 55
click at [332, 188] on input "a. The company will maintain a constant dividend growth rate indefinitely, whic…" at bounding box center [332, 183] width 0 height 11
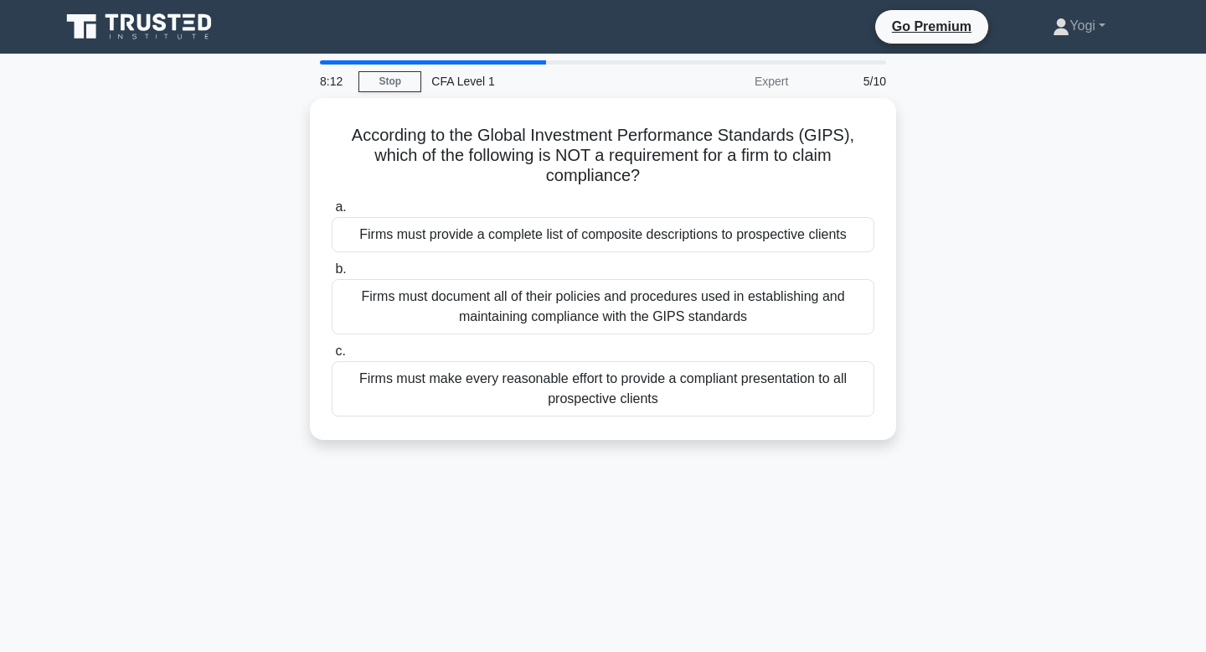
click at [652, 217] on div "Firms must provide a complete list of composite descriptions to prospective cli…" at bounding box center [603, 234] width 543 height 35
click at [332, 204] on input "a. Firms must provide a complete list of composite descriptions to prospective …" at bounding box center [332, 207] width 0 height 11
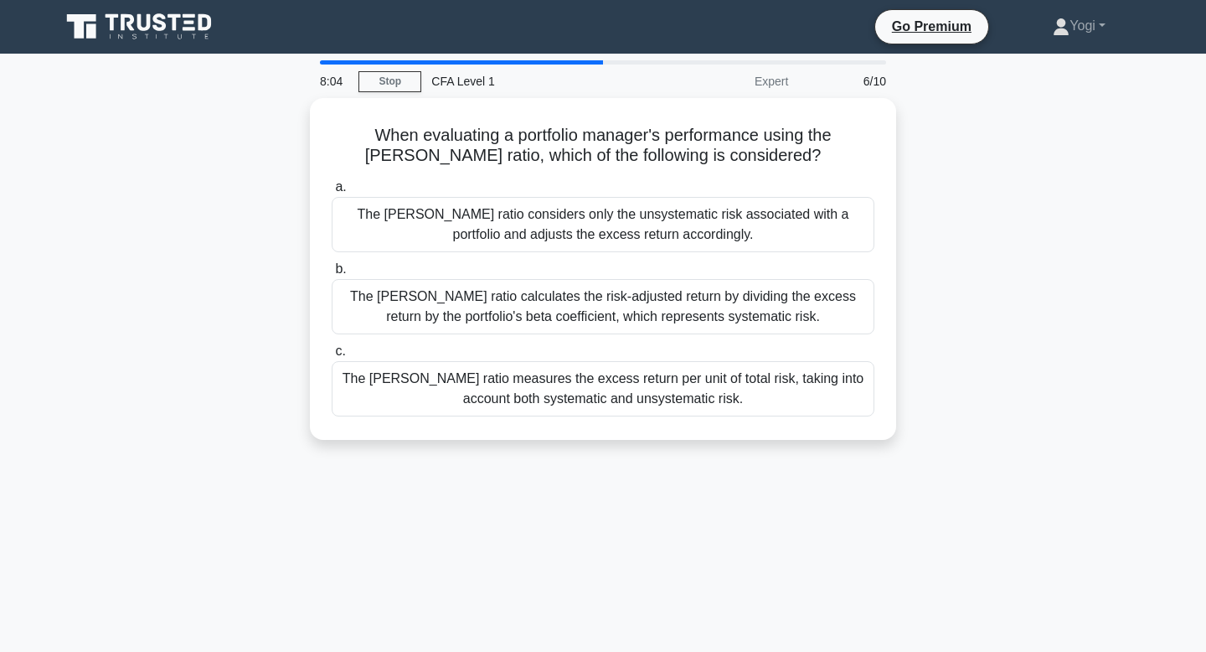
click at [652, 204] on div "The Sharpe ratio considers only the unsystematic risk associated with a portfol…" at bounding box center [603, 224] width 543 height 55
click at [332, 193] on input "a. The Sharpe ratio considers only the unsystematic risk associated with a port…" at bounding box center [332, 187] width 0 height 11
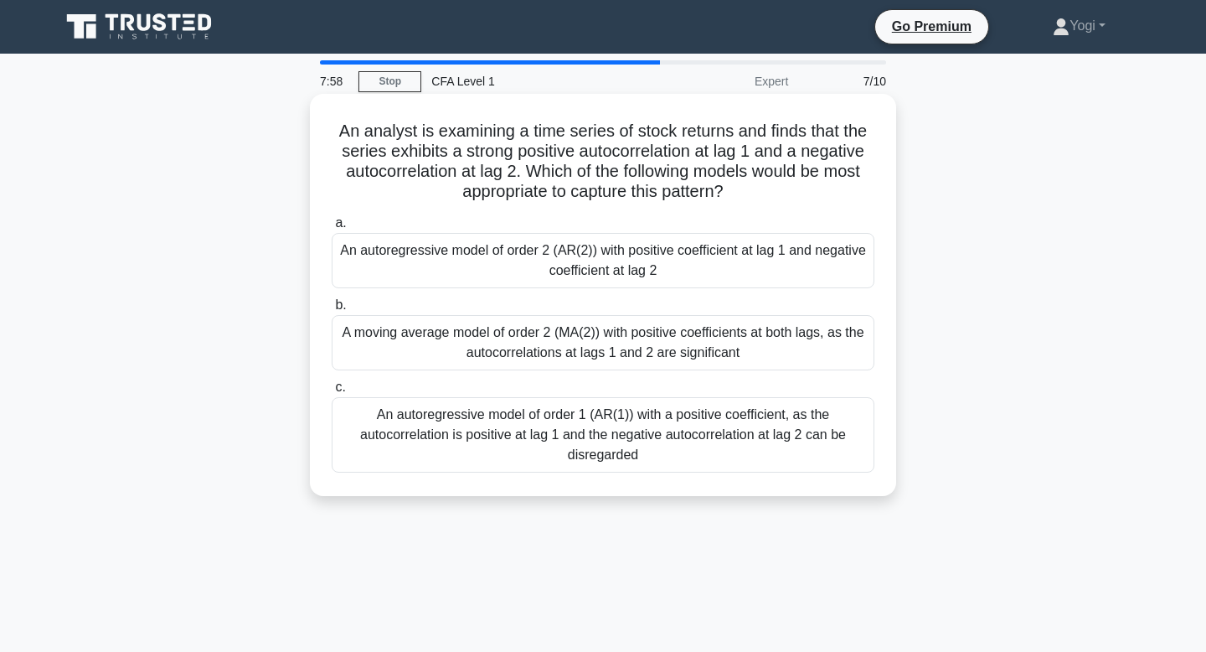
click at [664, 261] on div "An autoregressive model of order 2 (AR(2)) with positive coefficient at lag 1 a…" at bounding box center [603, 260] width 543 height 55
click at [332, 229] on input "a. An autoregressive model of order 2 (AR(2)) with positive coefficient at lag …" at bounding box center [332, 223] width 0 height 11
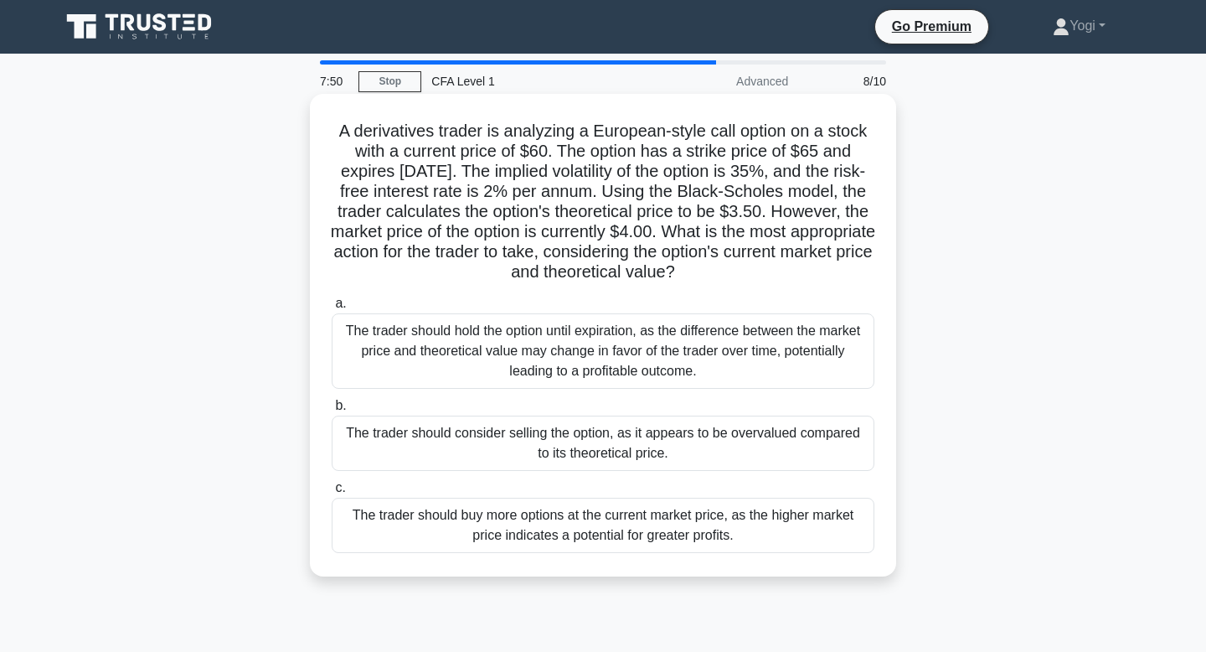
click at [653, 444] on div "The trader should consider selling the option, as it appears to be overvalued c…" at bounding box center [603, 442] width 543 height 55
click at [332, 411] on input "b. The trader should consider selling the option, as it appears to be overvalue…" at bounding box center [332, 405] width 0 height 11
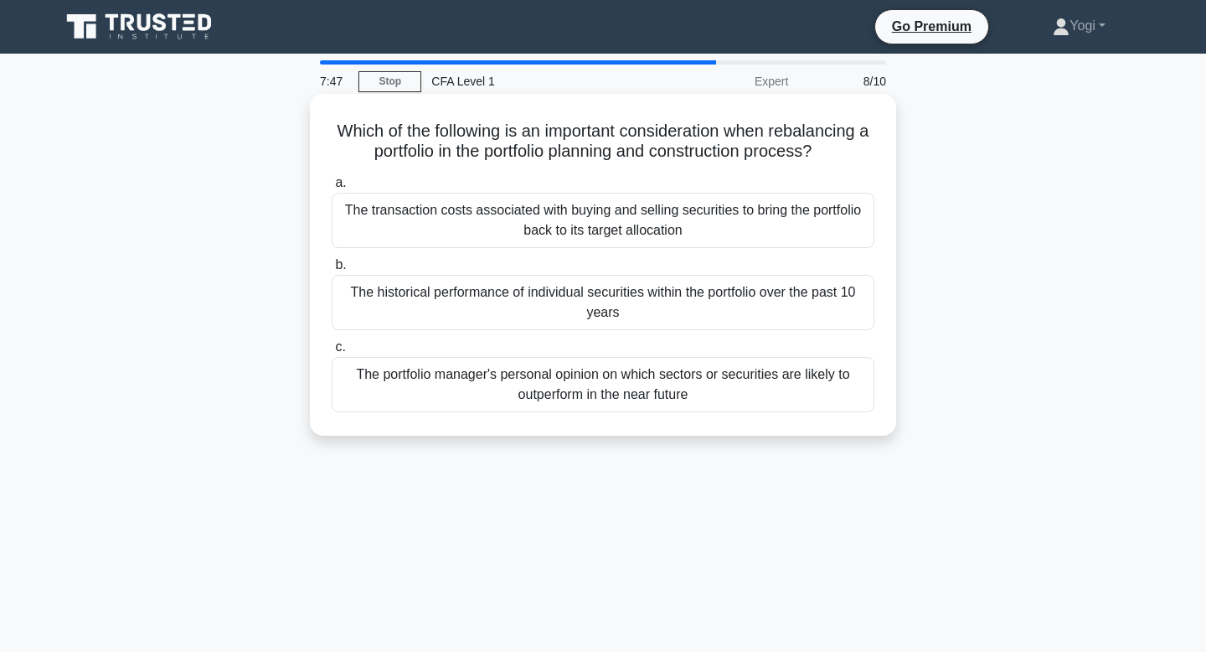
click at [662, 305] on div "The historical performance of individual securities within the portfolio over t…" at bounding box center [603, 302] width 543 height 55
click at [332, 270] on input "b. The historical performance of individual securities within the portfolio ove…" at bounding box center [332, 265] width 0 height 11
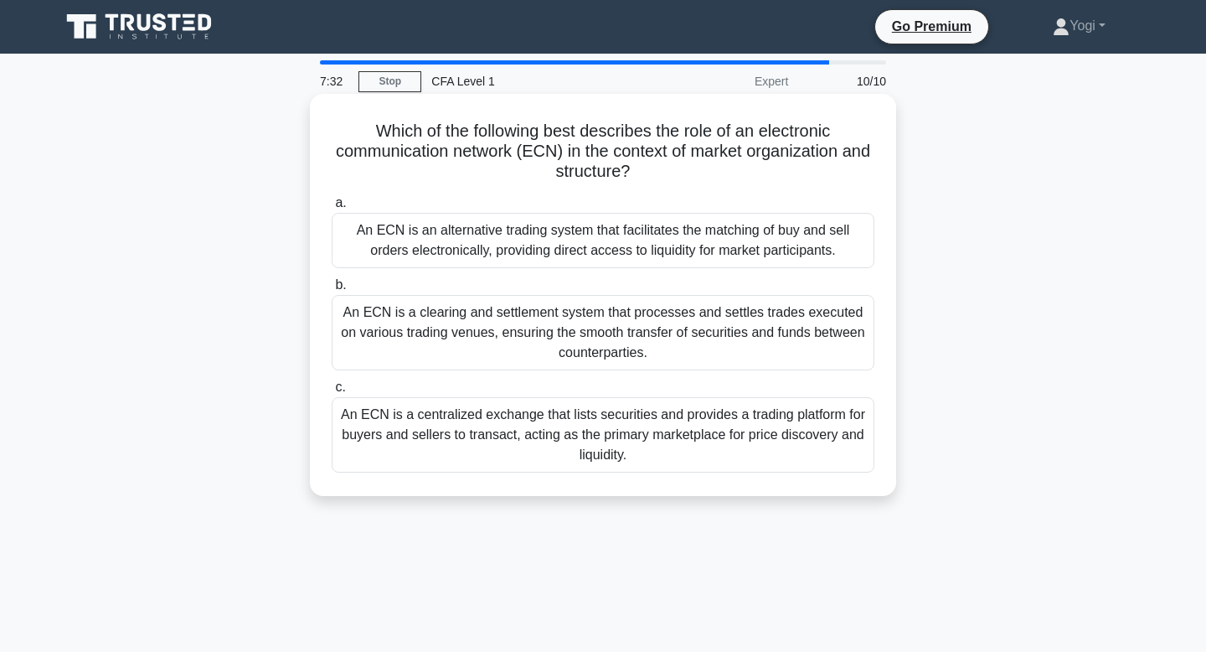
click at [656, 253] on div "An ECN is an alternative trading system that facilitates the matching of buy an…" at bounding box center [603, 240] width 543 height 55
click at [332, 209] on input "a. An ECN is an alternative trading system that facilitates the matching of buy…" at bounding box center [332, 203] width 0 height 11
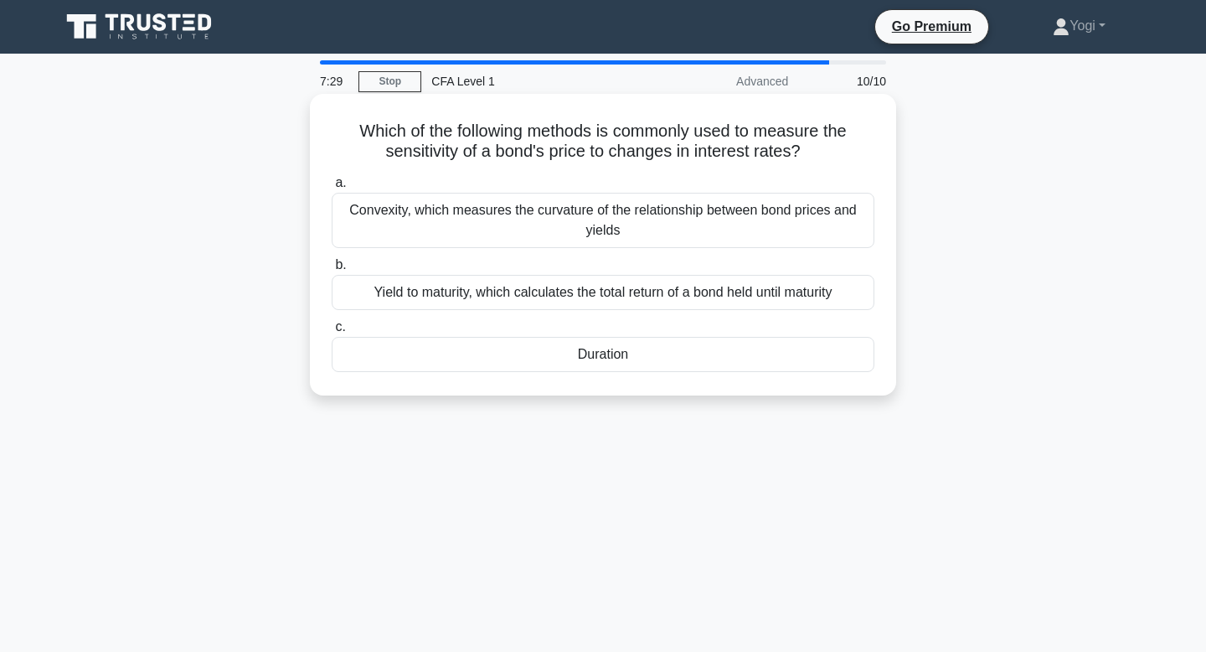
click at [653, 348] on div "Duration" at bounding box center [603, 354] width 543 height 35
click at [332, 332] on input "c. Duration" at bounding box center [332, 327] width 0 height 11
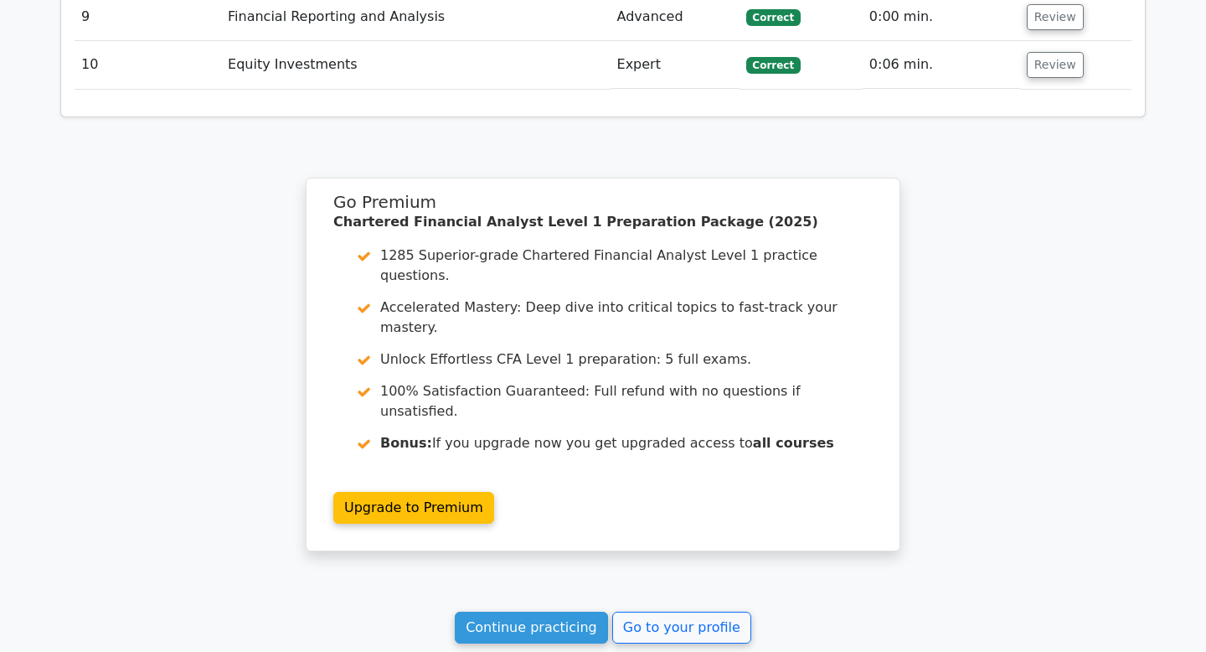
scroll to position [2748, 0]
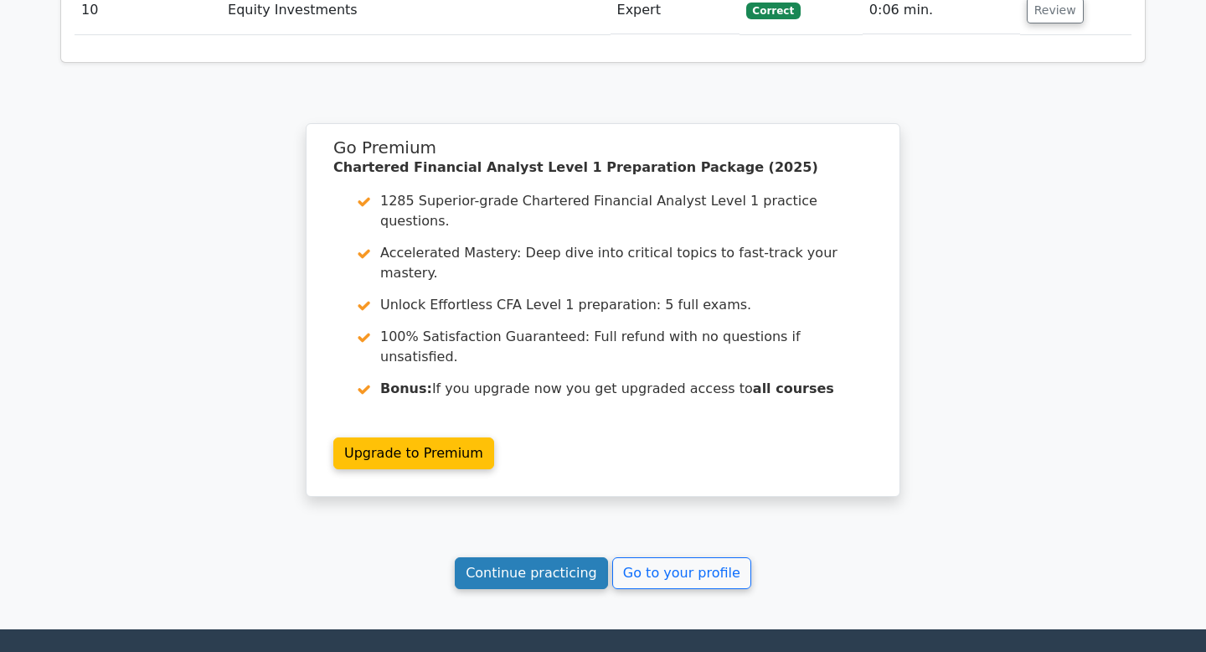
click at [529, 557] on link "Continue practicing" at bounding box center [531, 573] width 153 height 32
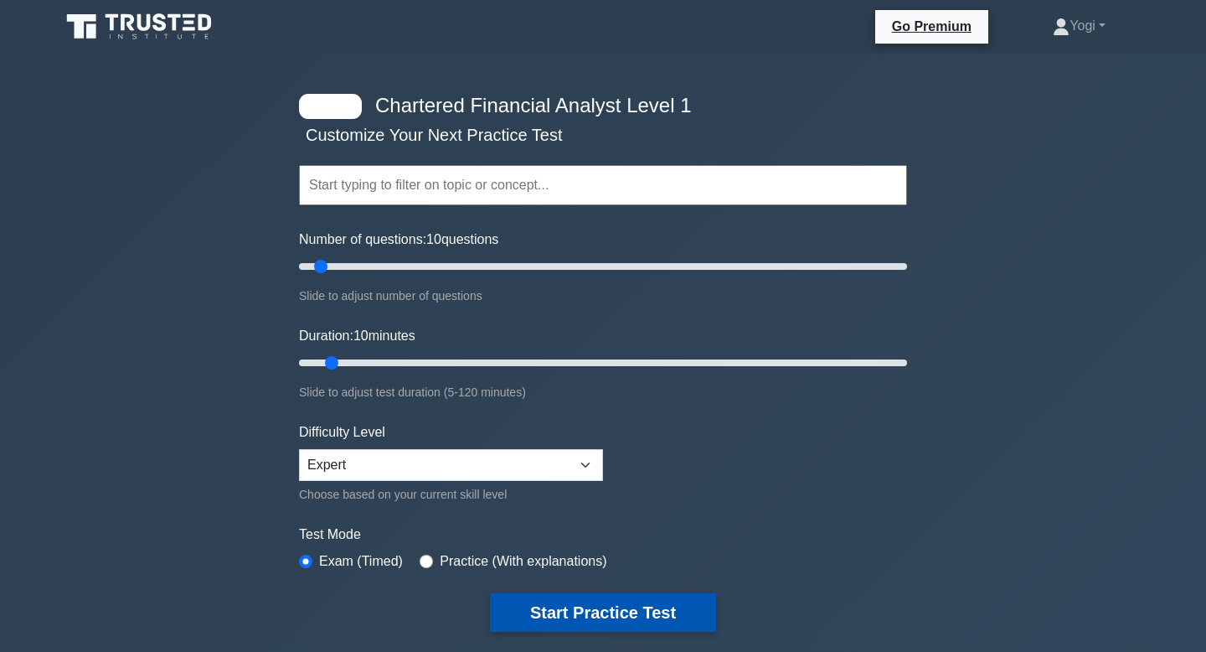
click at [627, 596] on button "Start Practice Test" at bounding box center [603, 612] width 226 height 39
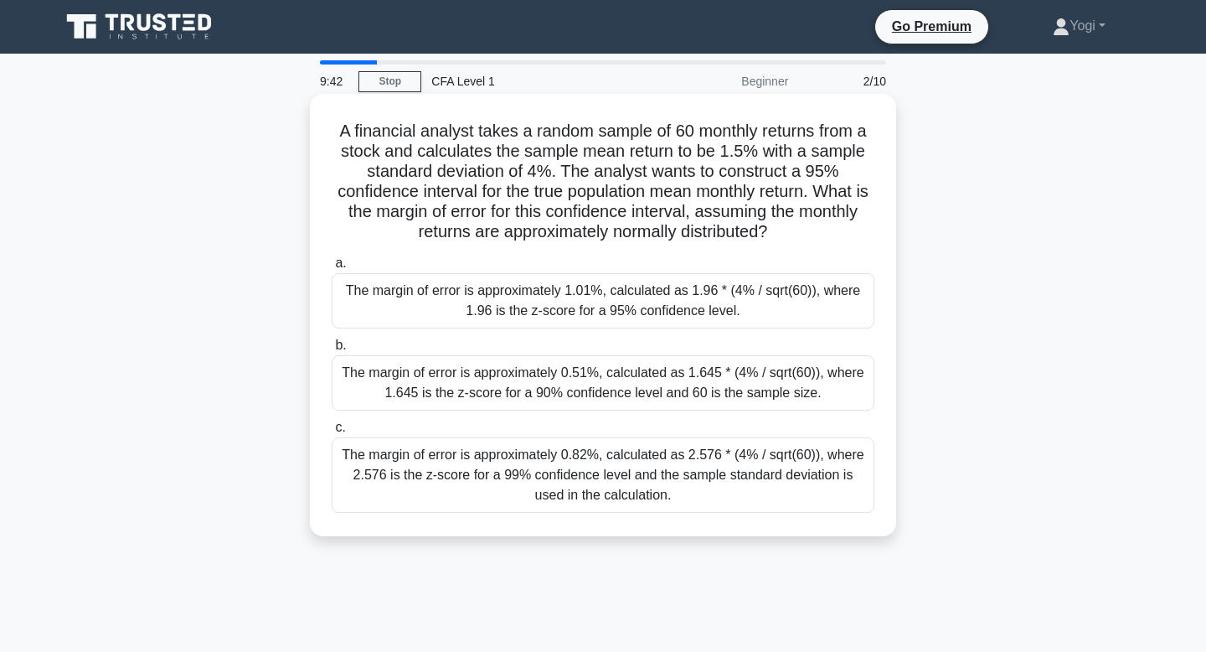
click at [719, 287] on div "The margin of error is approximately 1.01%, calculated as 1.96 * (4% / sqrt(60)…" at bounding box center [603, 300] width 543 height 55
click at [332, 269] on input "a. The margin of error is approximately 1.01%, calculated as 1.96 * (4% / sqrt(…" at bounding box center [332, 263] width 0 height 11
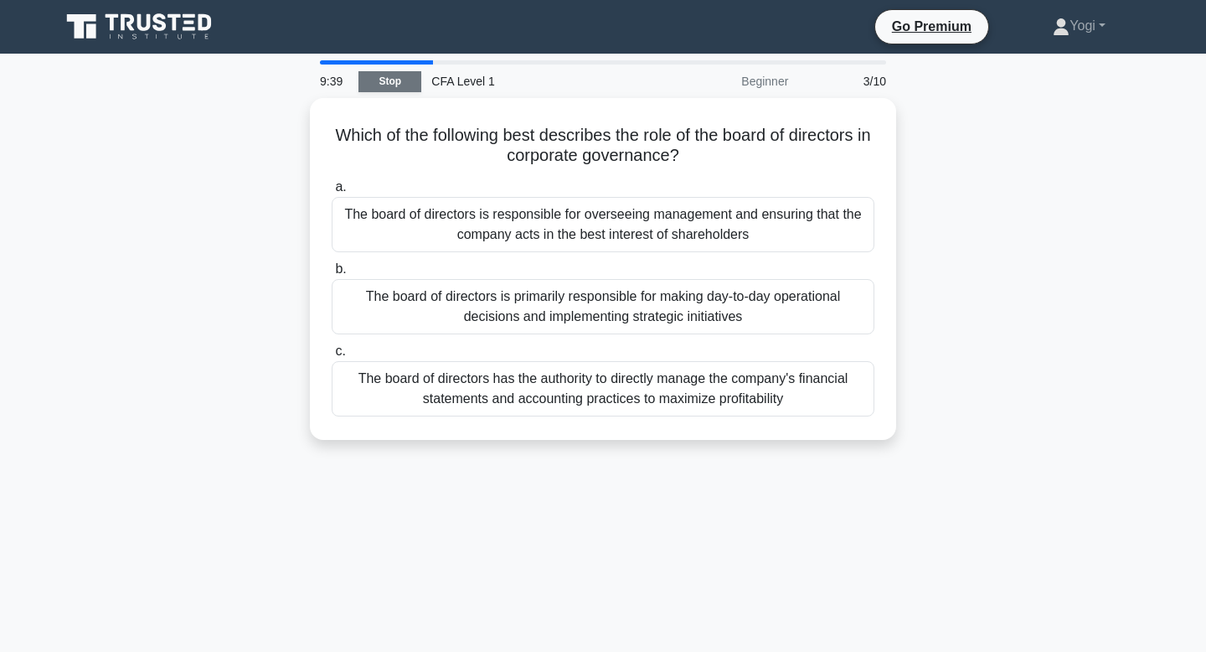
click at [407, 84] on link "Stop" at bounding box center [389, 81] width 63 height 21
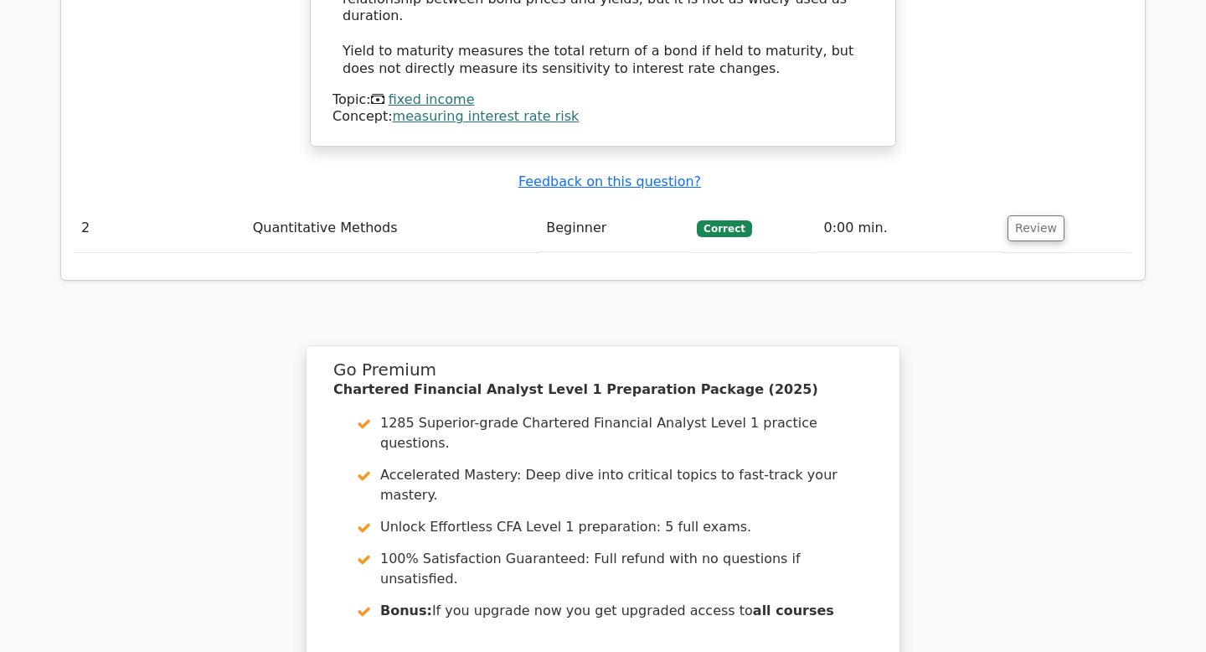
scroll to position [1751, 0]
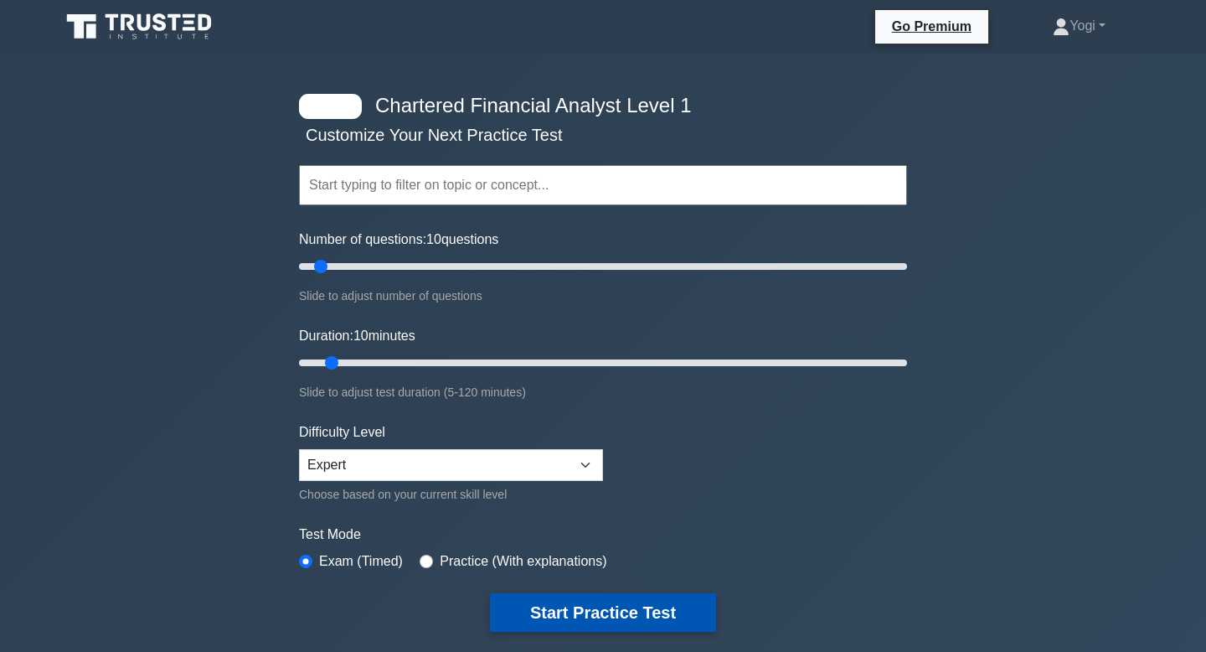
click at [577, 603] on button "Start Practice Test" at bounding box center [603, 612] width 226 height 39
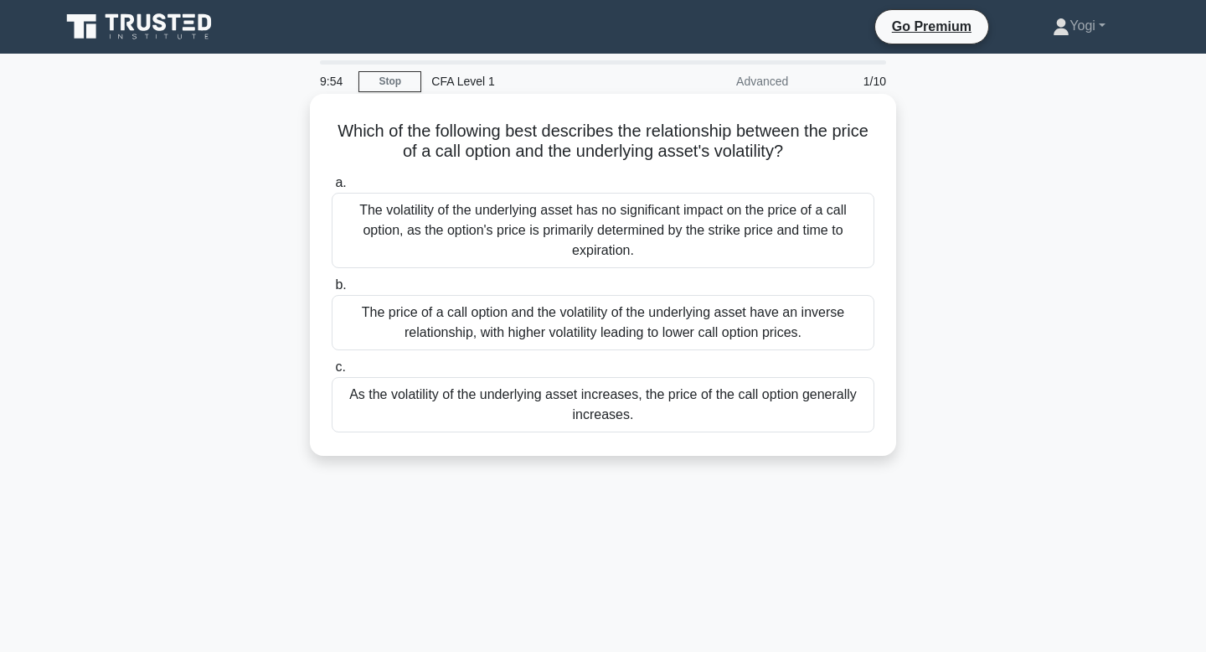
click at [635, 407] on div "As the volatility of the underlying asset increases, the price of the call opti…" at bounding box center [603, 404] width 543 height 55
click at [332, 373] on input "c. As the volatility of the underlying asset increases, the price of the call o…" at bounding box center [332, 367] width 0 height 11
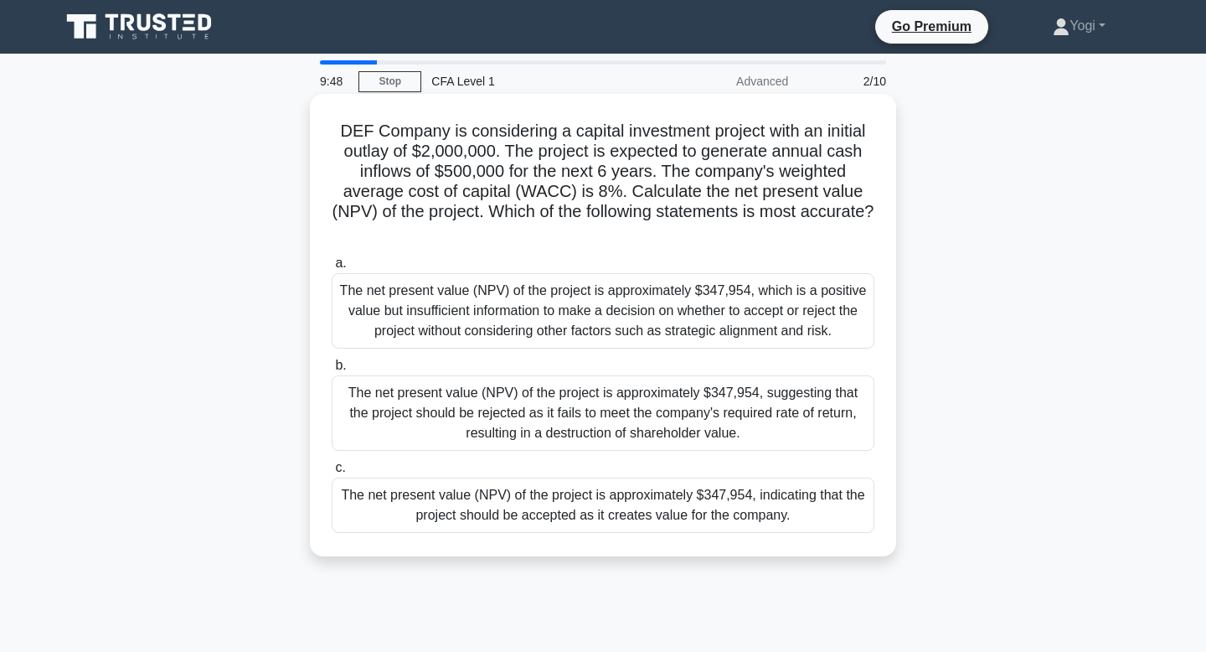
click at [642, 509] on div "The net present value (NPV) of the project is approximately $347,954, indicatin…" at bounding box center [603, 504] width 543 height 55
click at [332, 473] on input "c. The net present value (NPV) of the project is approximately $347,954, indica…" at bounding box center [332, 467] width 0 height 11
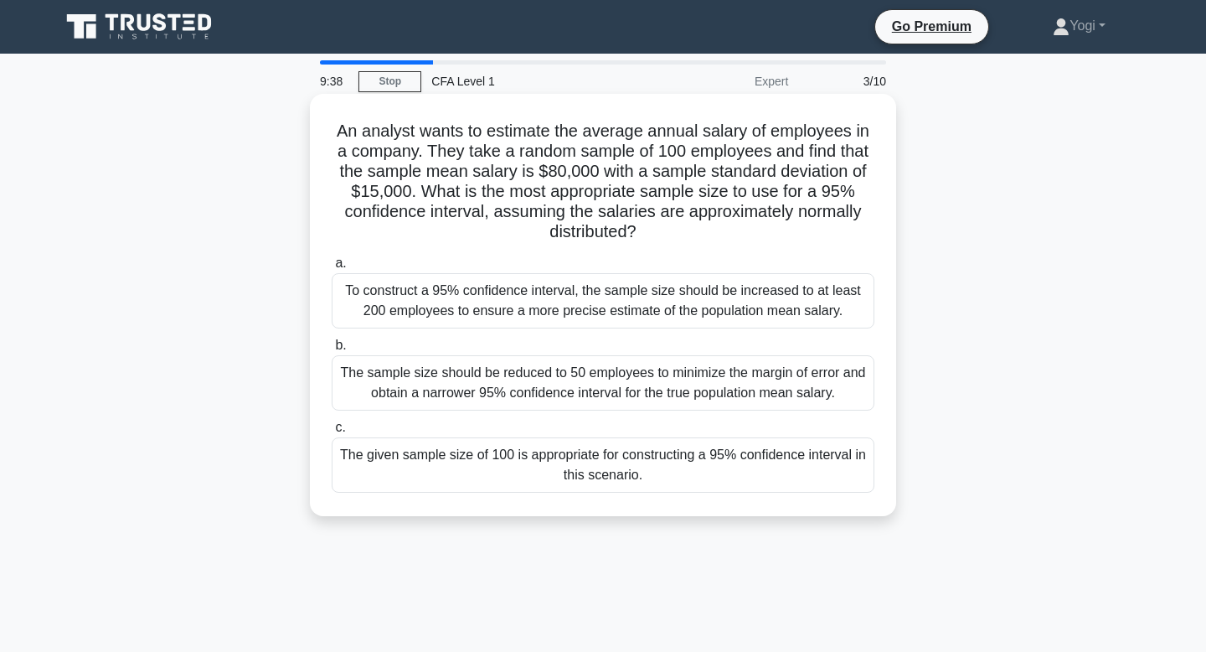
click at [646, 471] on div "The given sample size of 100 is appropriate for constructing a 95% confidence i…" at bounding box center [603, 464] width 543 height 55
click at [332, 433] on input "c. The given sample size of 100 is appropriate for constructing a 95% confidenc…" at bounding box center [332, 427] width 0 height 11
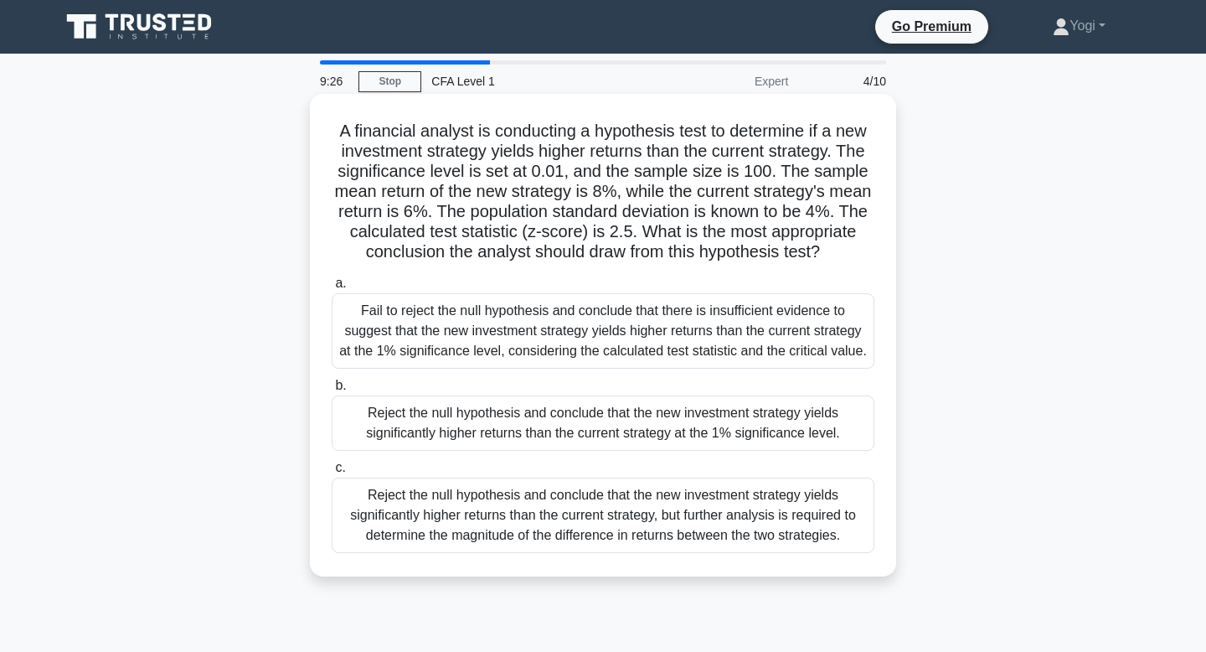
click at [666, 446] on div "Reject the null hypothesis and conclude that the new investment strategy yields…" at bounding box center [603, 422] width 543 height 55
click at [332, 391] on input "b. Reject the null hypothesis and conclude that the new investment strategy yie…" at bounding box center [332, 385] width 0 height 11
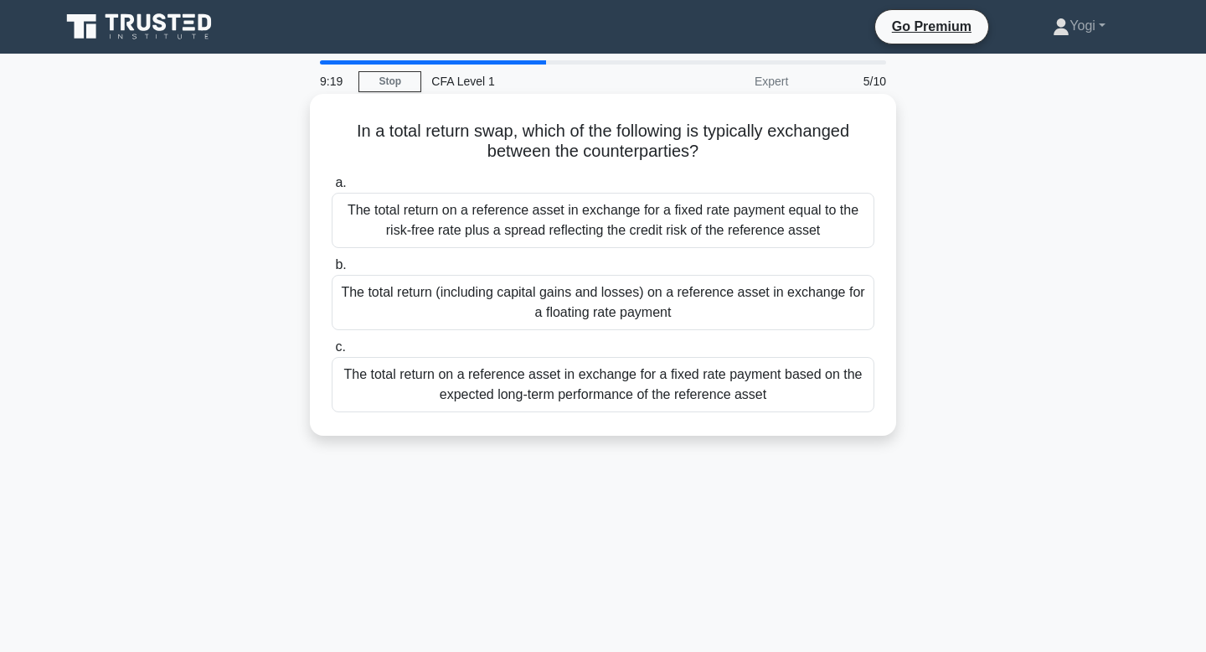
click at [691, 295] on div "The total return (including capital gains and losses) on a reference asset in e…" at bounding box center [603, 302] width 543 height 55
click at [332, 270] on input "b. The total return (including capital gains and losses) on a reference asset i…" at bounding box center [332, 265] width 0 height 11
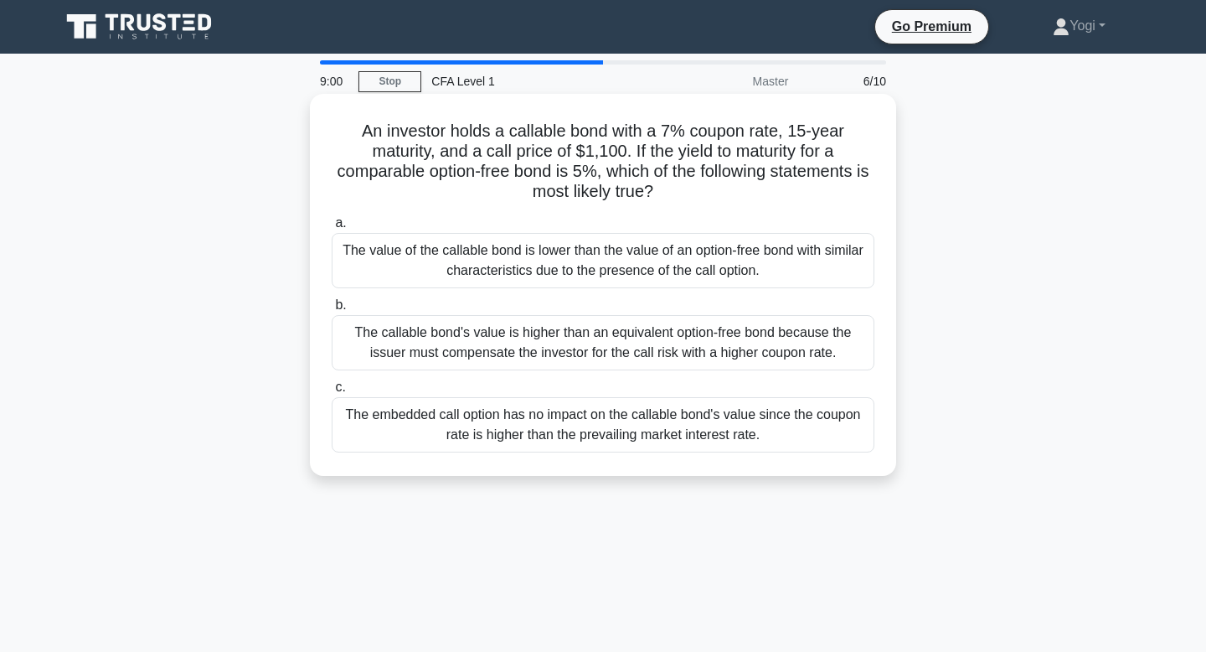
click at [704, 269] on div "The value of the callable bond is lower than the value of an option-free bond w…" at bounding box center [603, 260] width 543 height 55
click at [332, 229] on input "a. The value of the callable bond is lower than the value of an option-free bon…" at bounding box center [332, 223] width 0 height 11
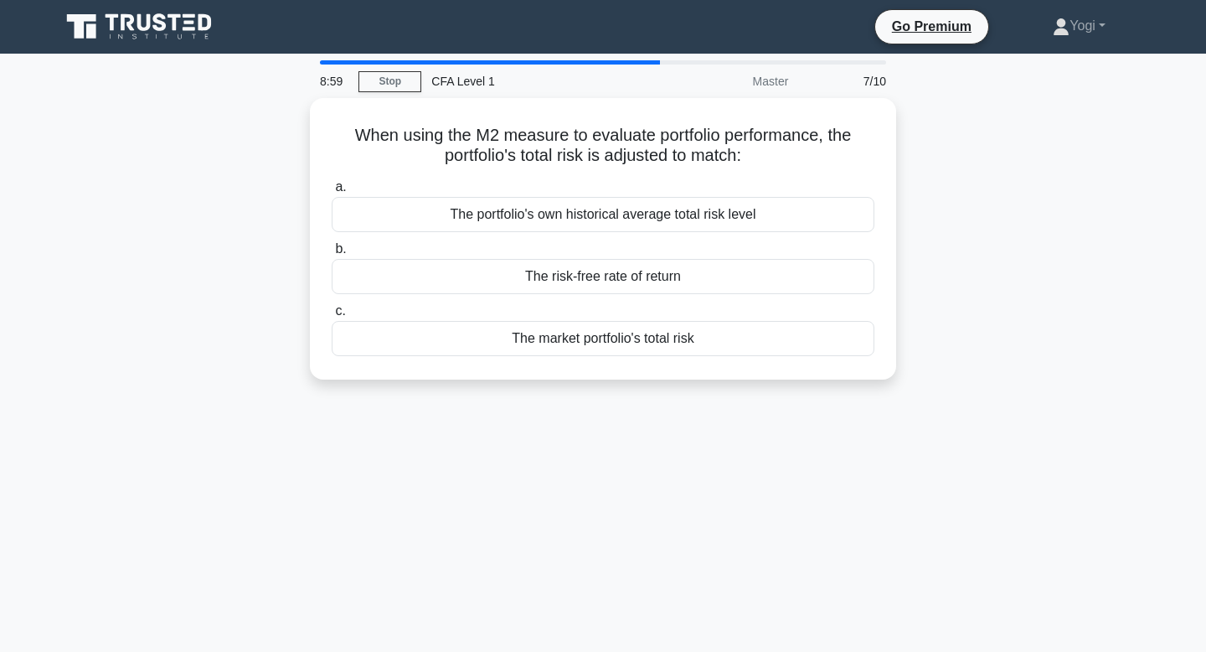
click at [704, 269] on div "The risk-free rate of return" at bounding box center [603, 276] width 543 height 35
click at [332, 255] on input "b. The risk-free rate of return" at bounding box center [332, 249] width 0 height 11
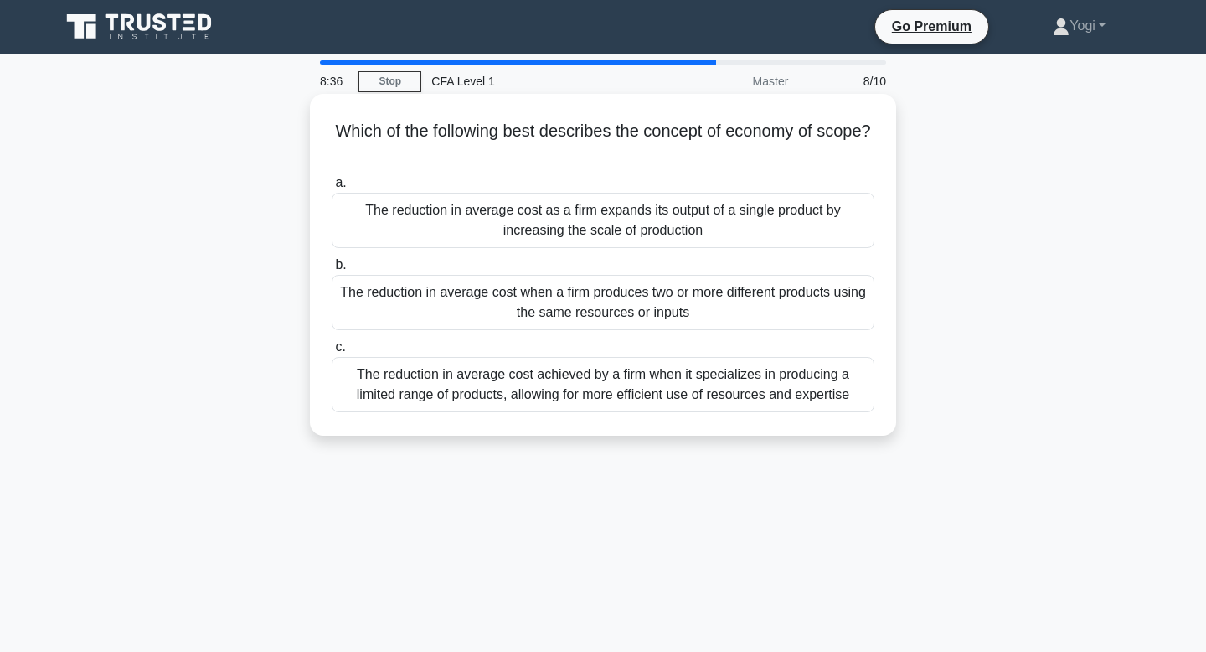
click at [701, 308] on div "The reduction in average cost when a firm produces two or more different produc…" at bounding box center [603, 302] width 543 height 55
click at [332, 270] on input "b. The reduction in average cost when a firm produces two or more different pro…" at bounding box center [332, 265] width 0 height 11
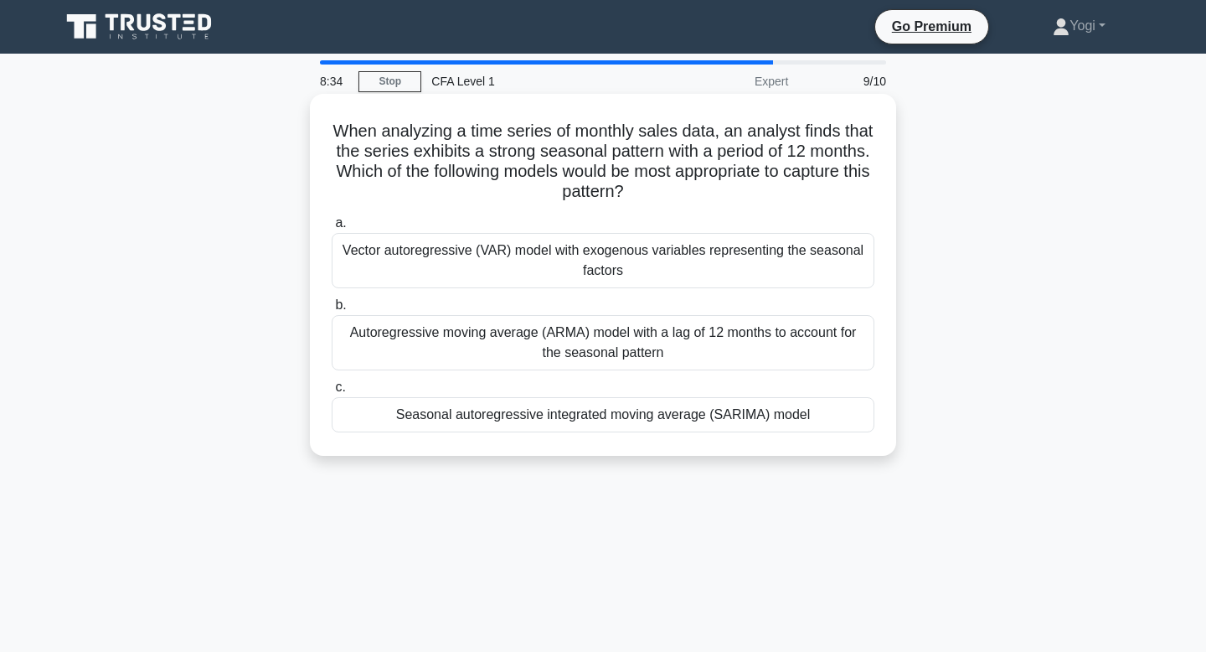
click at [689, 422] on div "Seasonal autoregressive integrated moving average (SARIMA) model" at bounding box center [603, 414] width 543 height 35
click at [332, 393] on input "c. Seasonal autoregressive integrated moving average (SARIMA) model" at bounding box center [332, 387] width 0 height 11
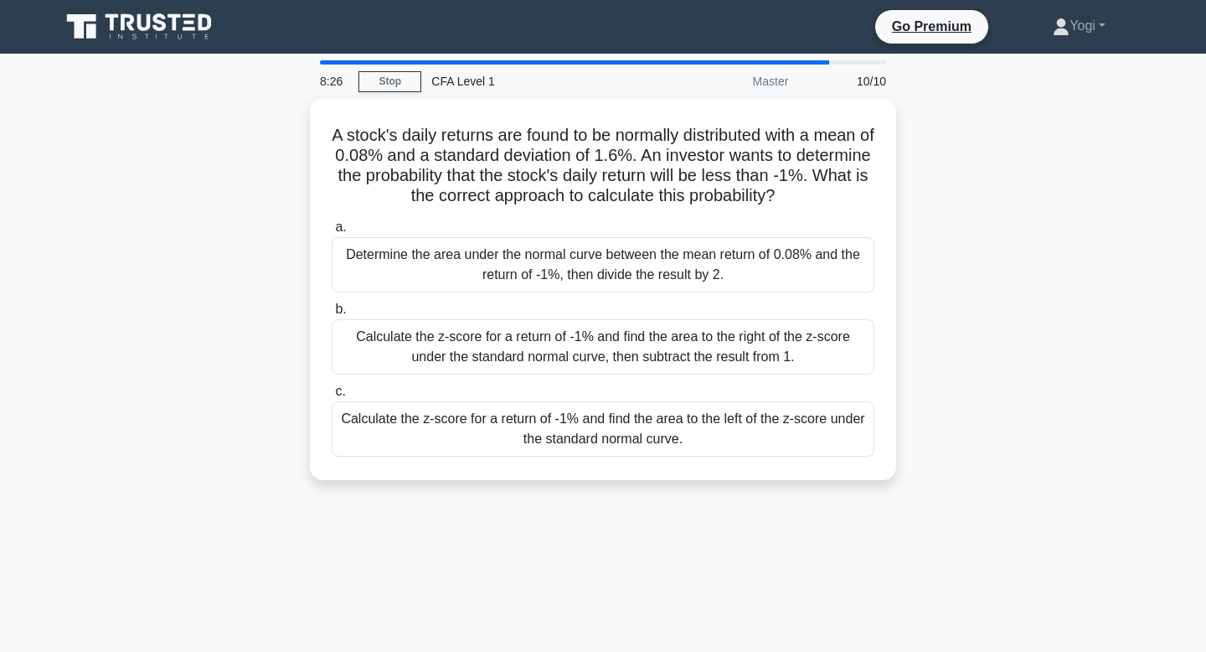
click at [689, 422] on div "Calculate the z-score for a return of -1% and find the area to the left of the …" at bounding box center [603, 428] width 543 height 55
click at [332, 397] on input "c. Calculate the z-score for a return of -1% and find the area to the left of t…" at bounding box center [332, 391] width 0 height 11
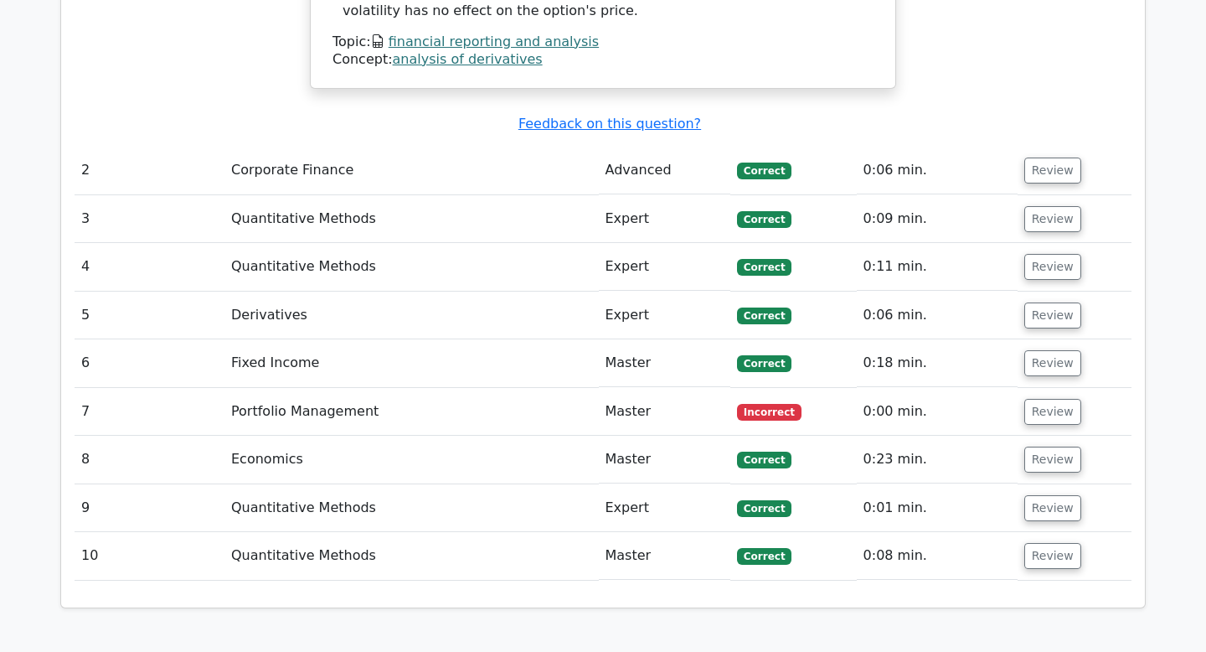
scroll to position [2110, 0]
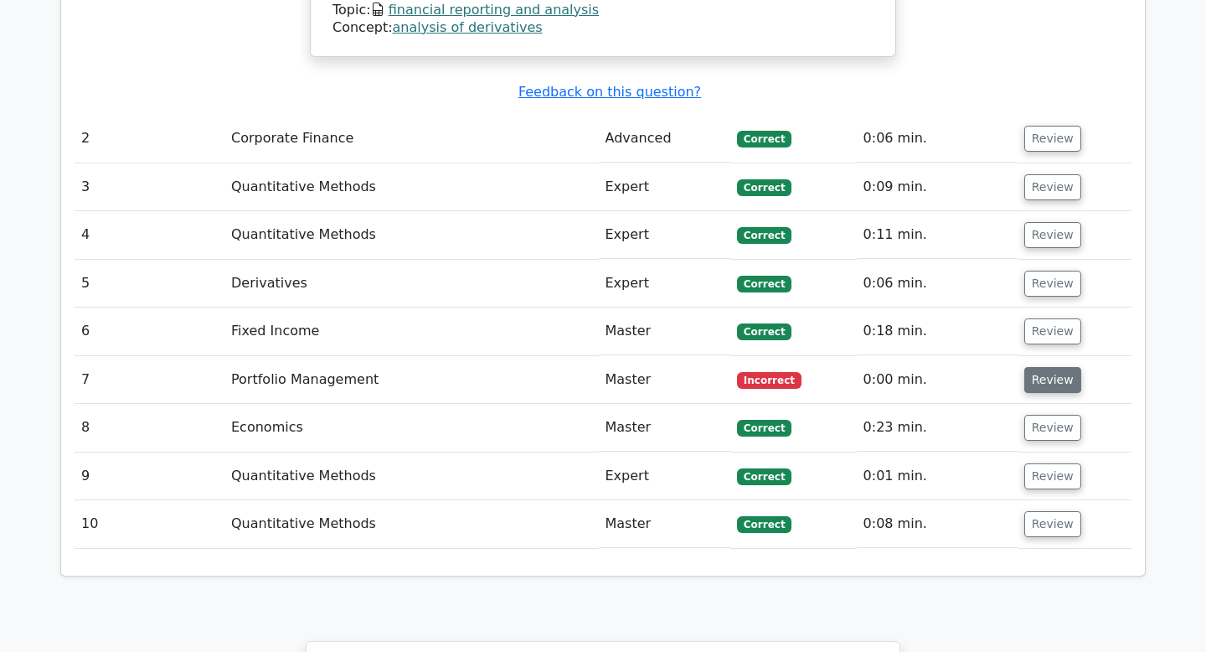
click at [1054, 367] on button "Review" at bounding box center [1052, 380] width 57 height 26
